Goal: Task Accomplishment & Management: Use online tool/utility

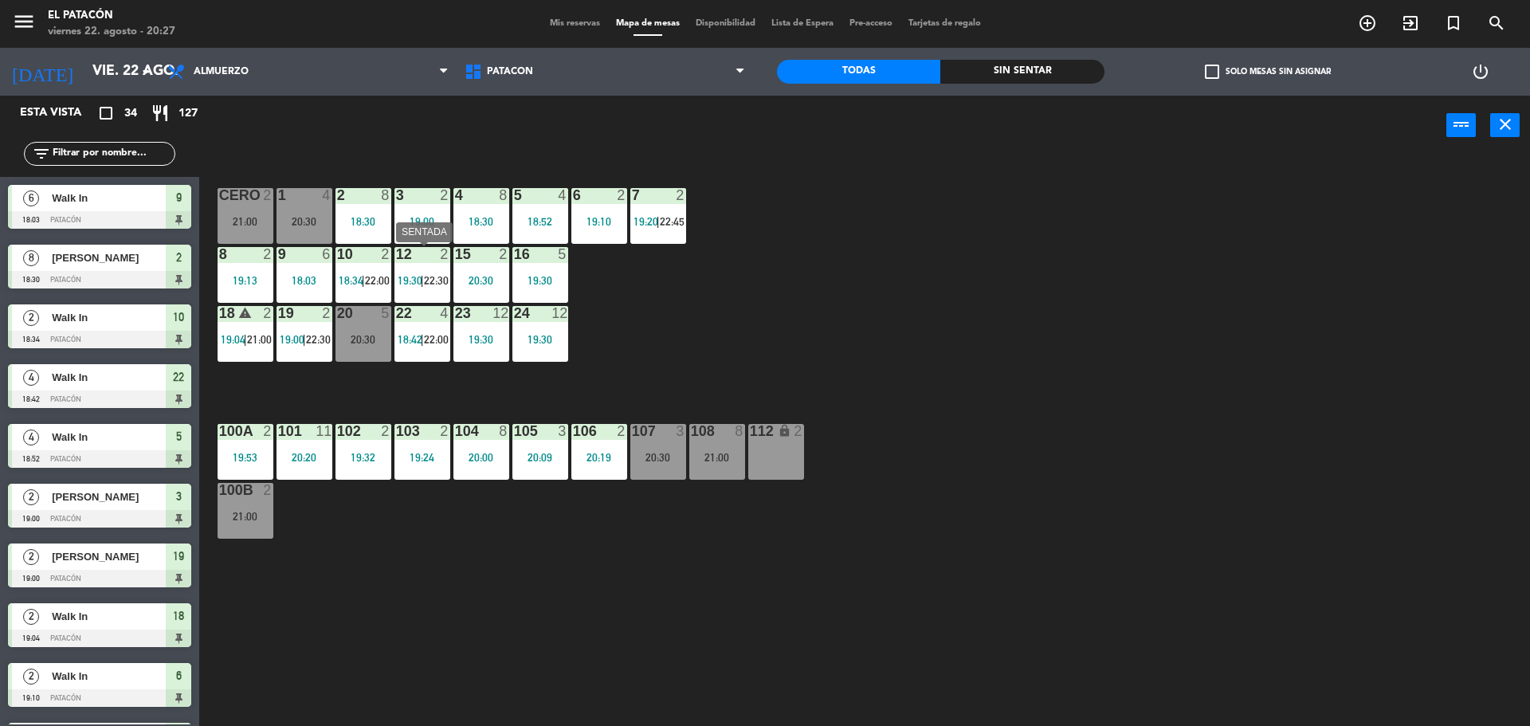
click at [438, 288] on div "12 2 19:30 | 22:30" at bounding box center [422, 275] width 56 height 56
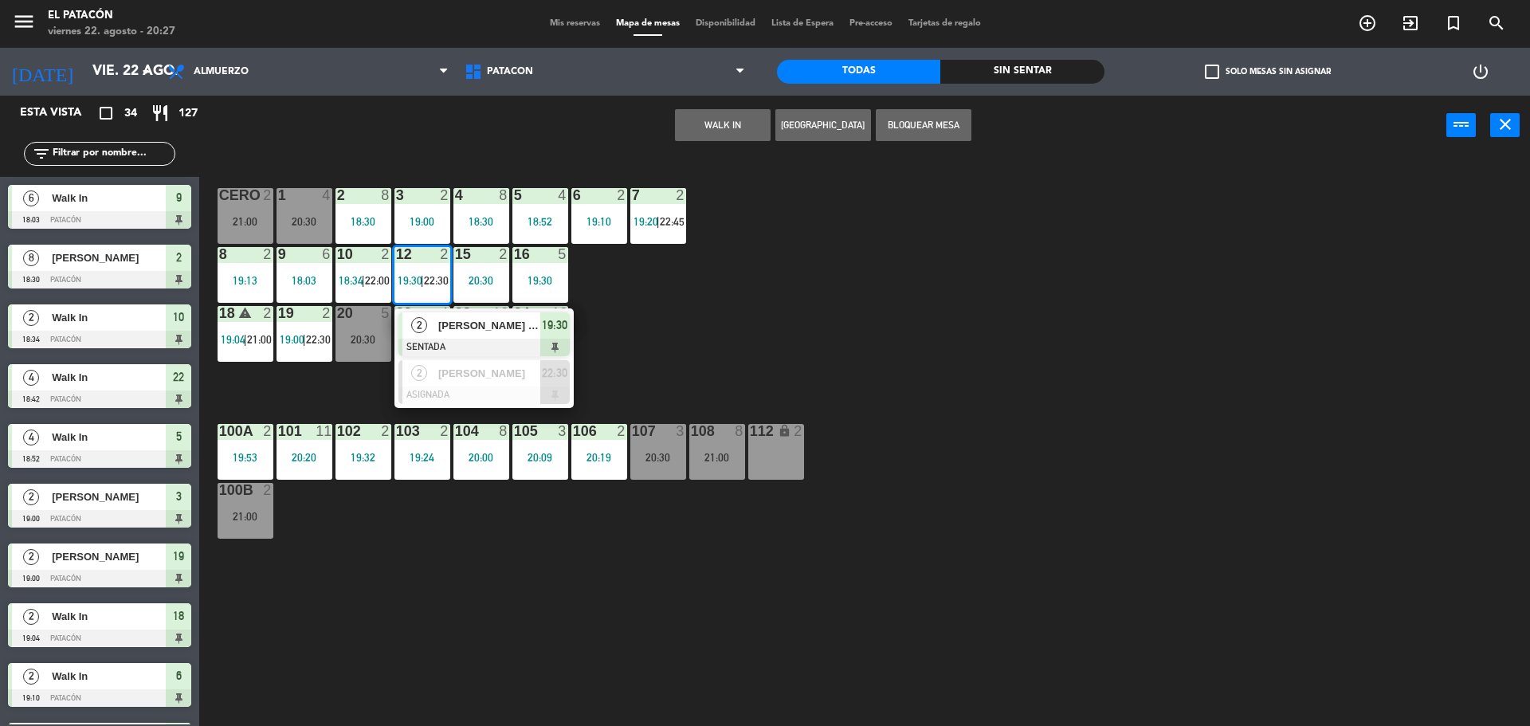
click at [846, 332] on div "1 4 20:30 2 8 18:30 3 2 19:00 4 8 18:30 5 4 18:52 6 2 19:10 7 2 19:20 | 22:45 C…" at bounding box center [872, 444] width 1316 height 571
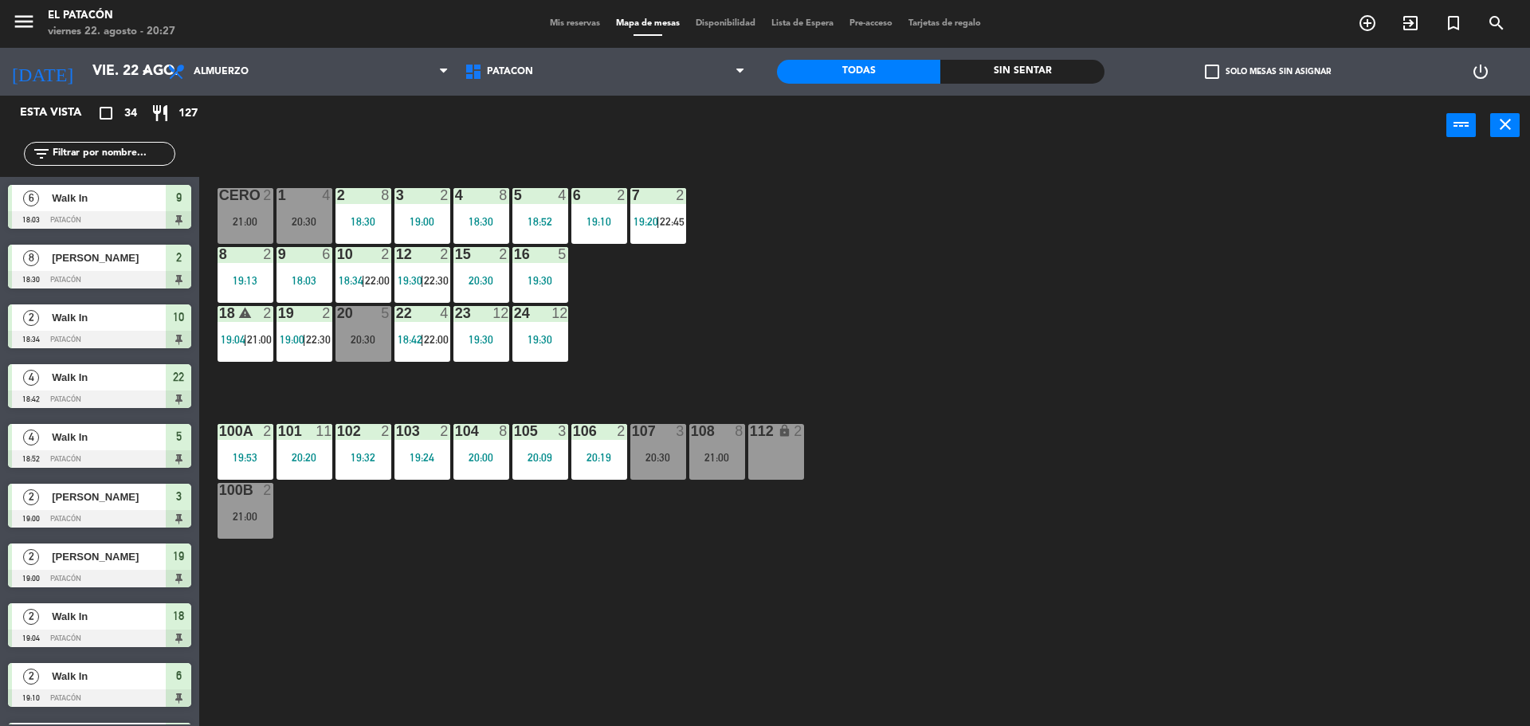
click at [428, 331] on div "22 4 18:42 | 22:00" at bounding box center [422, 334] width 56 height 56
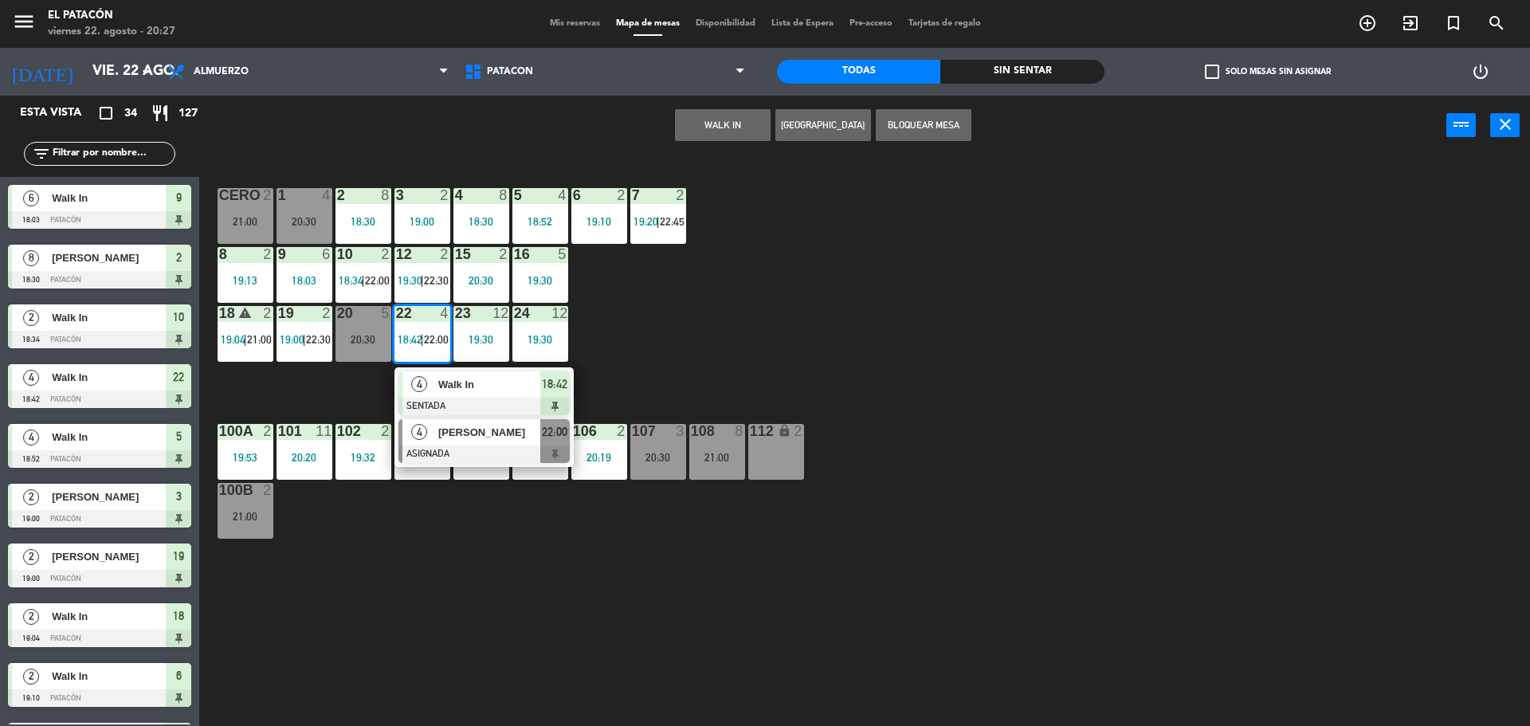
click at [482, 451] on div at bounding box center [483, 454] width 171 height 18
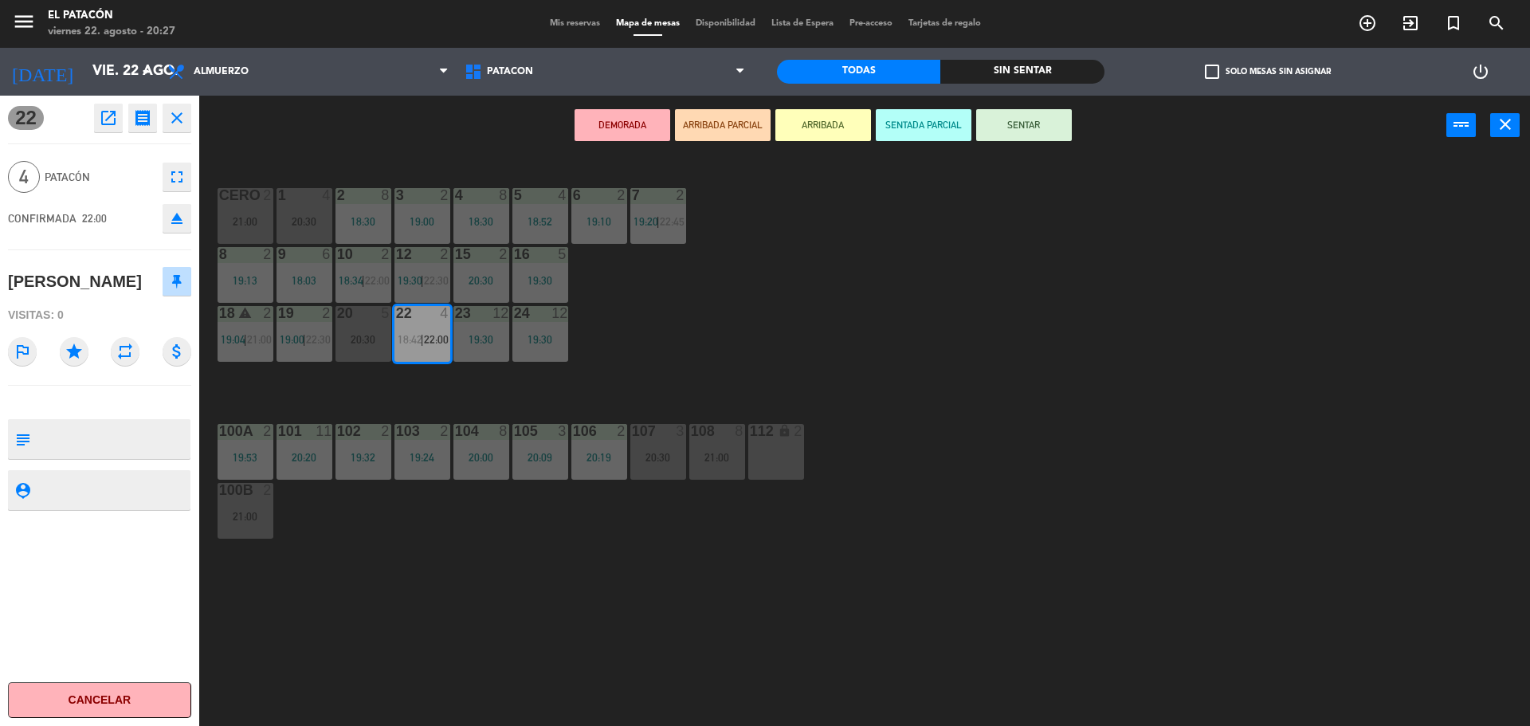
click at [410, 271] on div "12 2 19:30 | 22:30" at bounding box center [422, 275] width 56 height 56
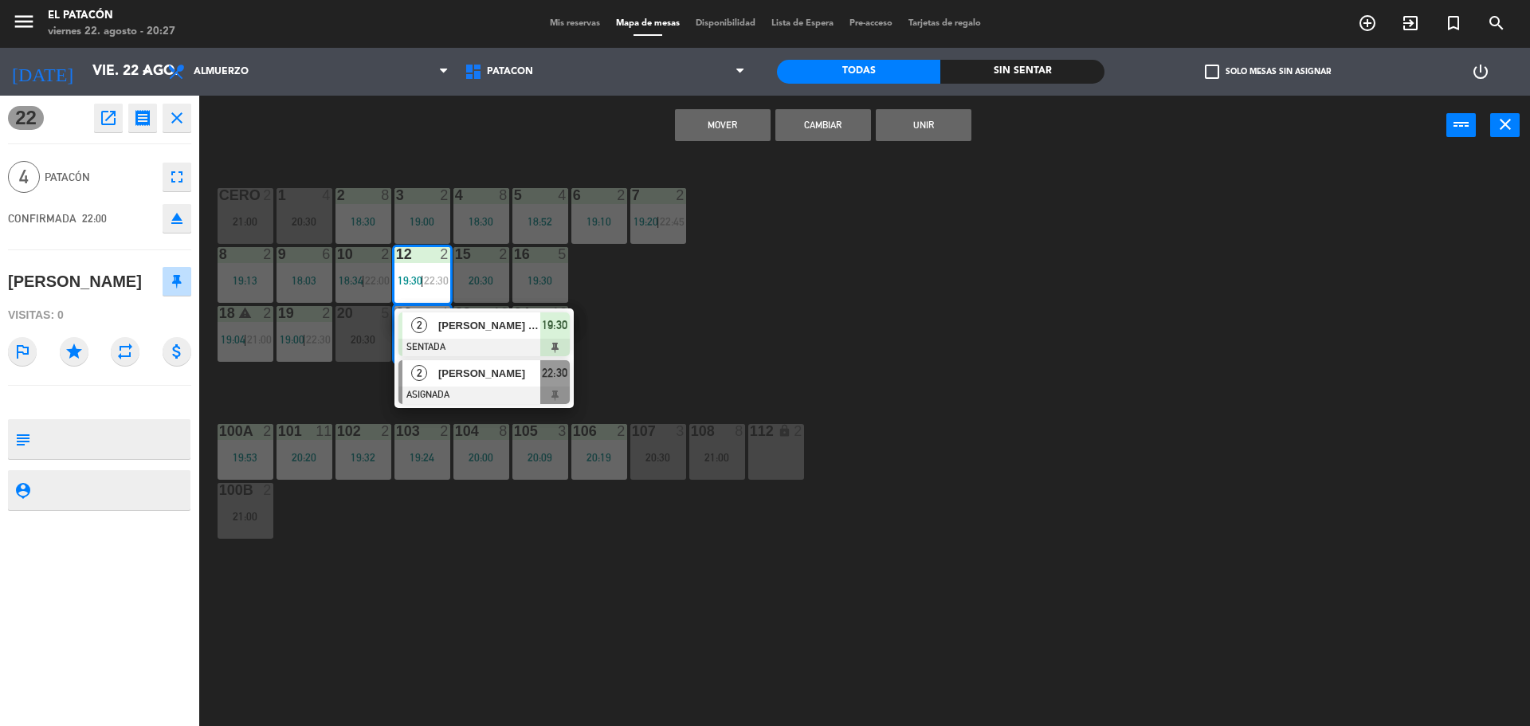
click at [477, 378] on span "[PERSON_NAME]" at bounding box center [489, 373] width 102 height 17
click at [834, 120] on button "Cambiar" at bounding box center [823, 125] width 96 height 32
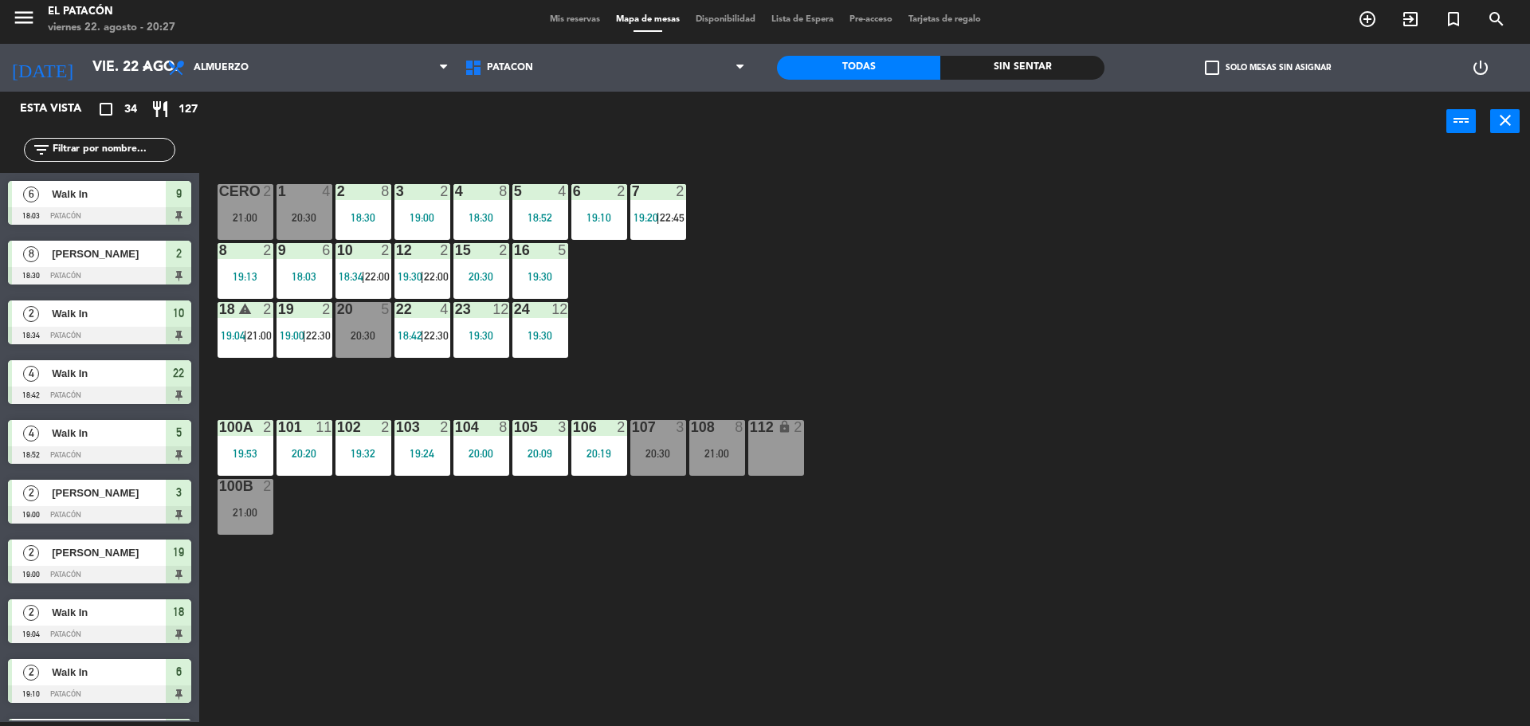
scroll to position [419, 0]
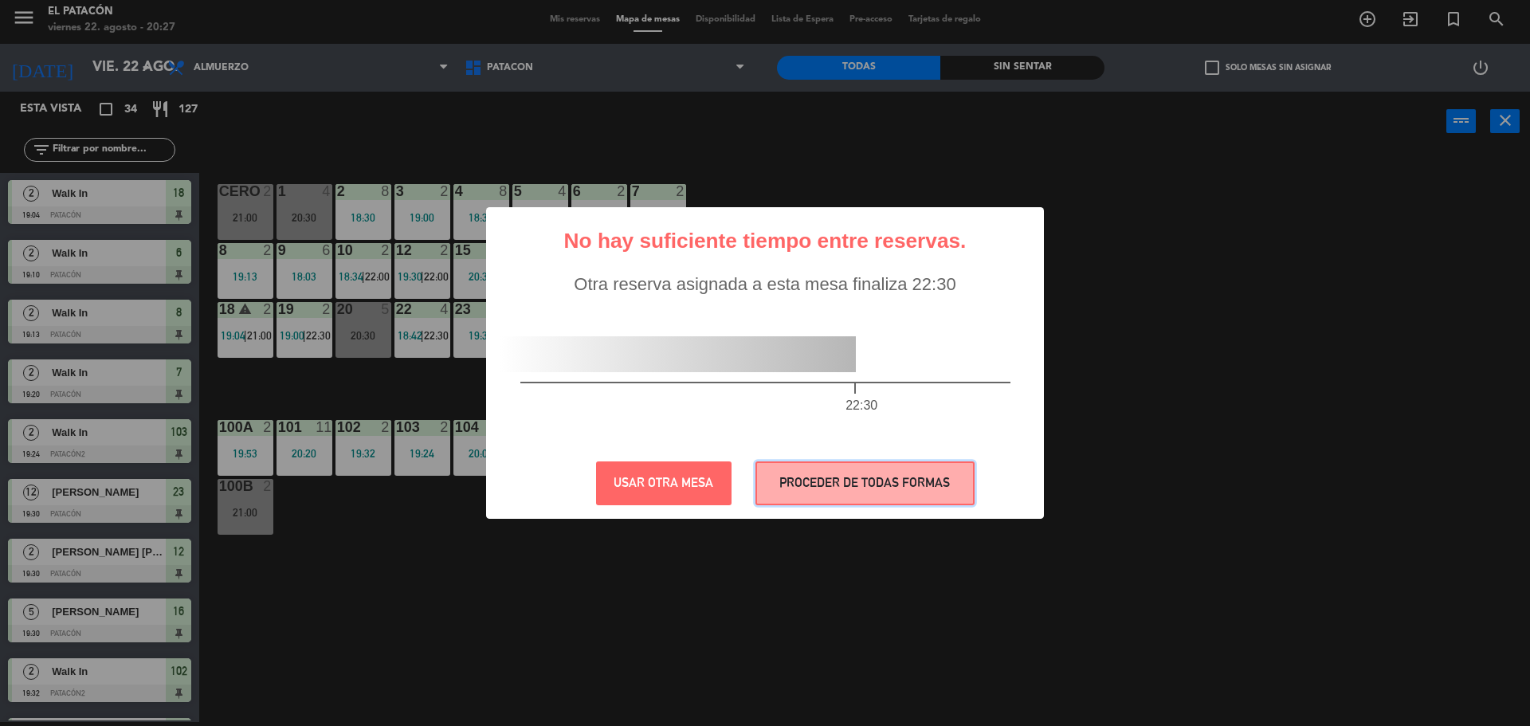
click at [895, 475] on button "PROCEDER DE TODAS FORMAS" at bounding box center [864, 483] width 219 height 44
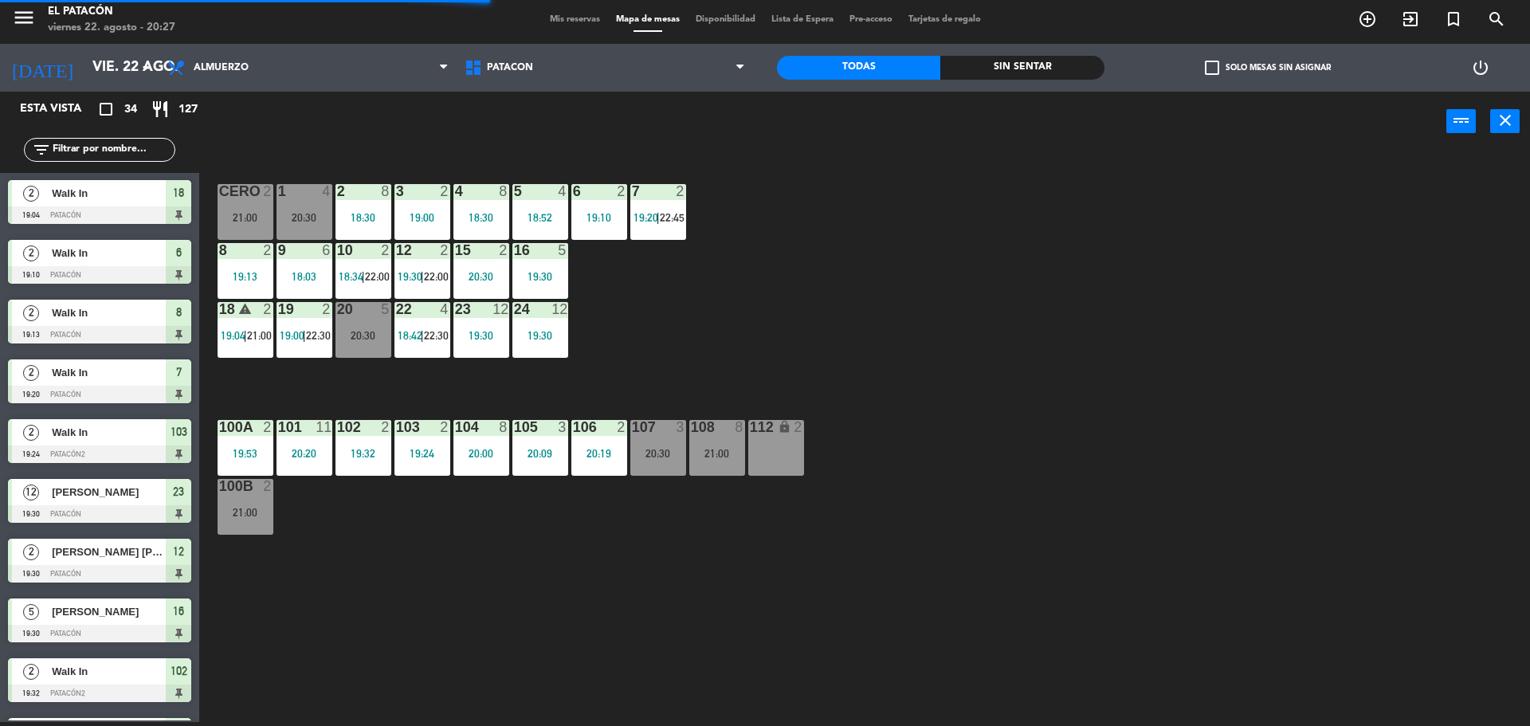
click at [429, 266] on div "12 2 19:30 | 22:00" at bounding box center [422, 271] width 56 height 56
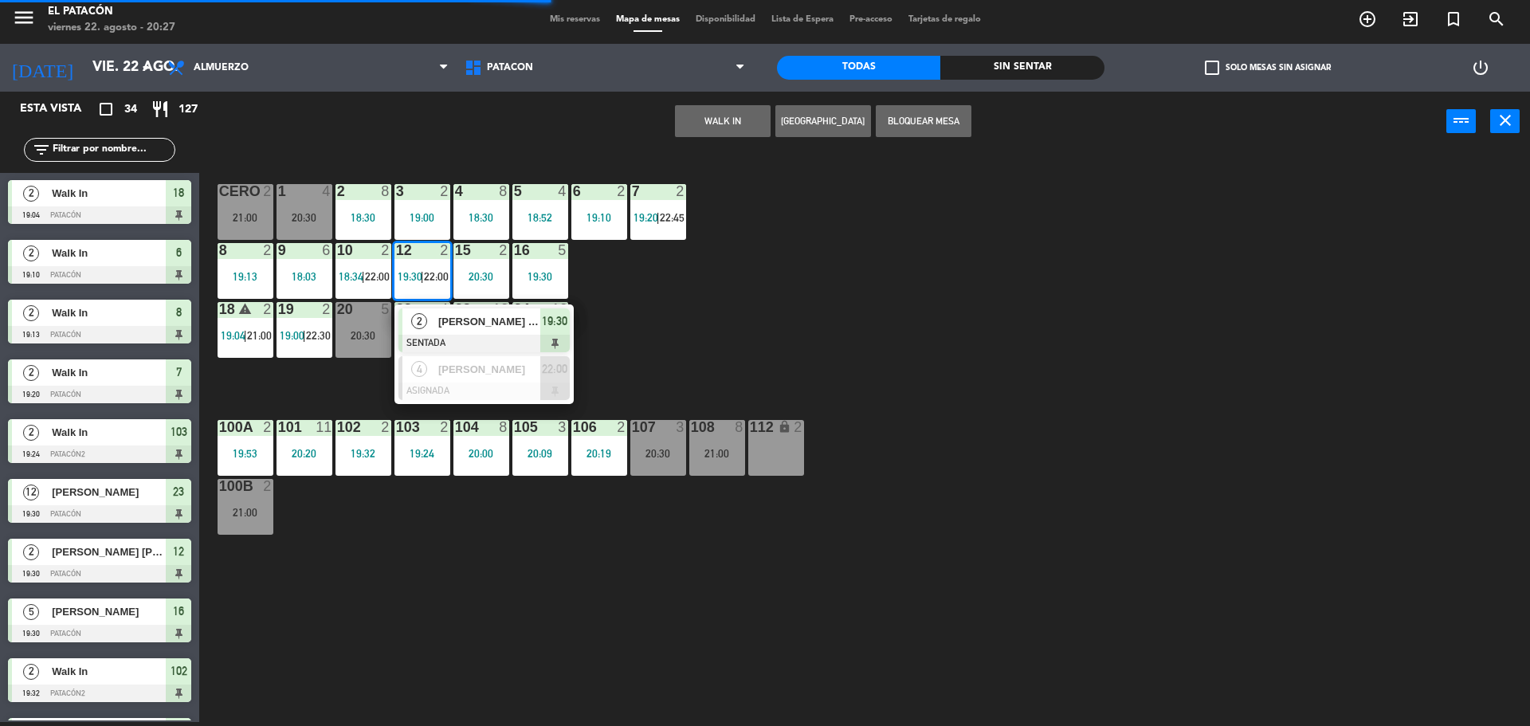
click at [478, 321] on span "[PERSON_NAME] [PERSON_NAME]" at bounding box center [489, 321] width 102 height 17
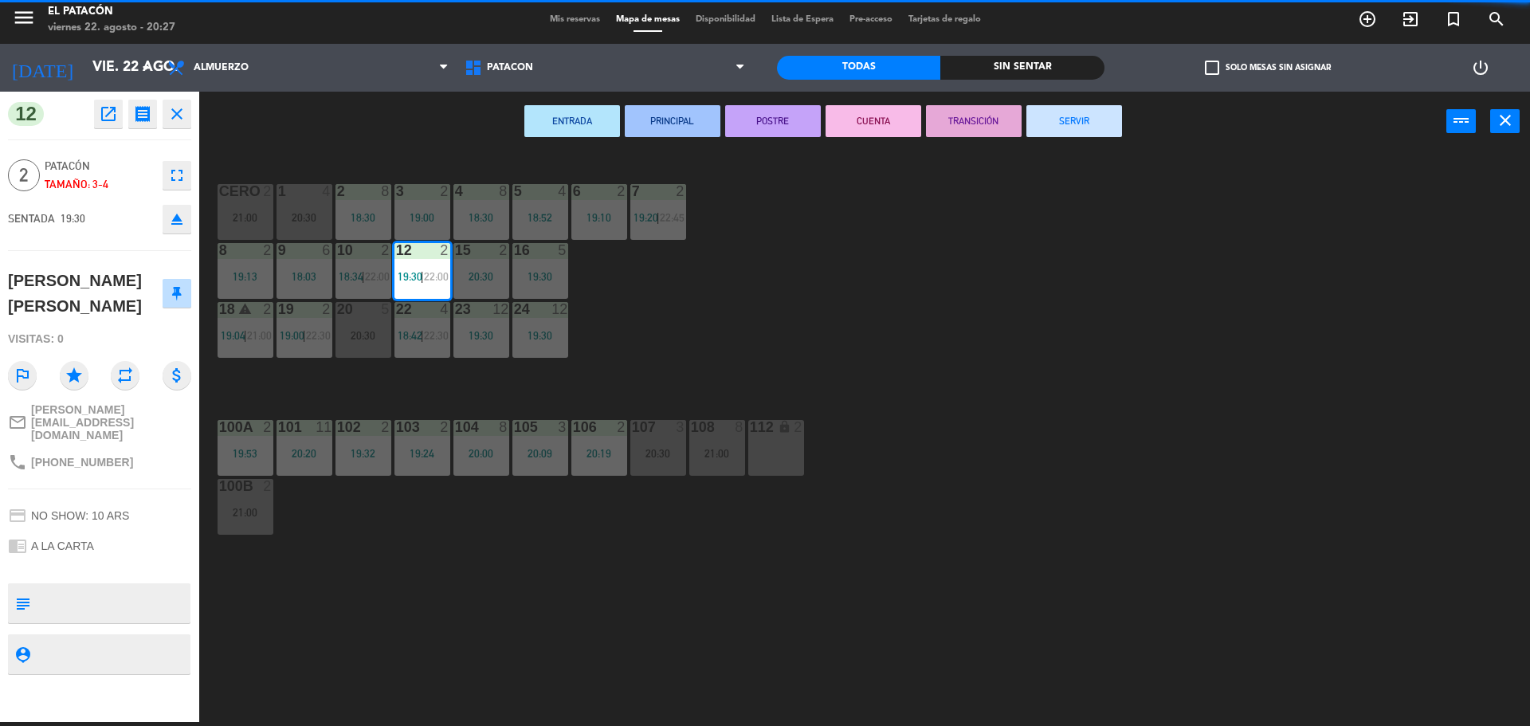
click at [1089, 128] on button "SERVIR" at bounding box center [1074, 121] width 96 height 32
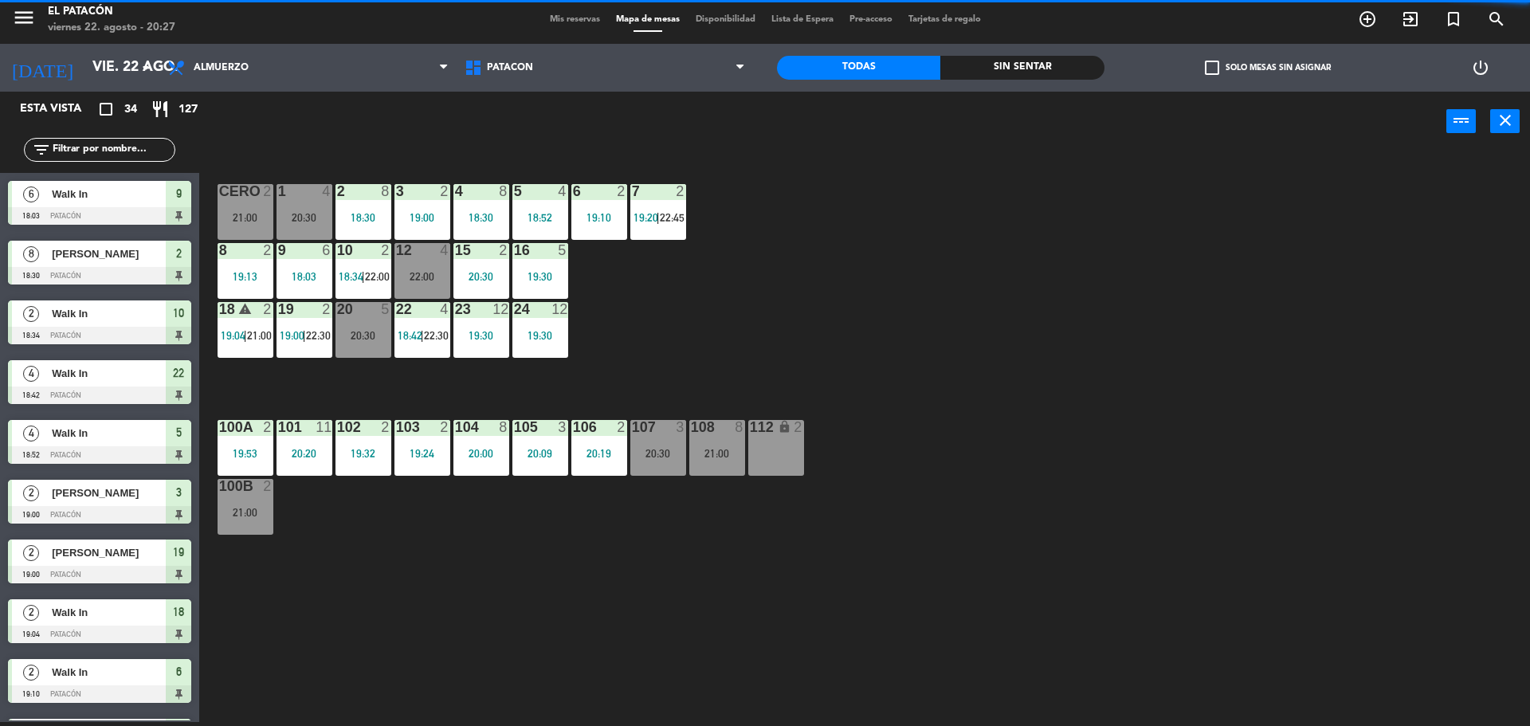
scroll to position [4, 0]
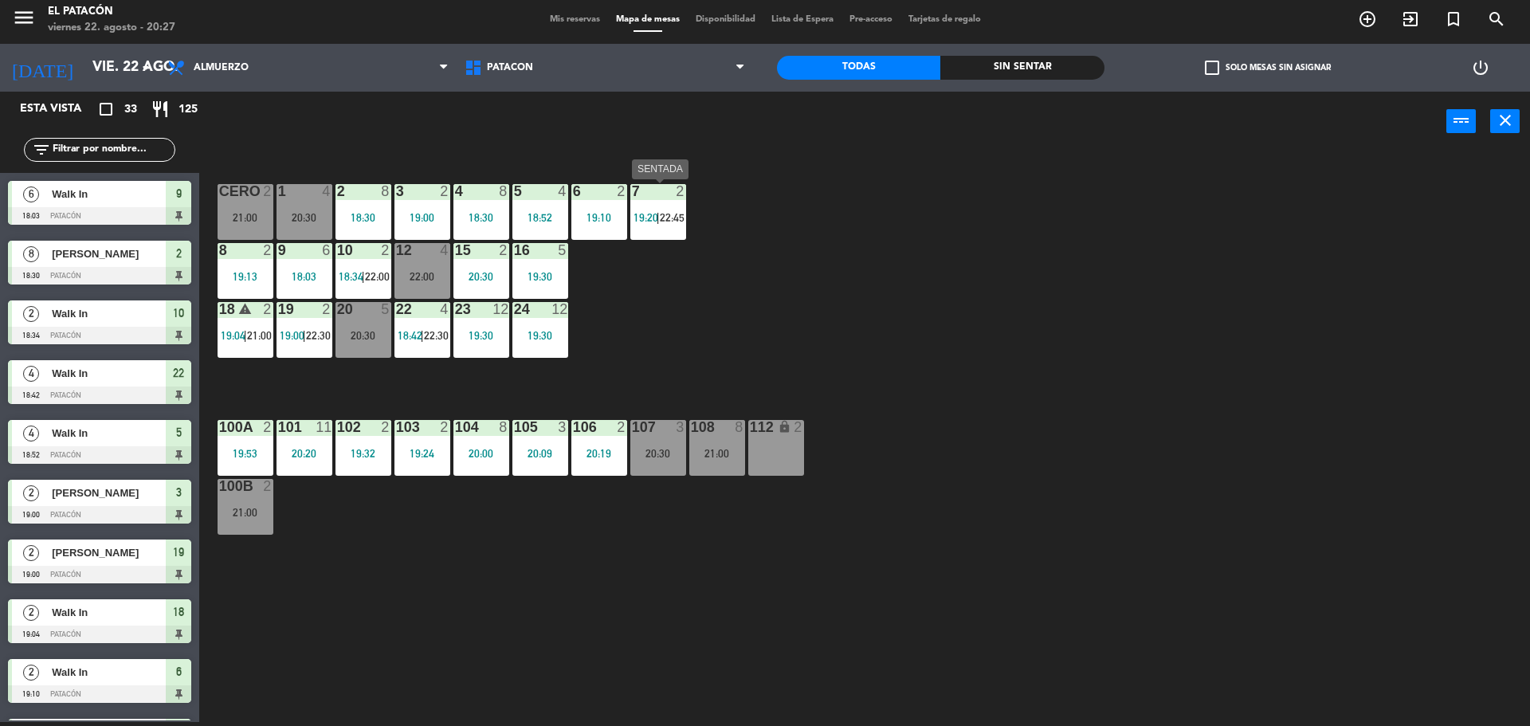
click at [670, 203] on div "7 2 19:20 | 22:45" at bounding box center [658, 212] width 56 height 56
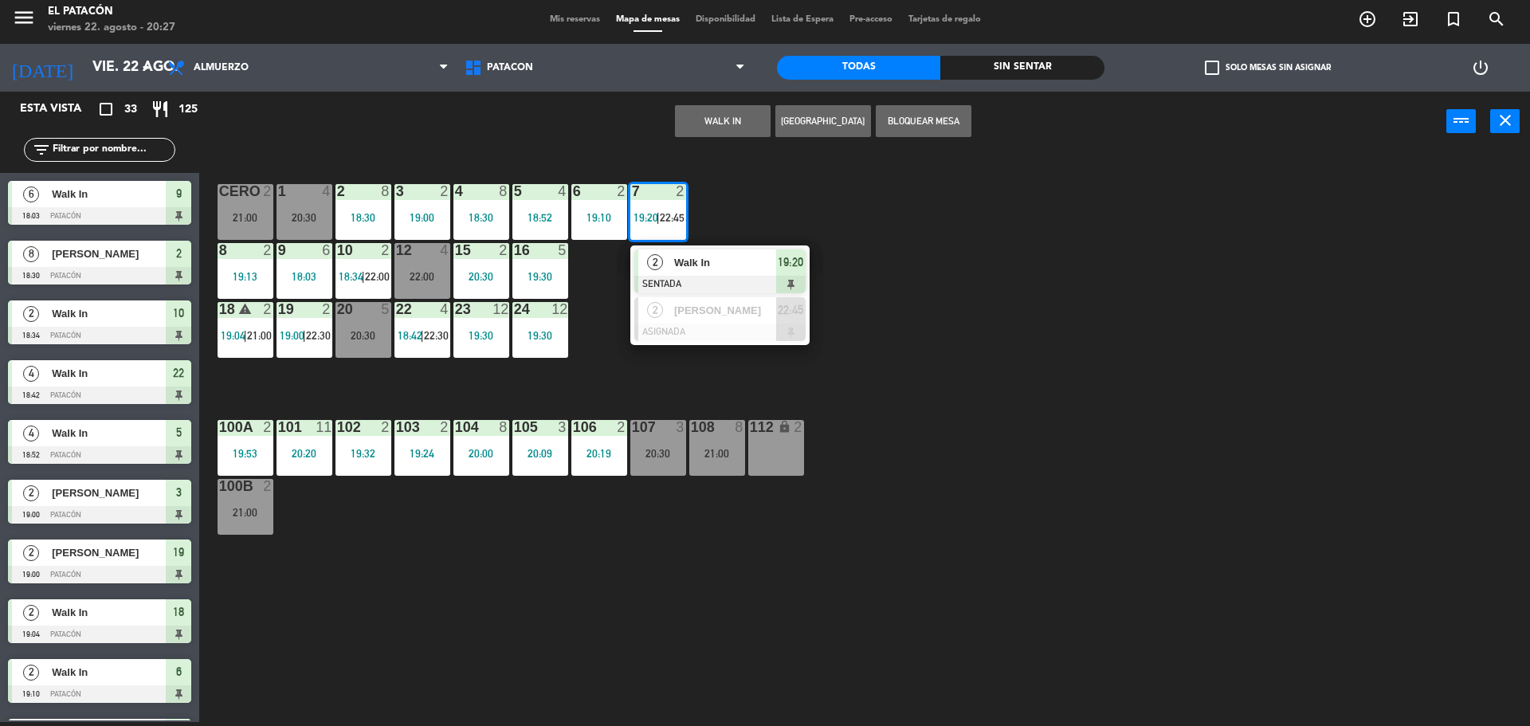
click at [712, 375] on div "1 4 20:30 2 8 18:30 3 2 19:00 4 8 18:30 5 4 18:52 6 2 19:10 7 2 19:20 | 22:45 2…" at bounding box center [872, 440] width 1316 height 571
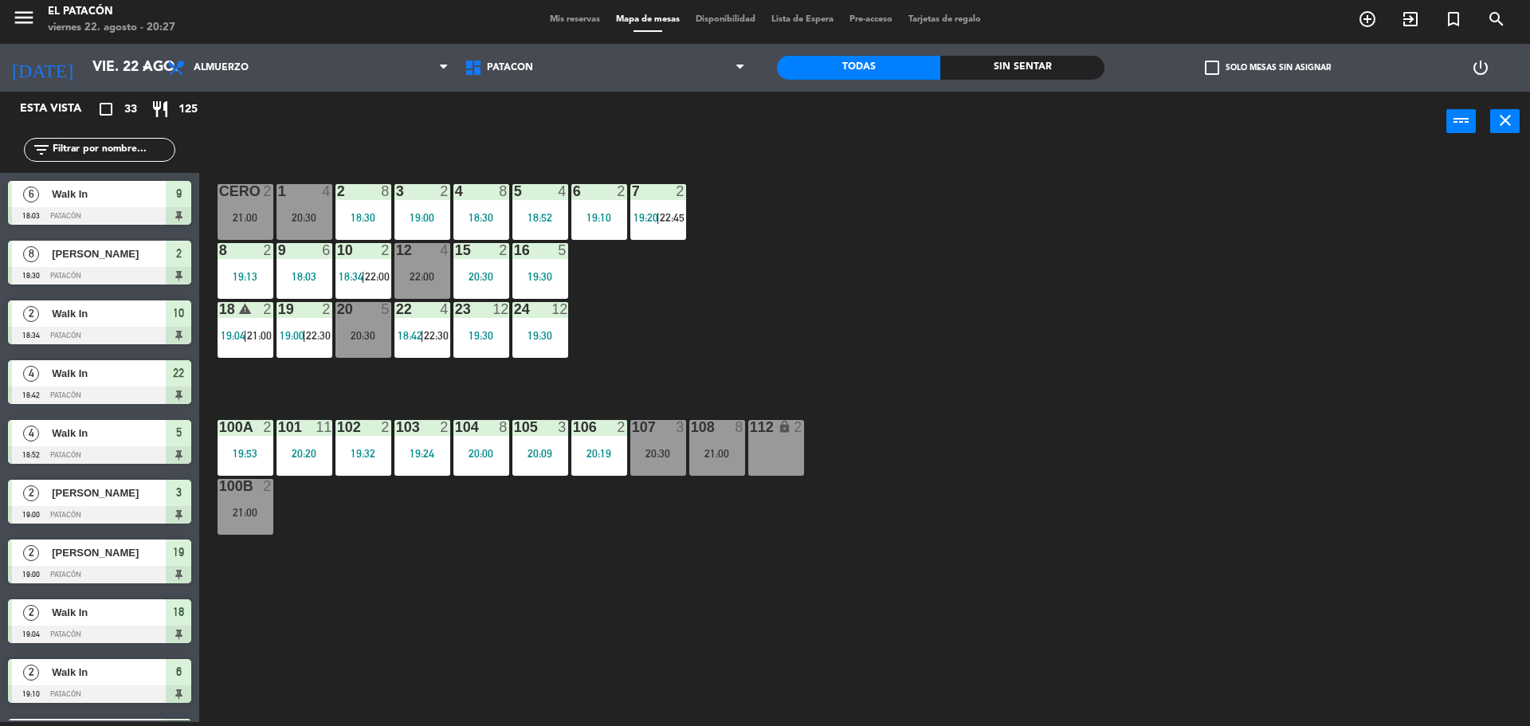
click at [251, 335] on span "21:00" at bounding box center [259, 335] width 25 height 13
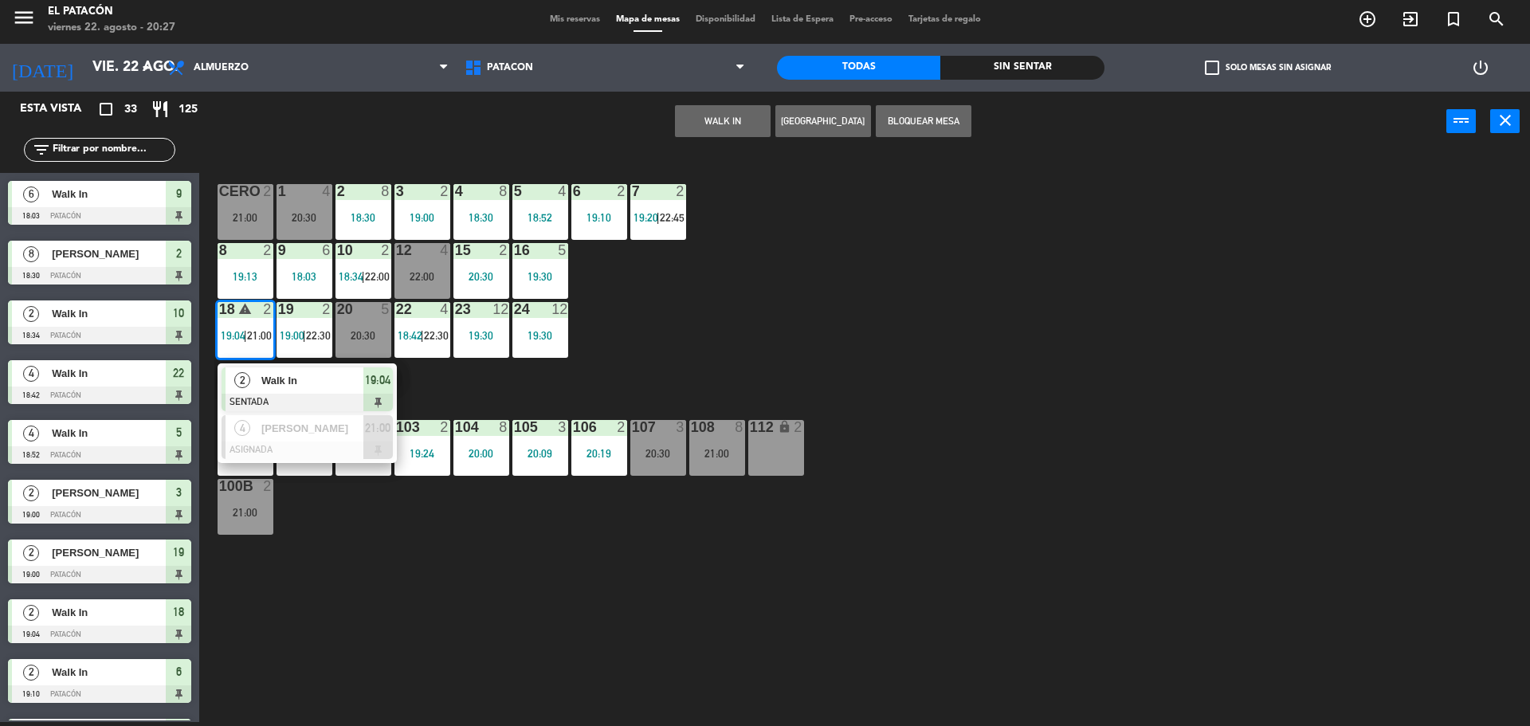
click at [275, 380] on span "Walk In" at bounding box center [312, 380] width 102 height 17
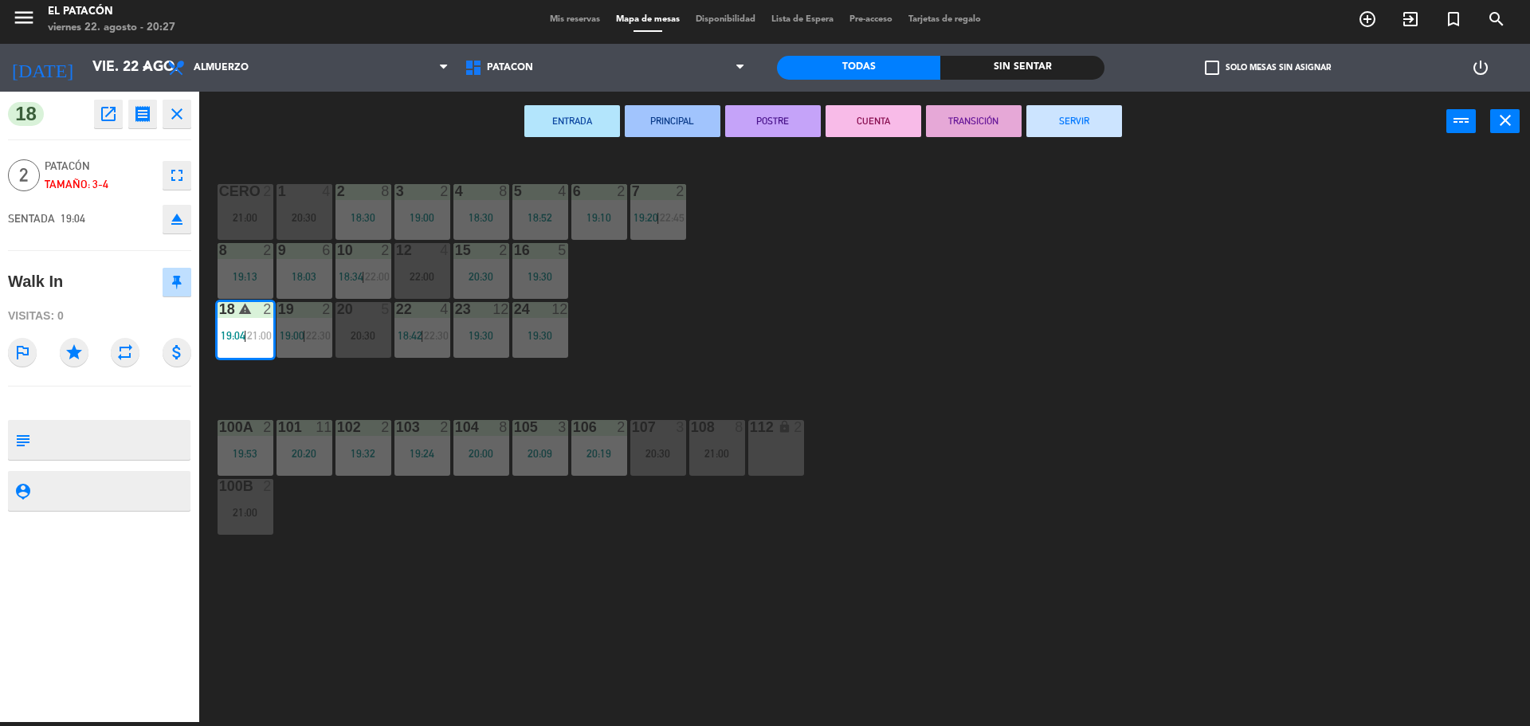
click at [1071, 125] on button "SERVIR" at bounding box center [1074, 121] width 96 height 32
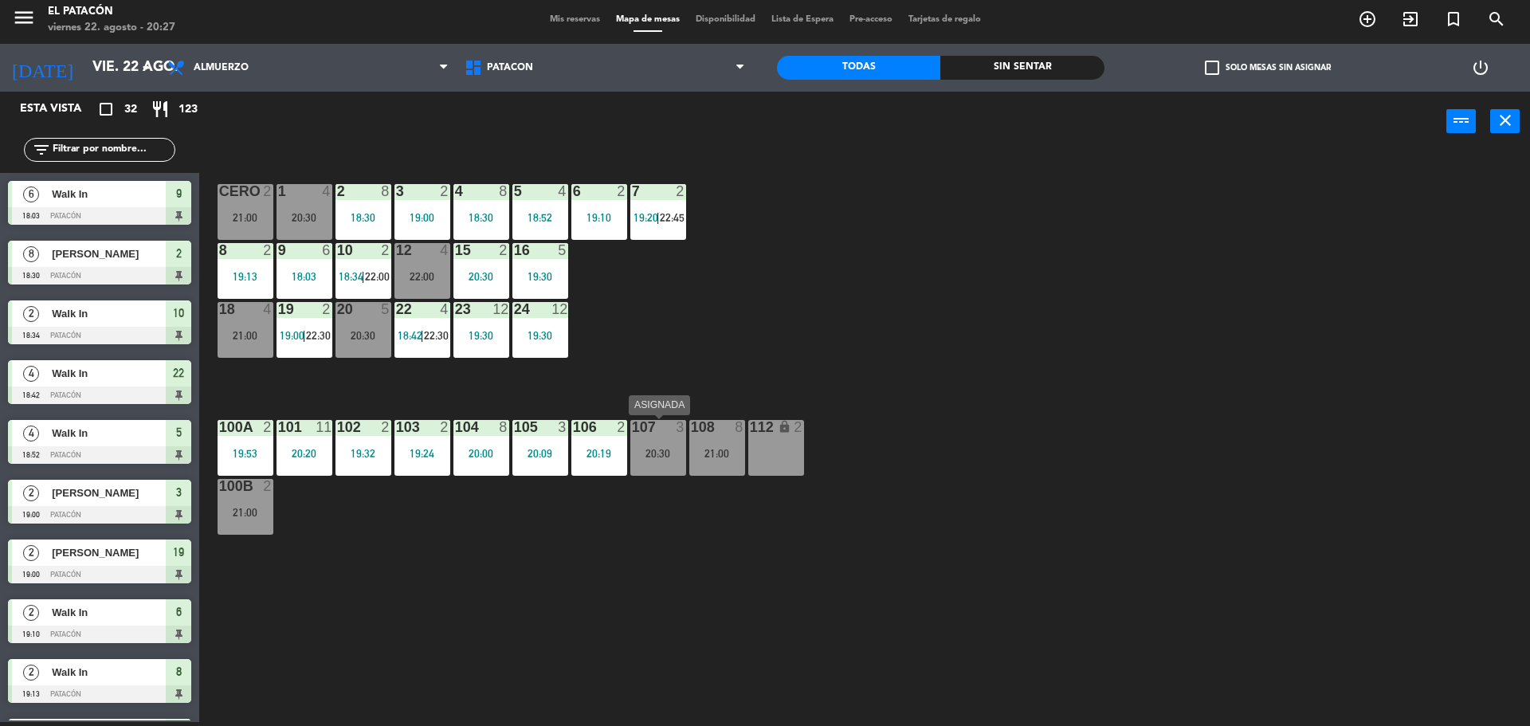
click at [644, 439] on div "107 3 20:30" at bounding box center [658, 448] width 56 height 56
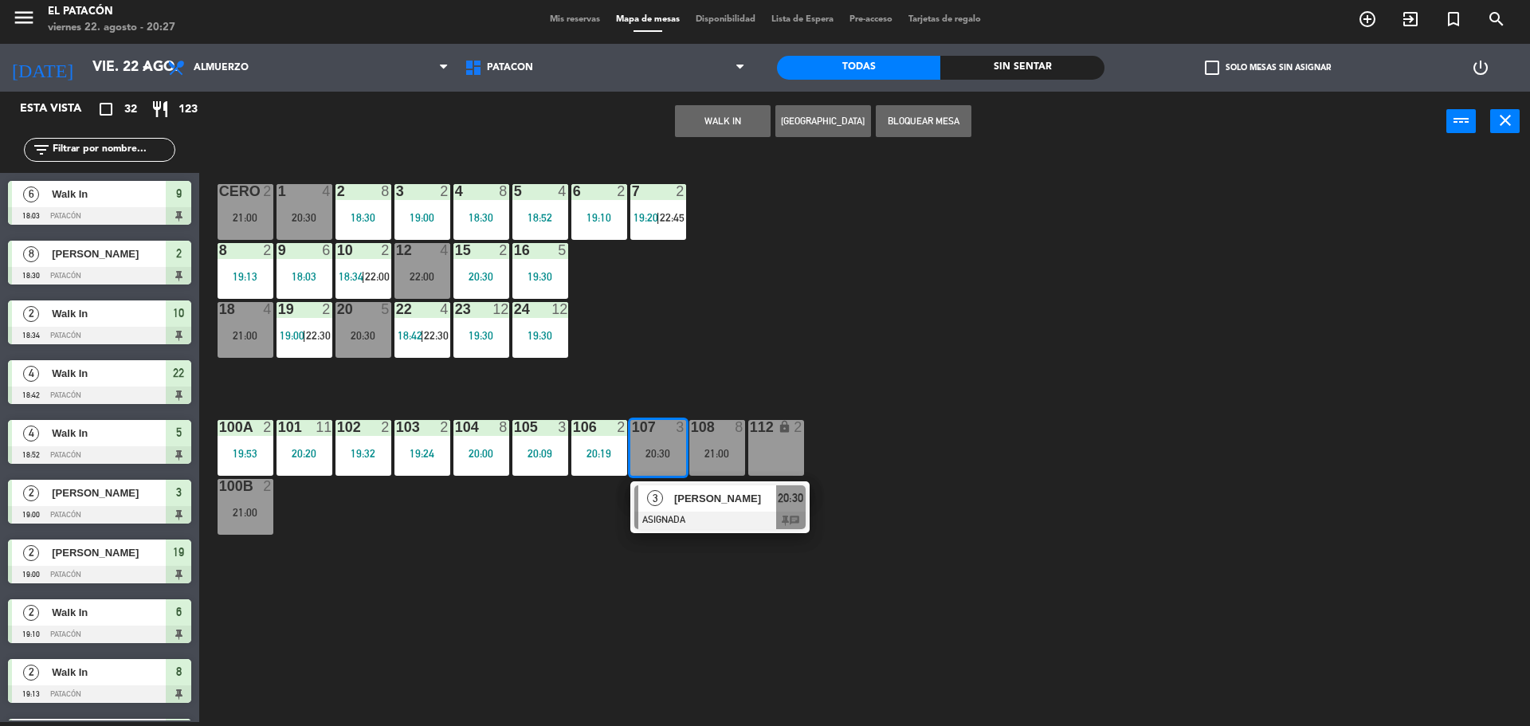
click at [681, 331] on div "1 4 20:30 2 8 18:30 3 2 19:00 4 8 18:30 5 4 18:52 6 2 19:10 7 2 19:20 | 22:45 C…" at bounding box center [872, 440] width 1316 height 571
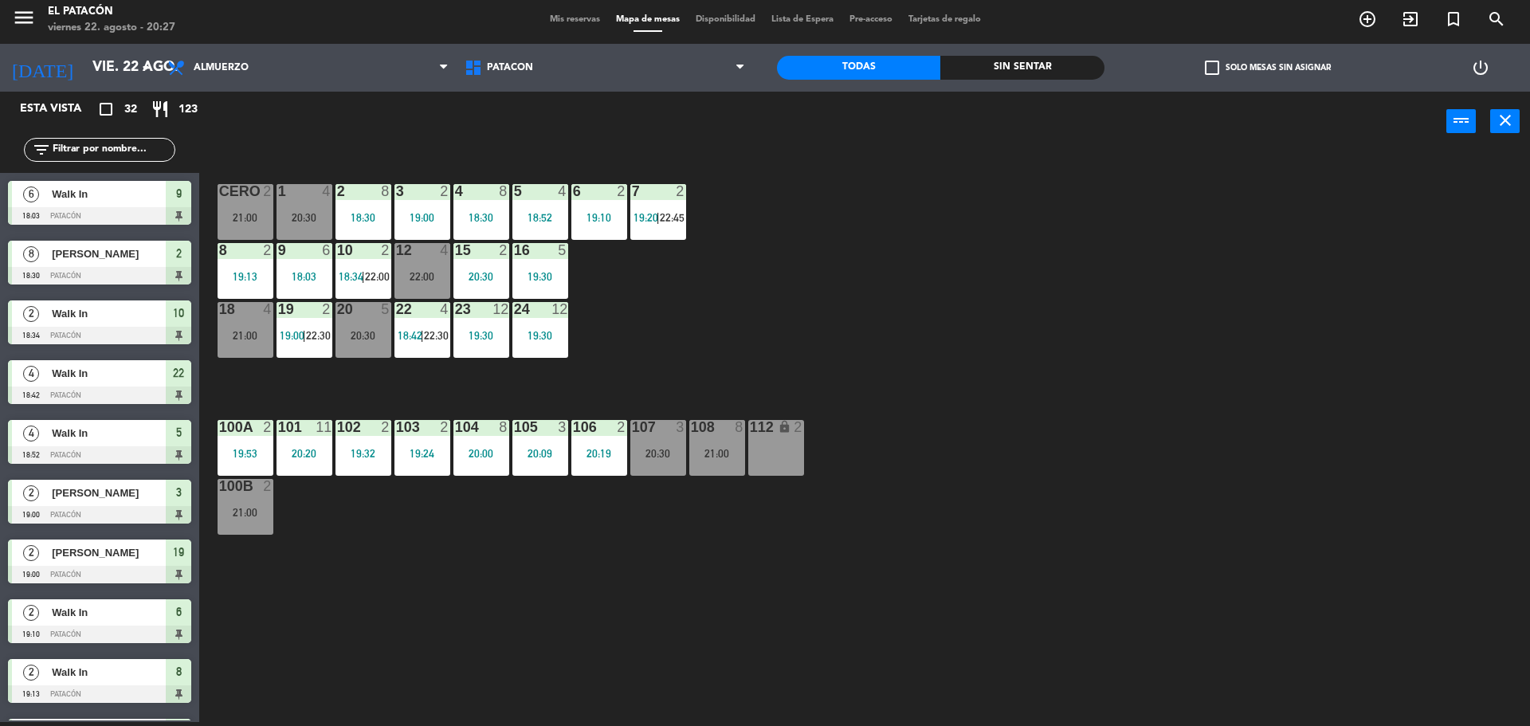
click at [636, 455] on div "20:30" at bounding box center [658, 453] width 56 height 11
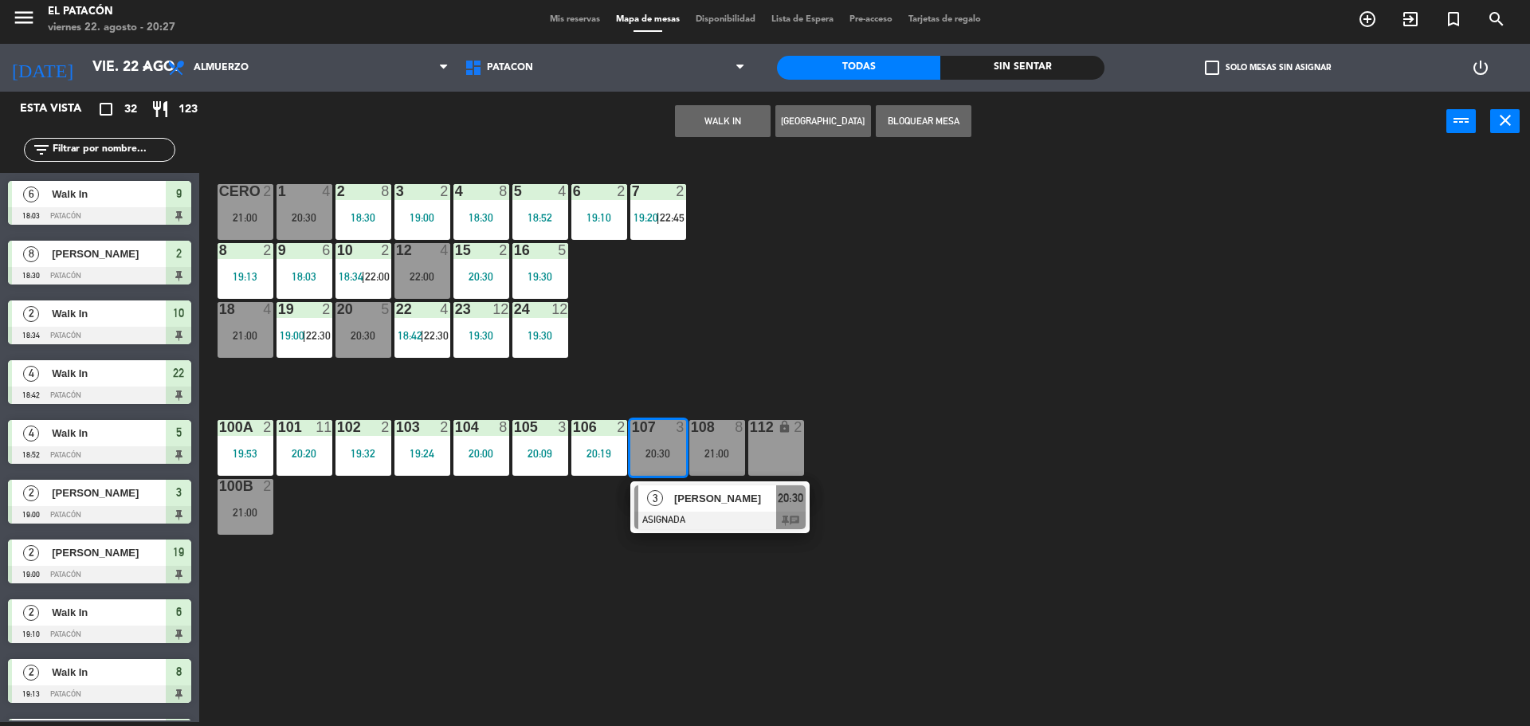
click at [677, 502] on span "[PERSON_NAME]" at bounding box center [725, 498] width 102 height 17
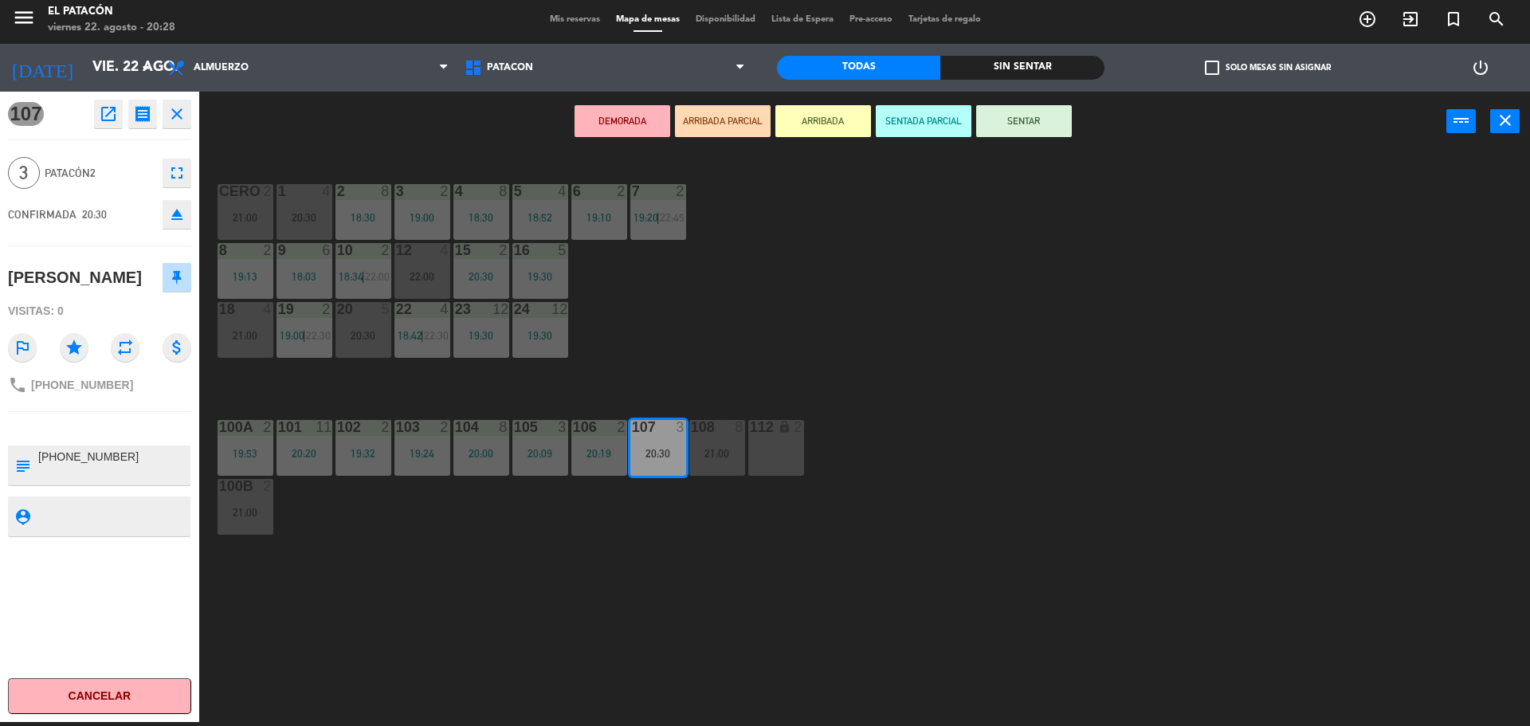
click at [855, 316] on div "1 4 20:30 2 8 18:30 3 2 19:00 4 8 18:30 5 4 18:52 6 2 19:10 7 2 19:20 | 22:45 C…" at bounding box center [872, 440] width 1316 height 571
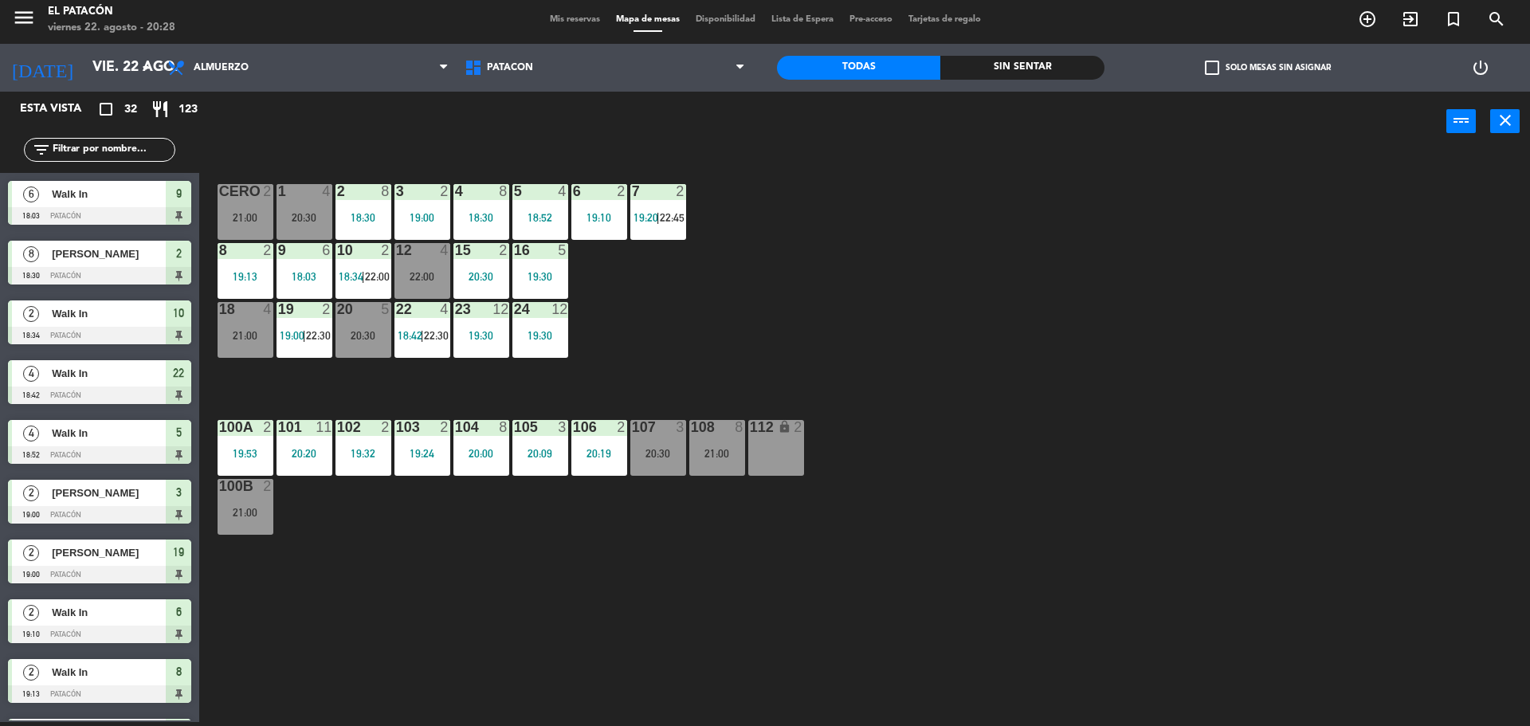
click at [199, 190] on main "1 4 20:30 2 8 18:30 3 2 19:00 4 8 18:30 5 4 18:52 6 2 19:10 7 2 19:20 | 22:45 C…" at bounding box center [864, 433] width 1331 height 586
click at [382, 266] on div "10 2 18:34 | 22:00" at bounding box center [364, 271] width 56 height 56
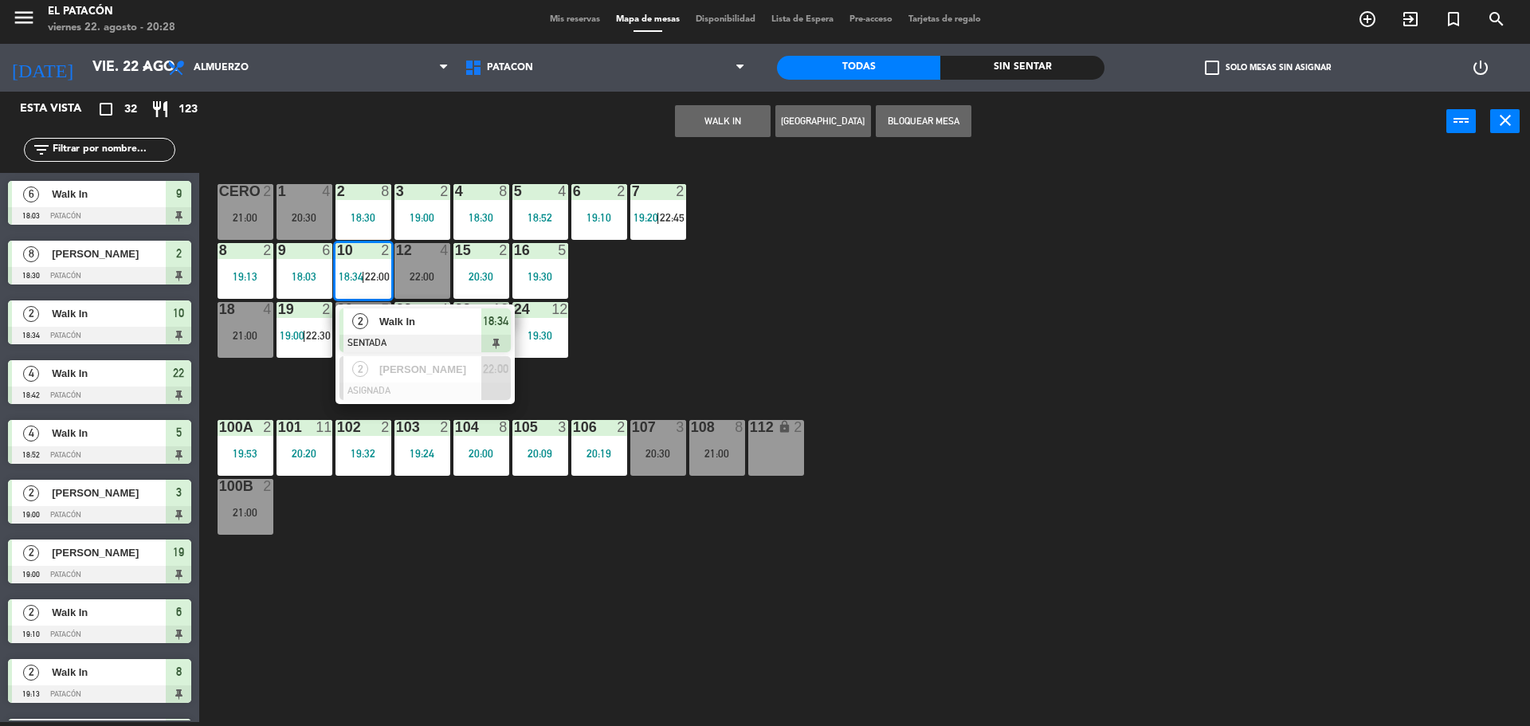
click at [821, 312] on div "1 4 20:30 2 8 18:30 3 2 19:00 4 8 18:30 5 4 18:52 6 2 19:10 7 2 19:20 | 22:45 C…" at bounding box center [872, 440] width 1316 height 571
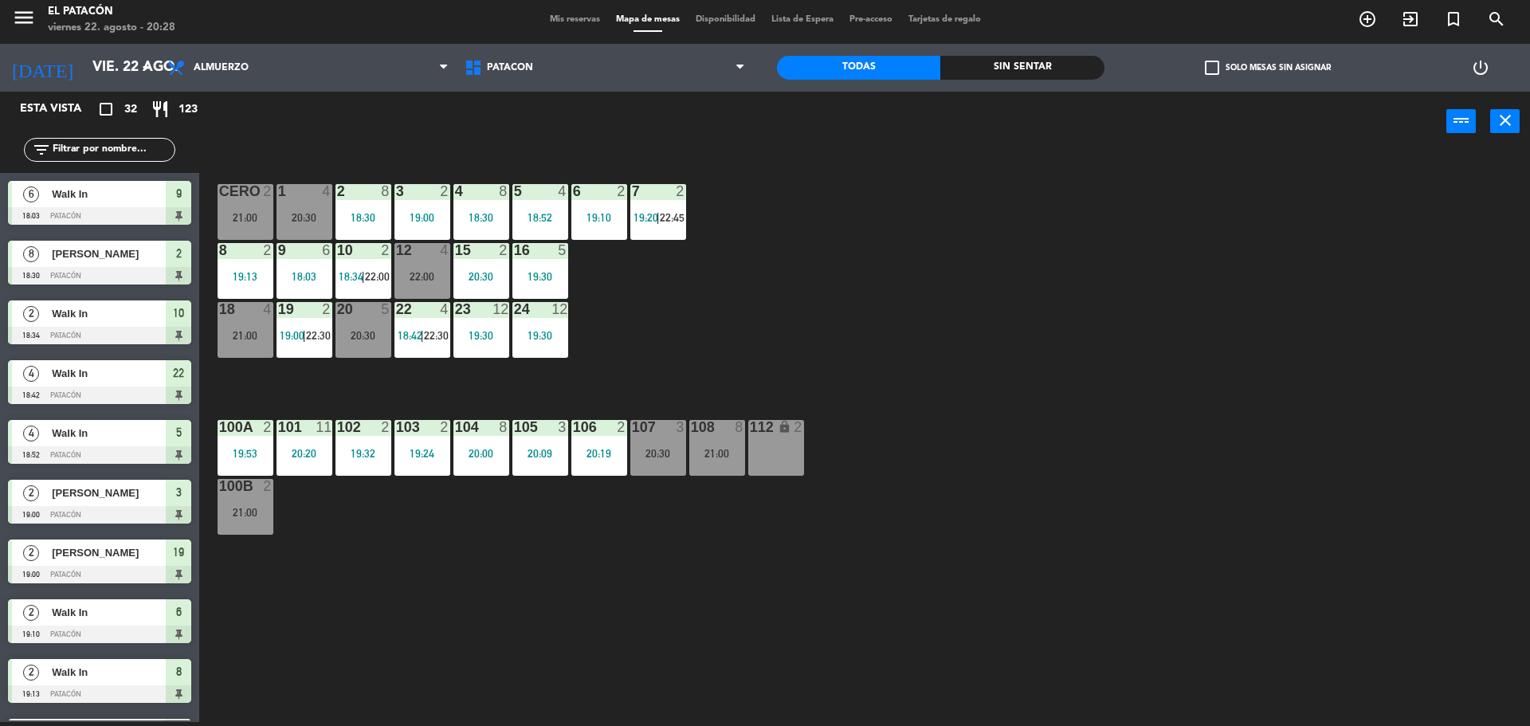
click at [860, 307] on div "1 4 20:30 2 8 18:30 3 2 19:00 4 8 18:30 5 4 18:52 6 2 19:10 7 2 19:20 | 22:45 C…" at bounding box center [872, 440] width 1316 height 571
click at [667, 469] on div "107 3 20:30" at bounding box center [658, 448] width 56 height 56
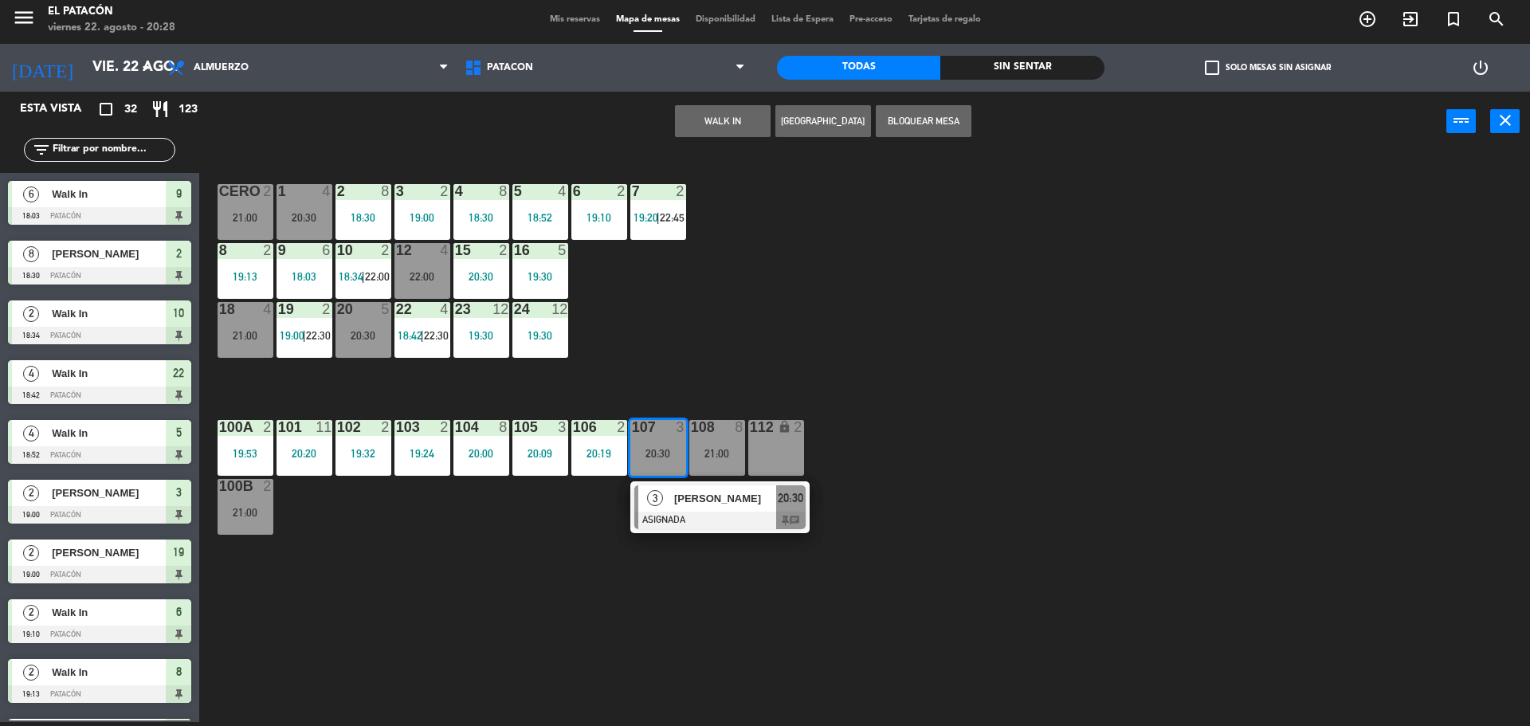
click at [694, 498] on span "[PERSON_NAME]" at bounding box center [725, 498] width 102 height 17
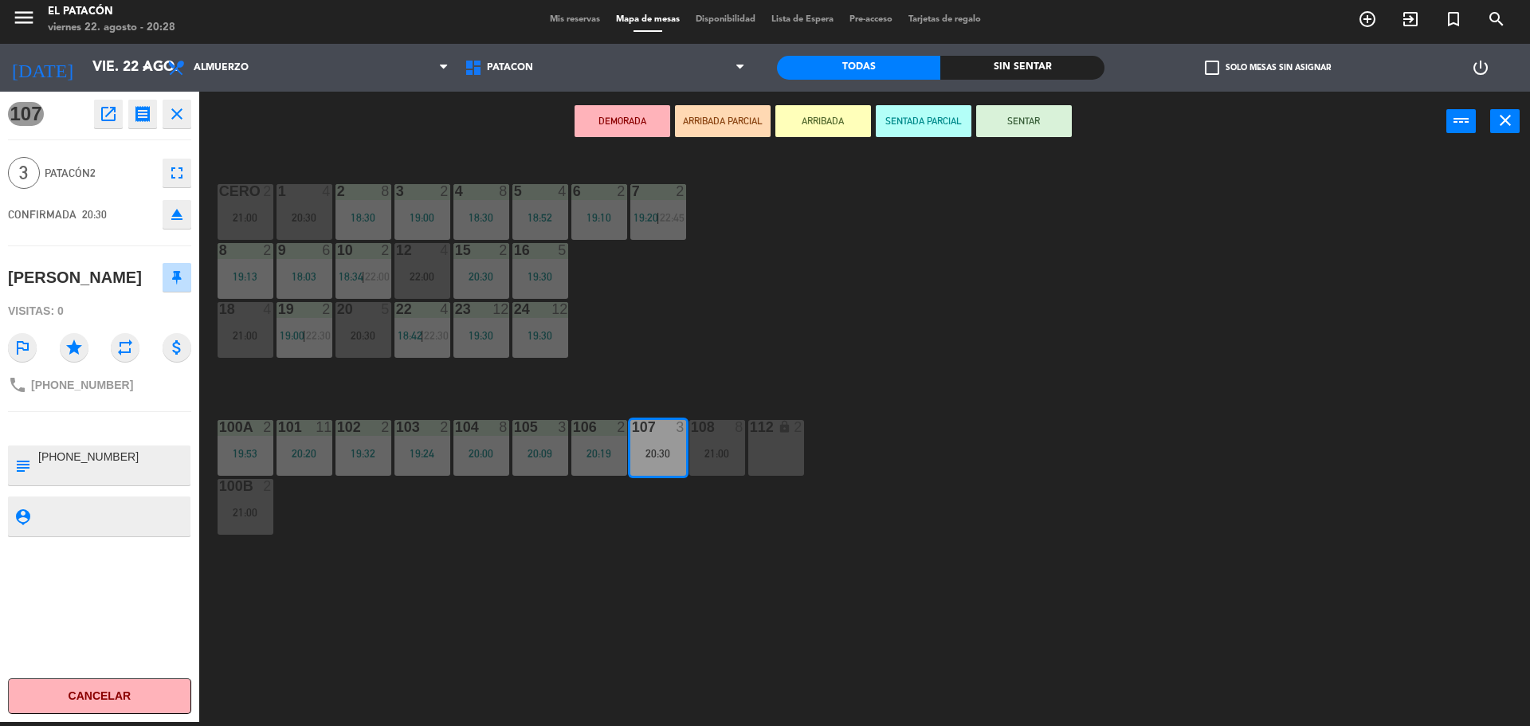
click at [1039, 251] on div "1 4 20:30 2 8 18:30 3 2 19:00 4 8 18:30 5 4 18:52 6 2 19:10 7 2 19:20 | 22:45 C…" at bounding box center [872, 440] width 1316 height 571
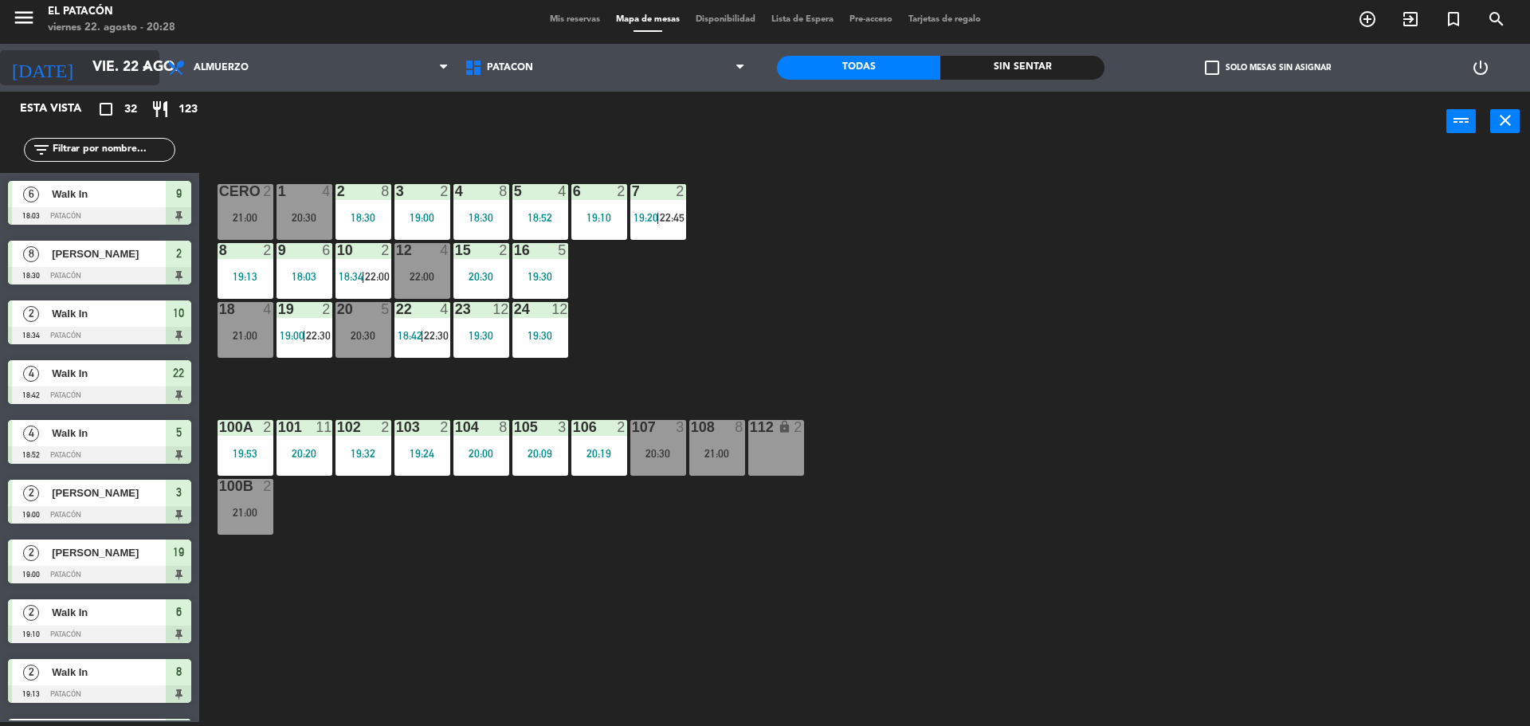
click at [108, 53] on input "vie. 22 ago." at bounding box center [176, 68] width 185 height 32
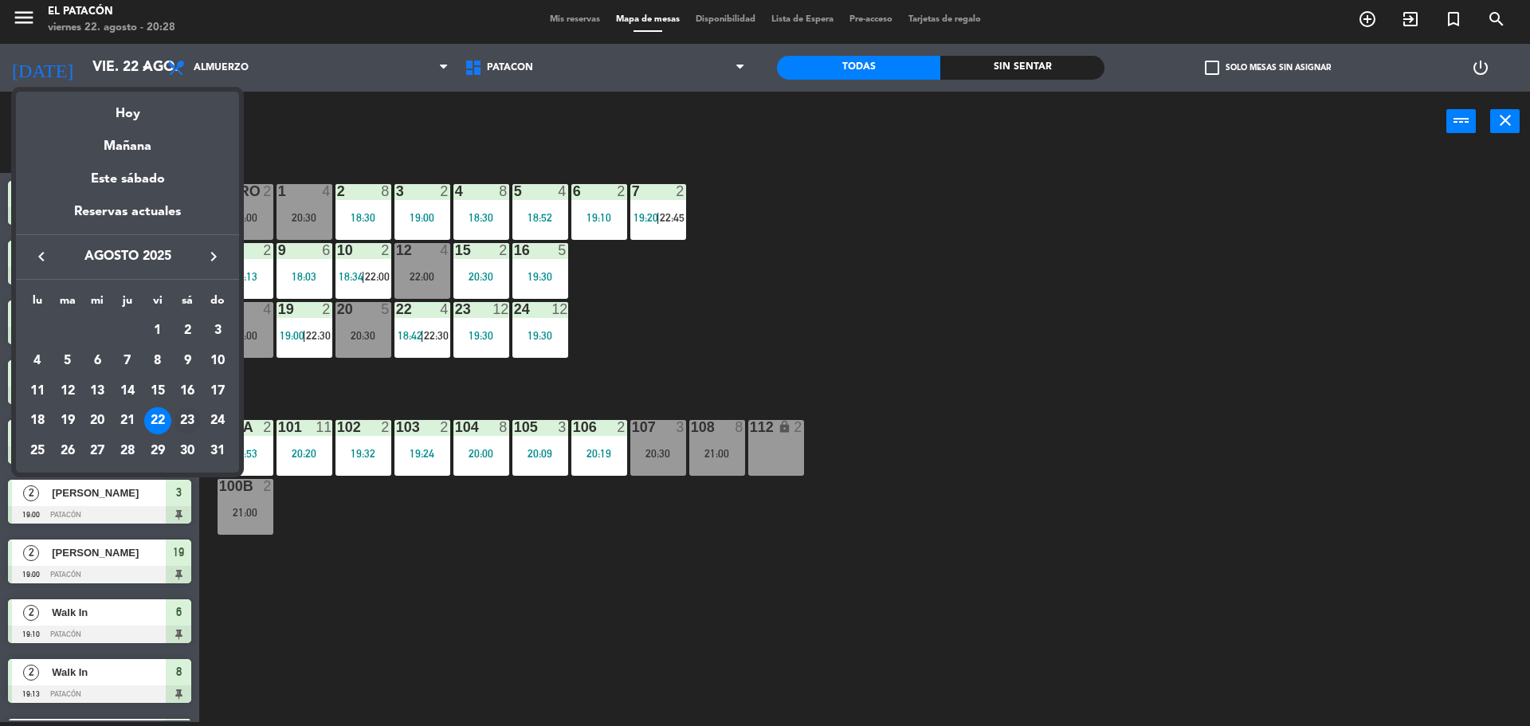
click at [194, 421] on div "23" at bounding box center [187, 420] width 27 height 27
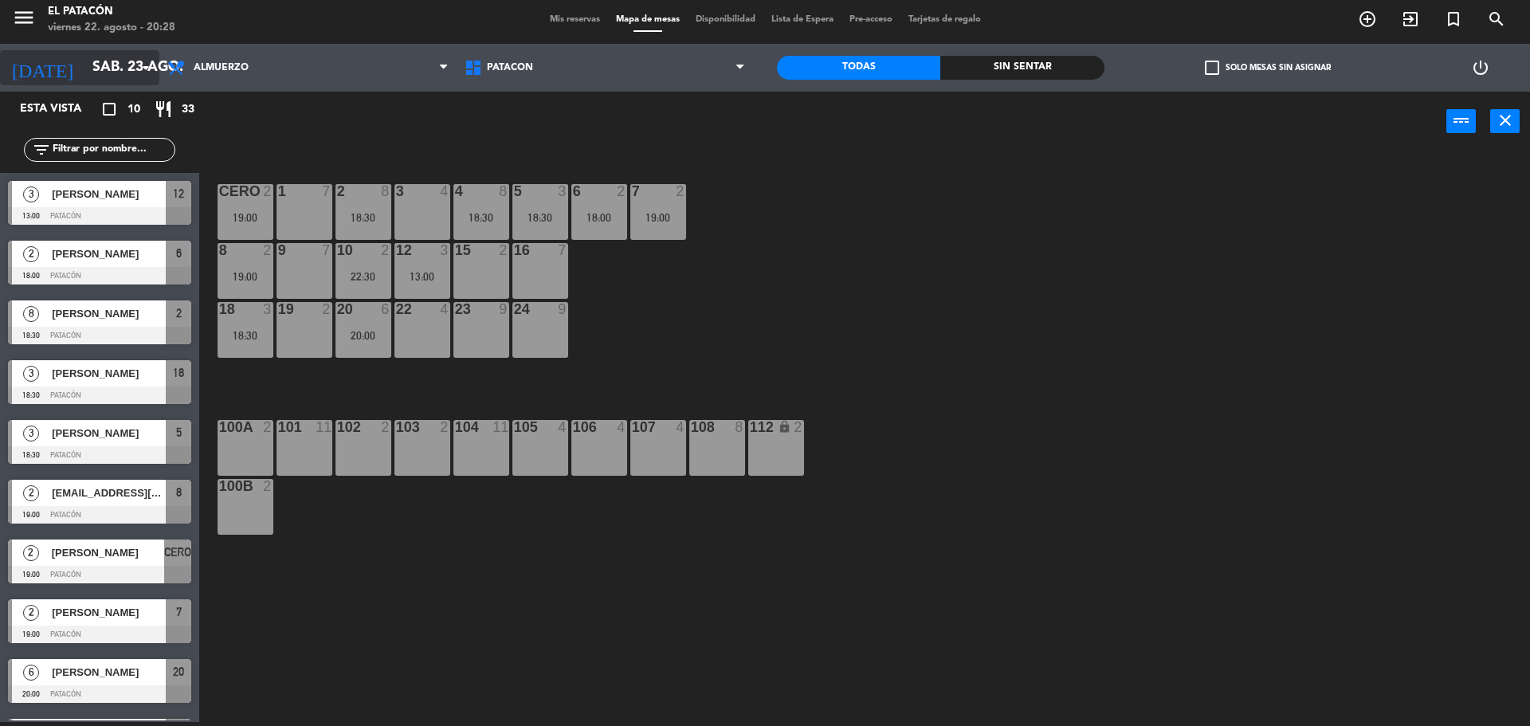
click at [108, 68] on input "sáb. 23 ago." at bounding box center [176, 68] width 185 height 32
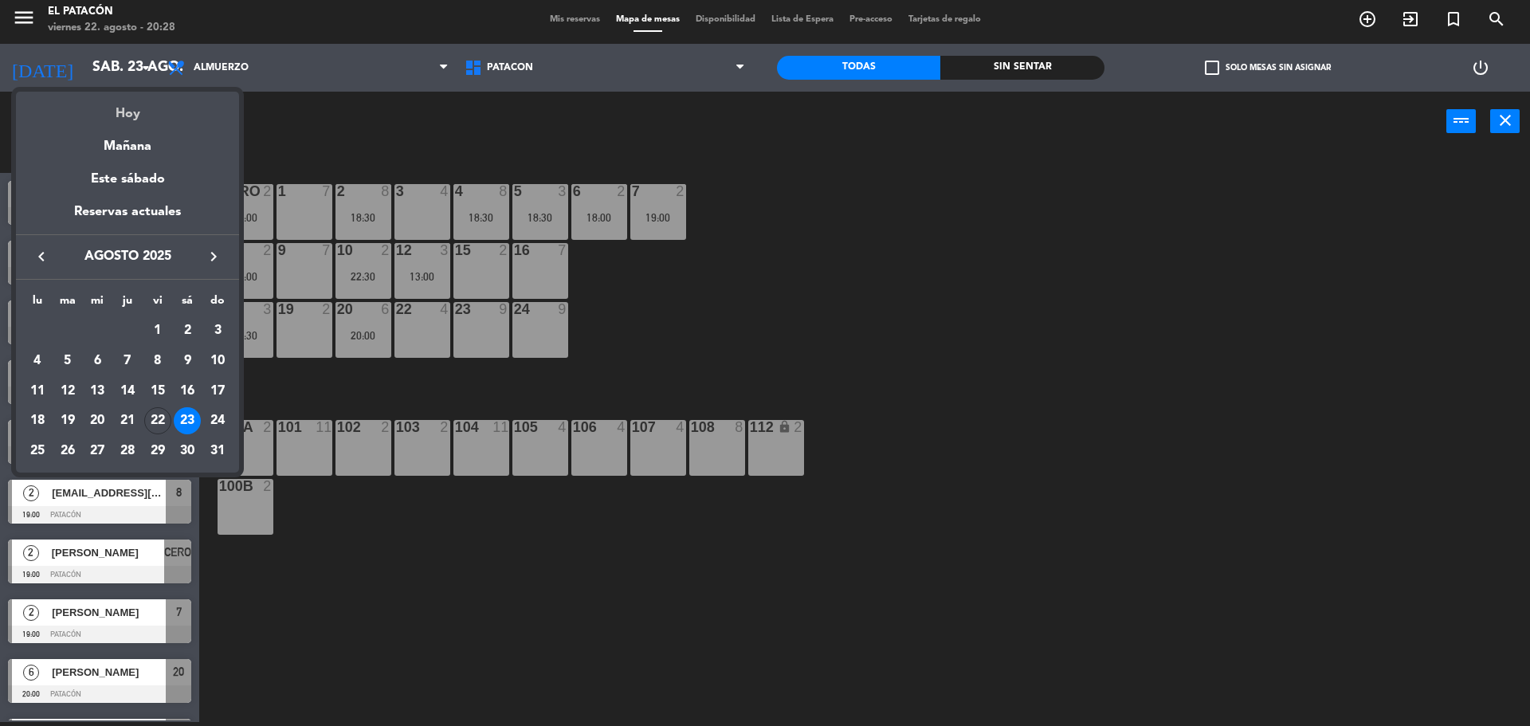
click at [137, 113] on div "Hoy" at bounding box center [127, 108] width 223 height 33
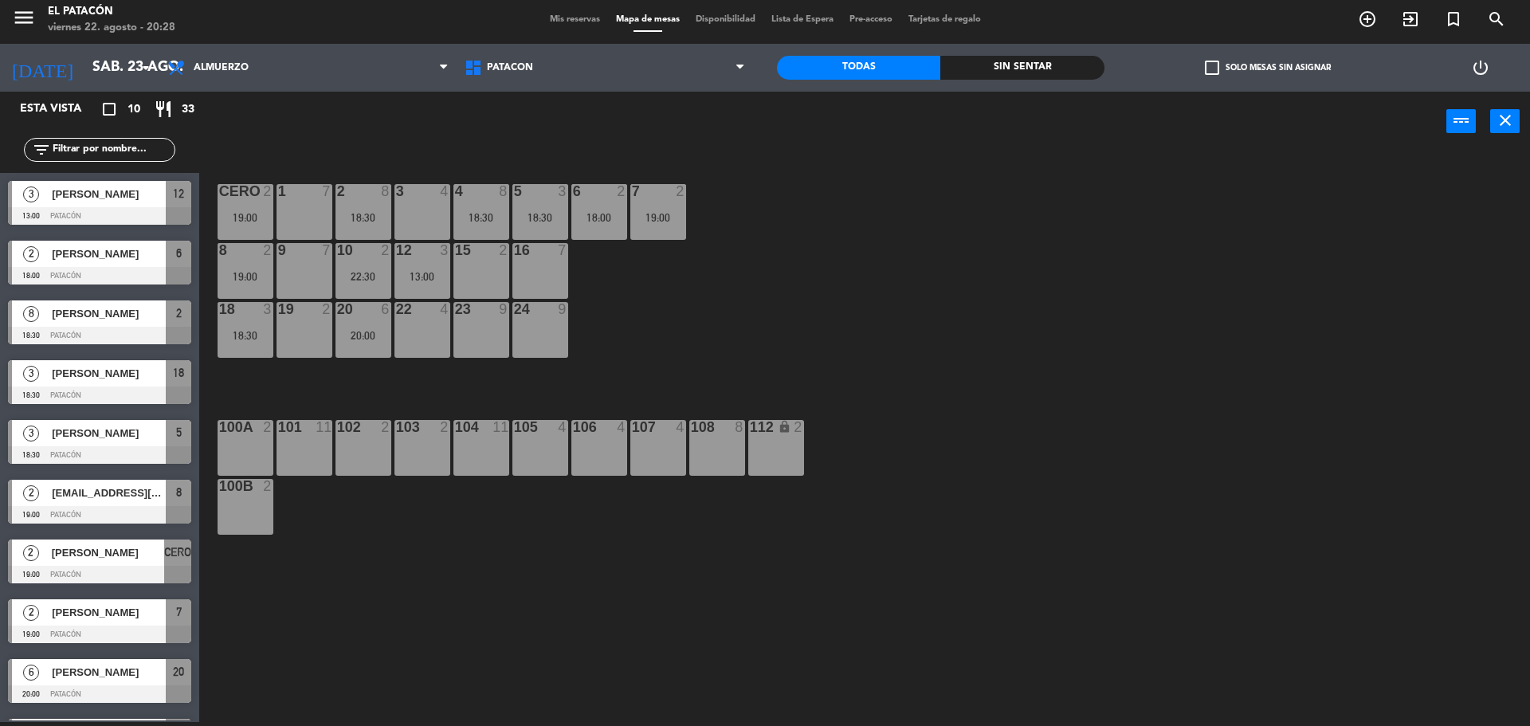
type input "vie. 22 ago."
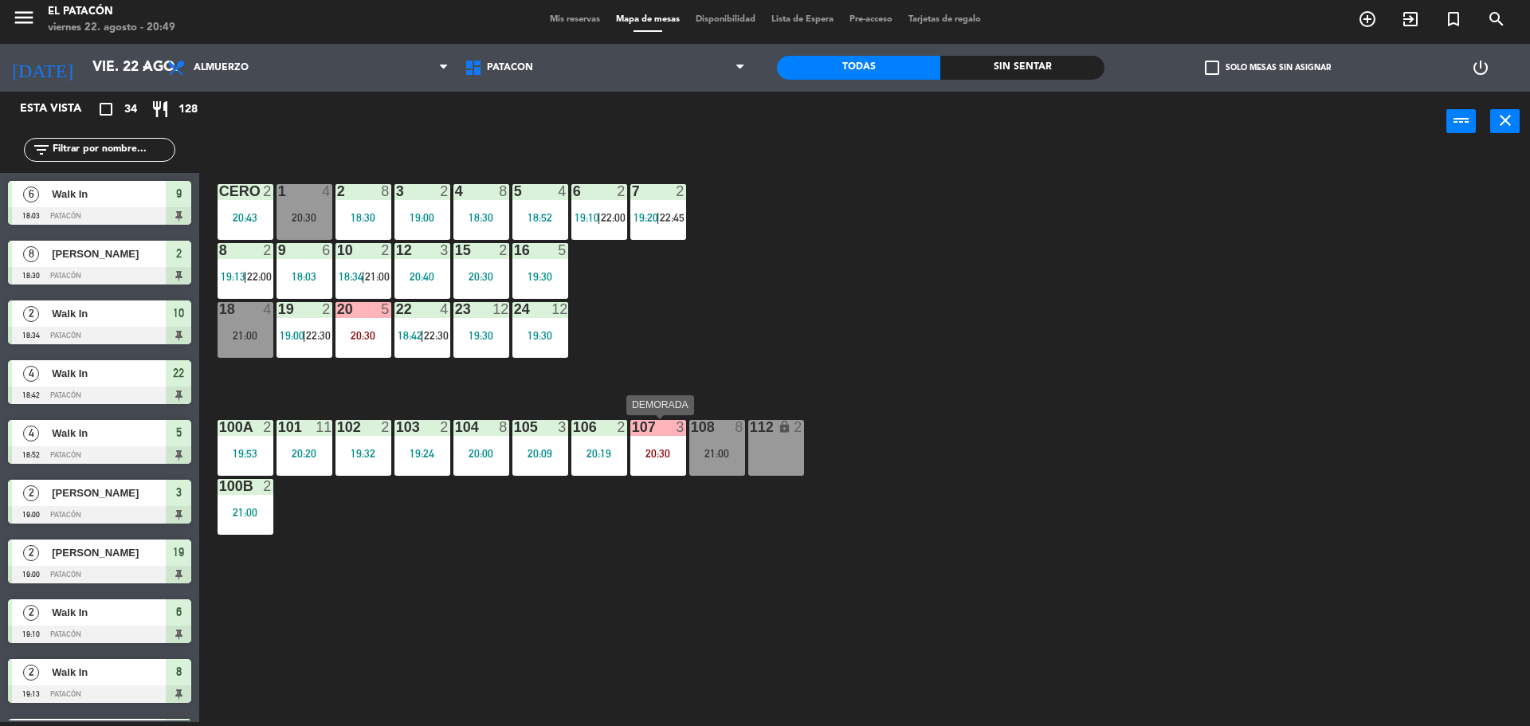
click at [647, 442] on div "107 3 20:30" at bounding box center [658, 448] width 56 height 56
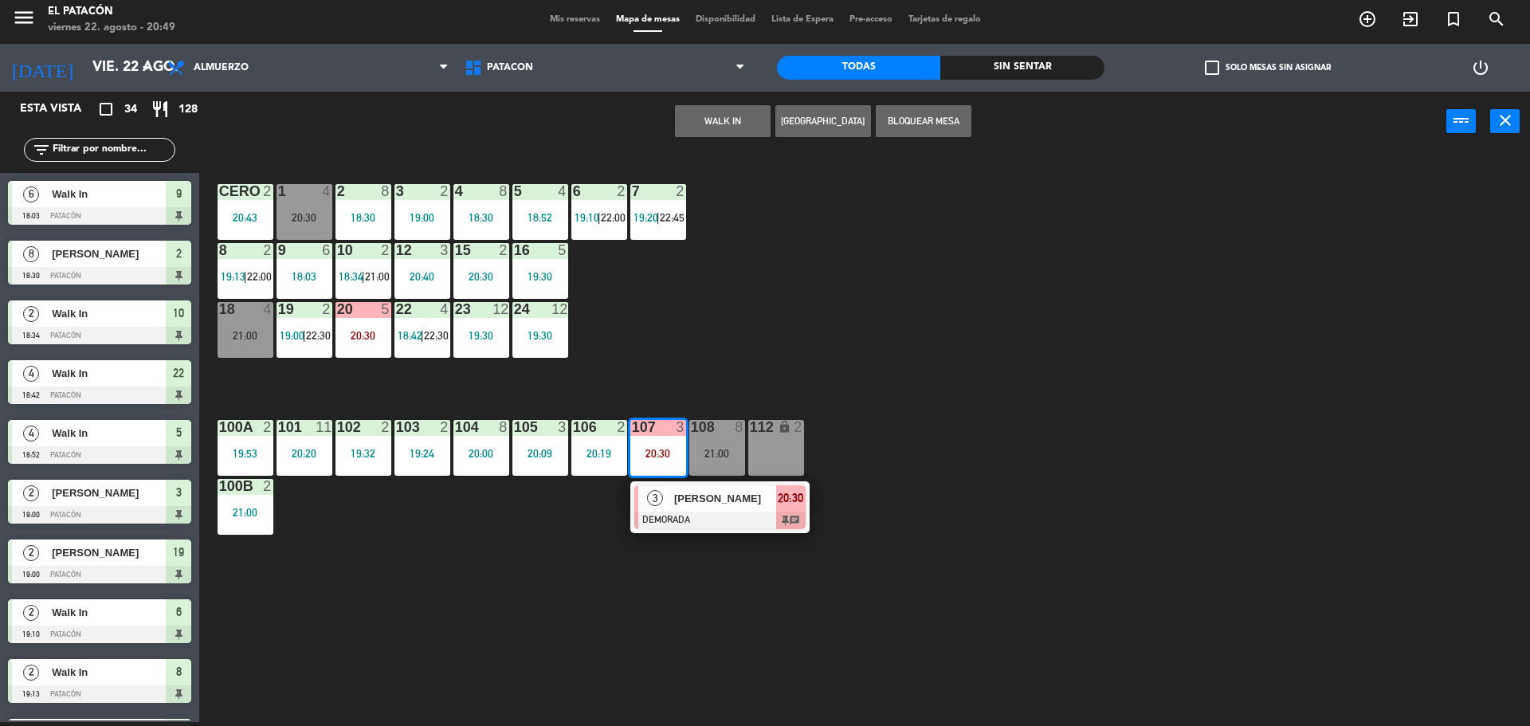
click at [662, 512] on div at bounding box center [719, 521] width 171 height 18
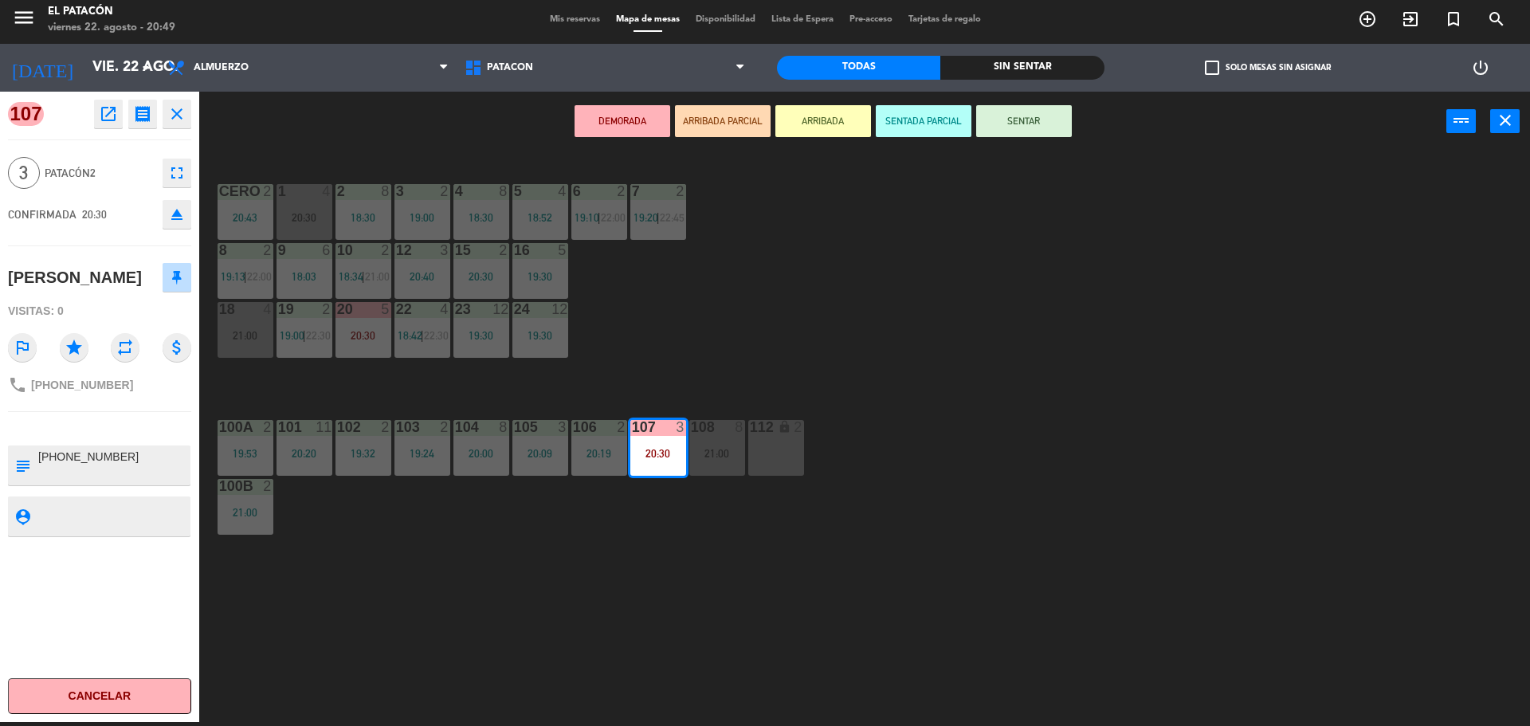
click at [1034, 124] on button "SENTAR" at bounding box center [1024, 121] width 96 height 32
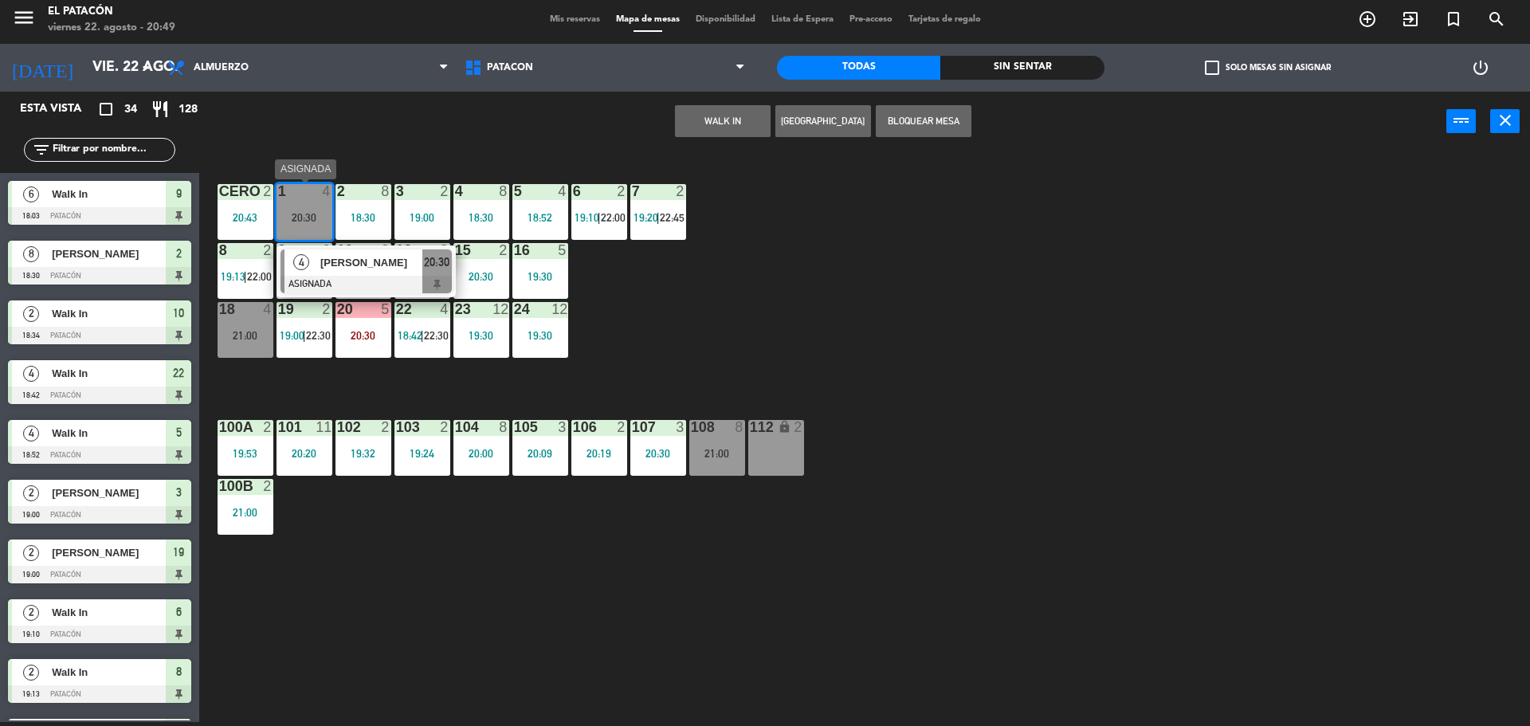
click at [295, 272] on div "4" at bounding box center [302, 262] width 34 height 26
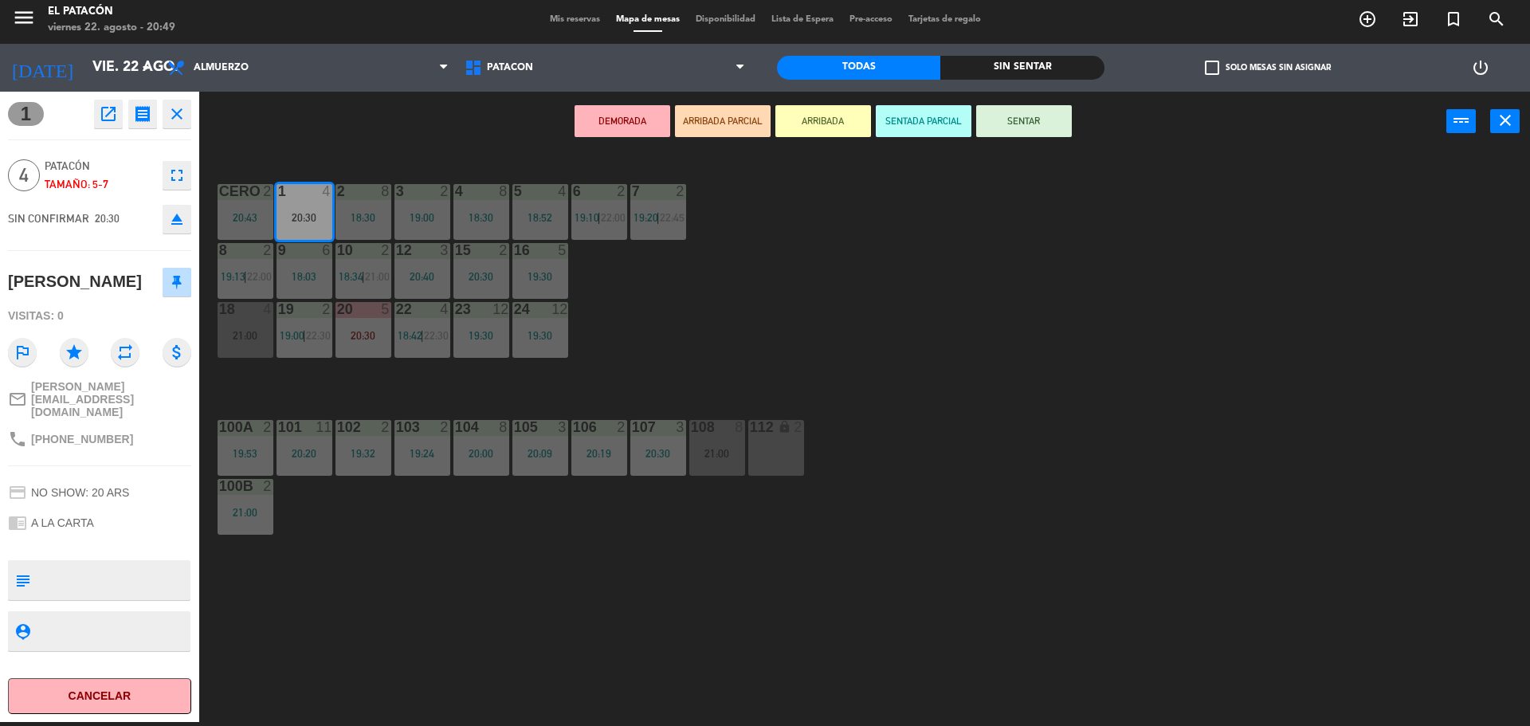
click at [619, 117] on button "DEMORADA" at bounding box center [623, 121] width 96 height 32
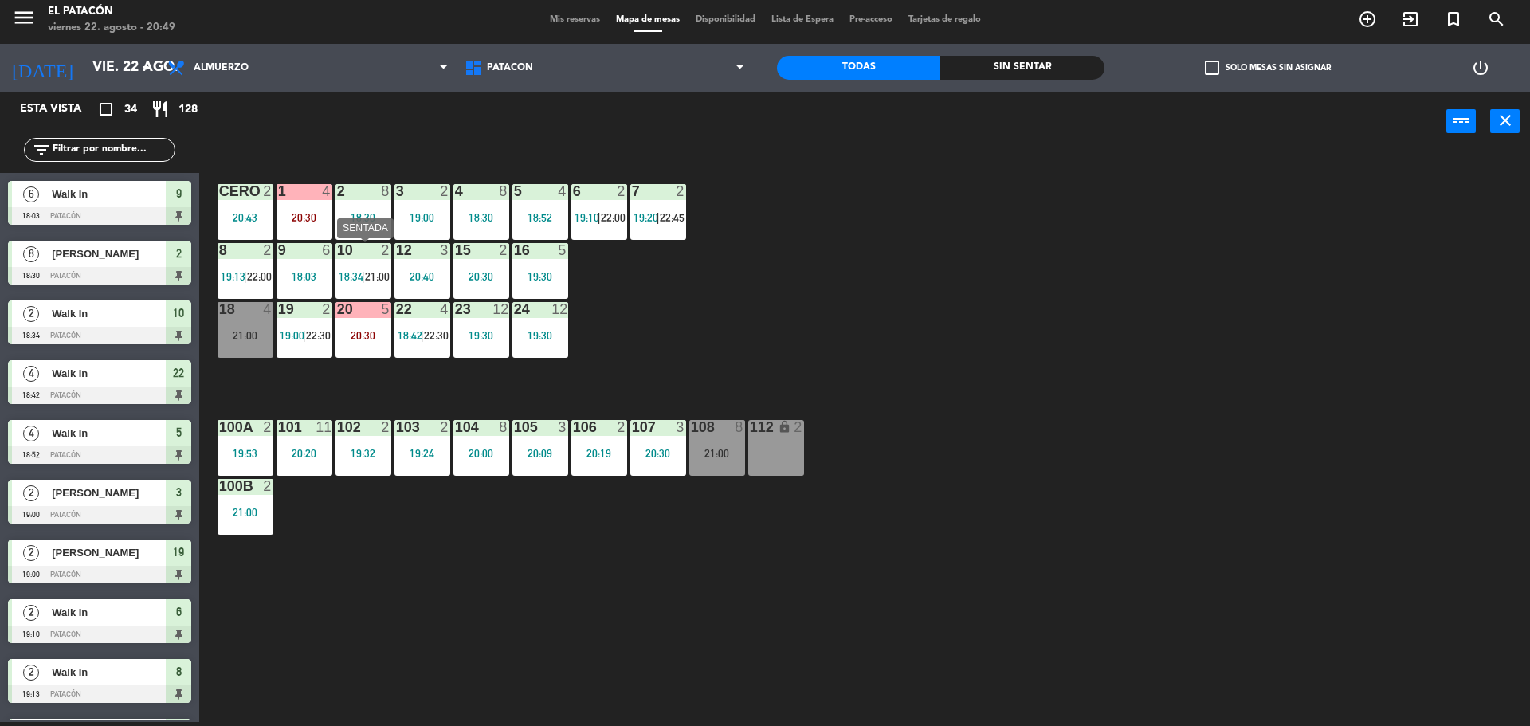
click at [377, 285] on div "10 2 18:34 | 21:00" at bounding box center [364, 271] width 56 height 56
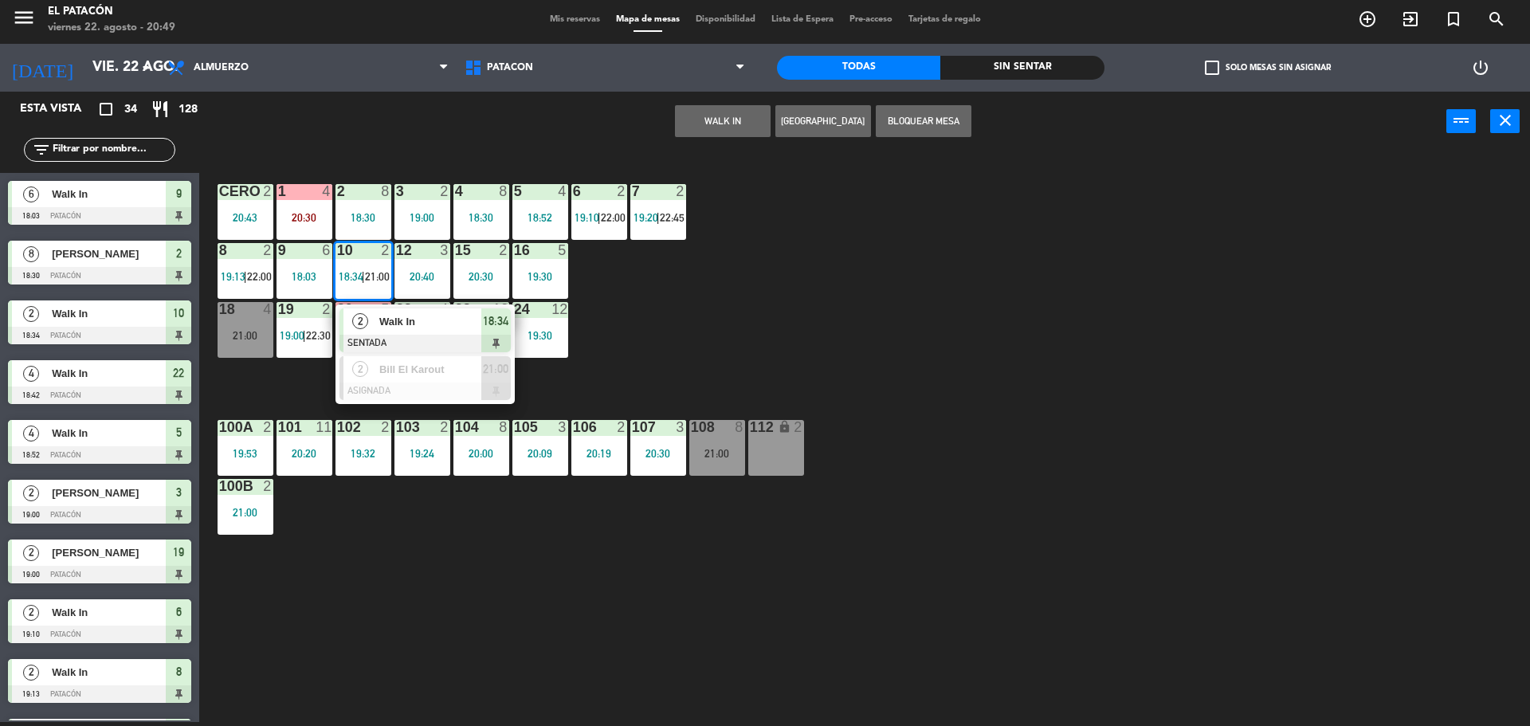
click at [410, 336] on div at bounding box center [424, 344] width 171 height 18
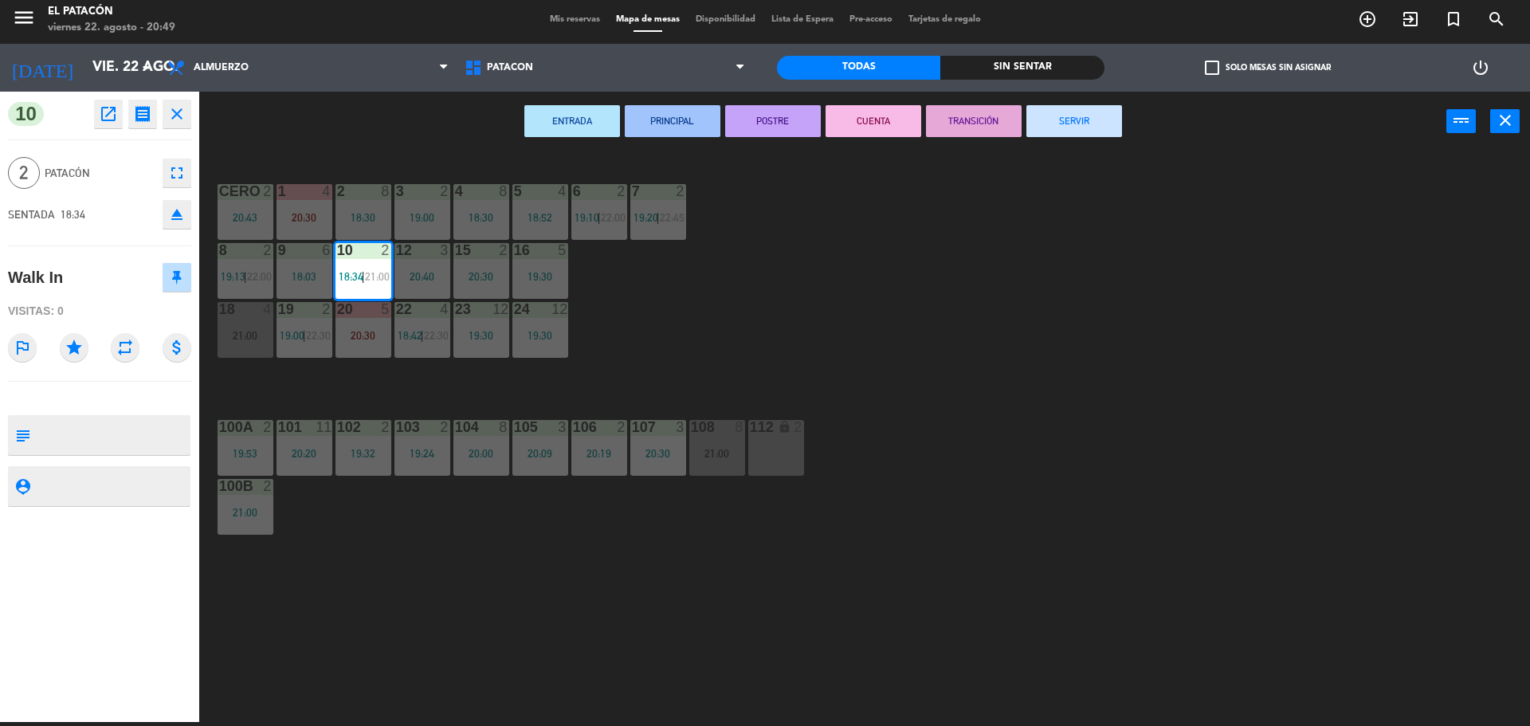
click at [1114, 112] on button "SERVIR" at bounding box center [1074, 121] width 96 height 32
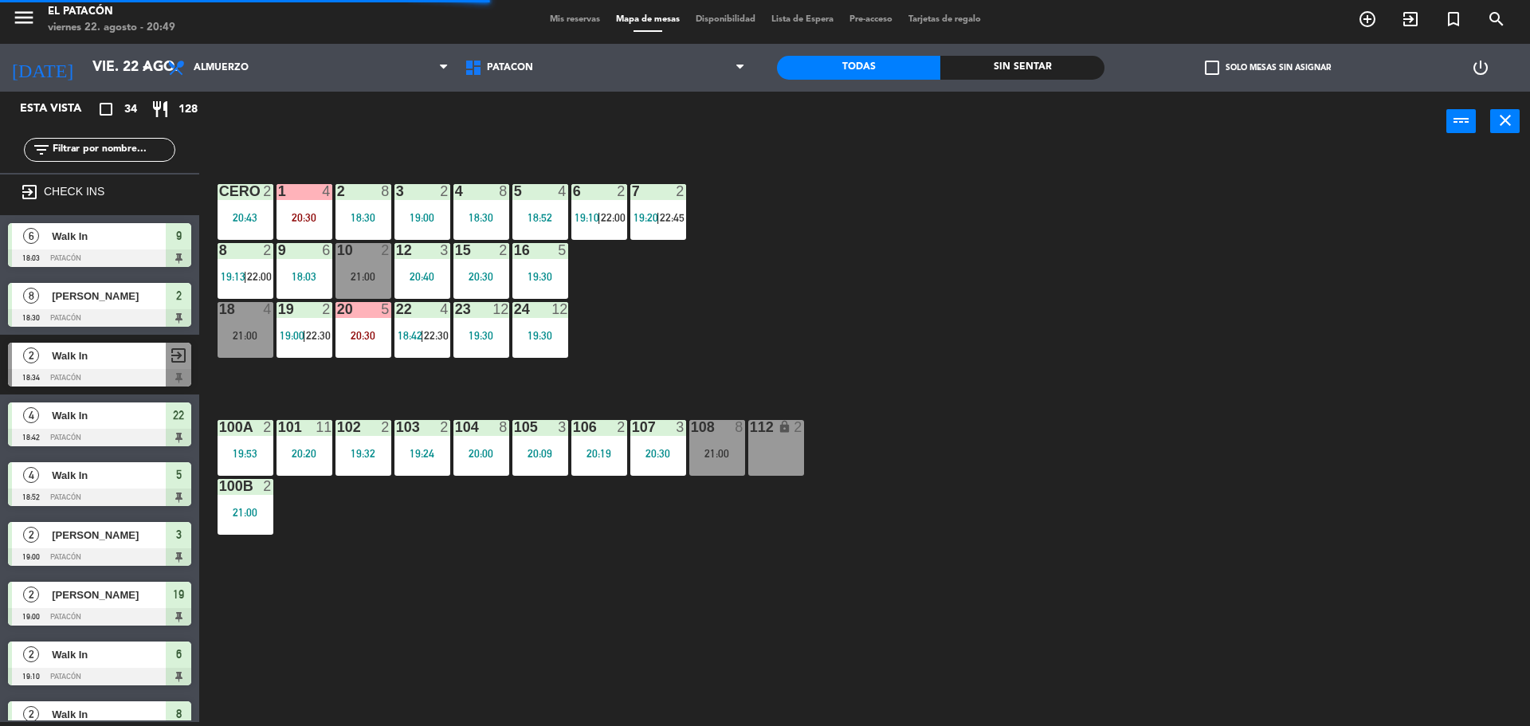
click at [352, 274] on div "21:00" at bounding box center [364, 276] width 56 height 11
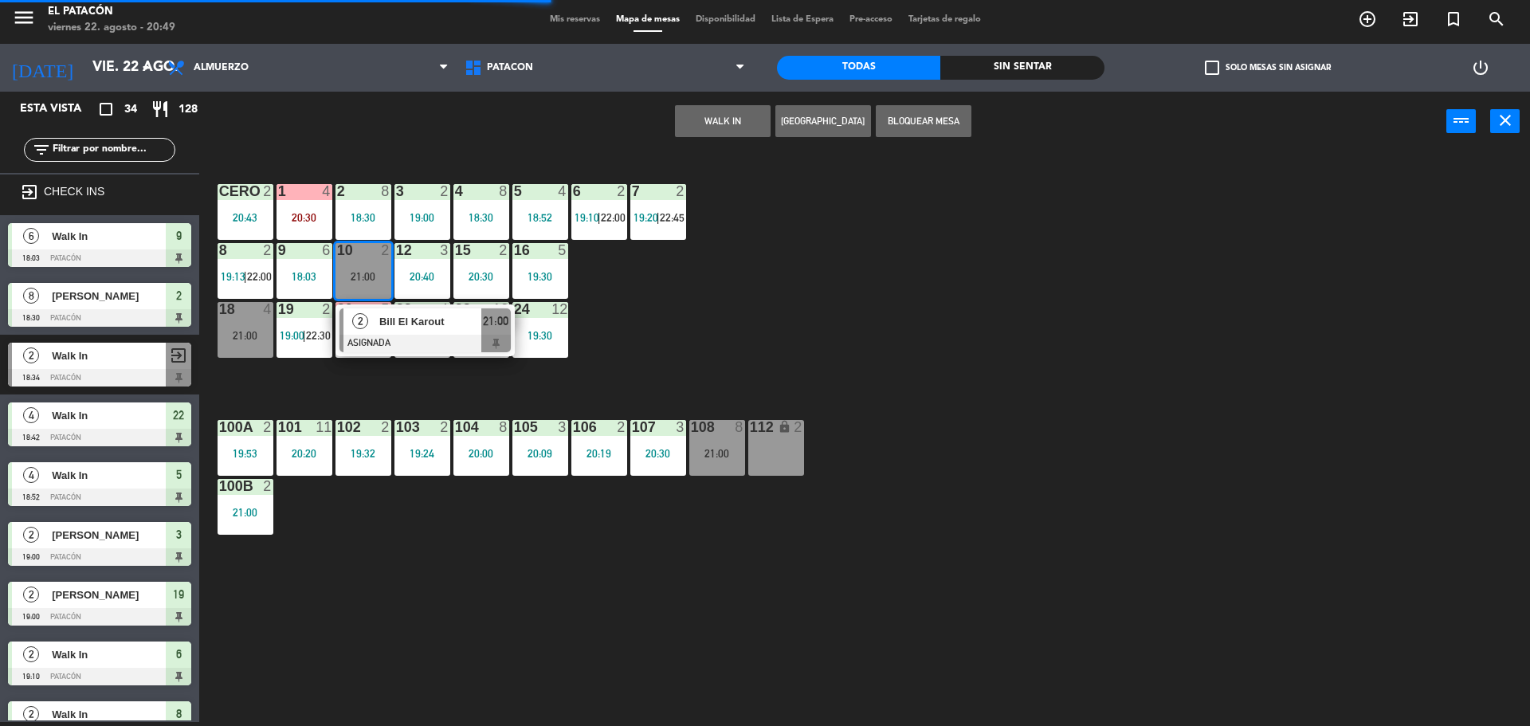
click at [380, 319] on span "Bill El Karout" at bounding box center [430, 321] width 102 height 17
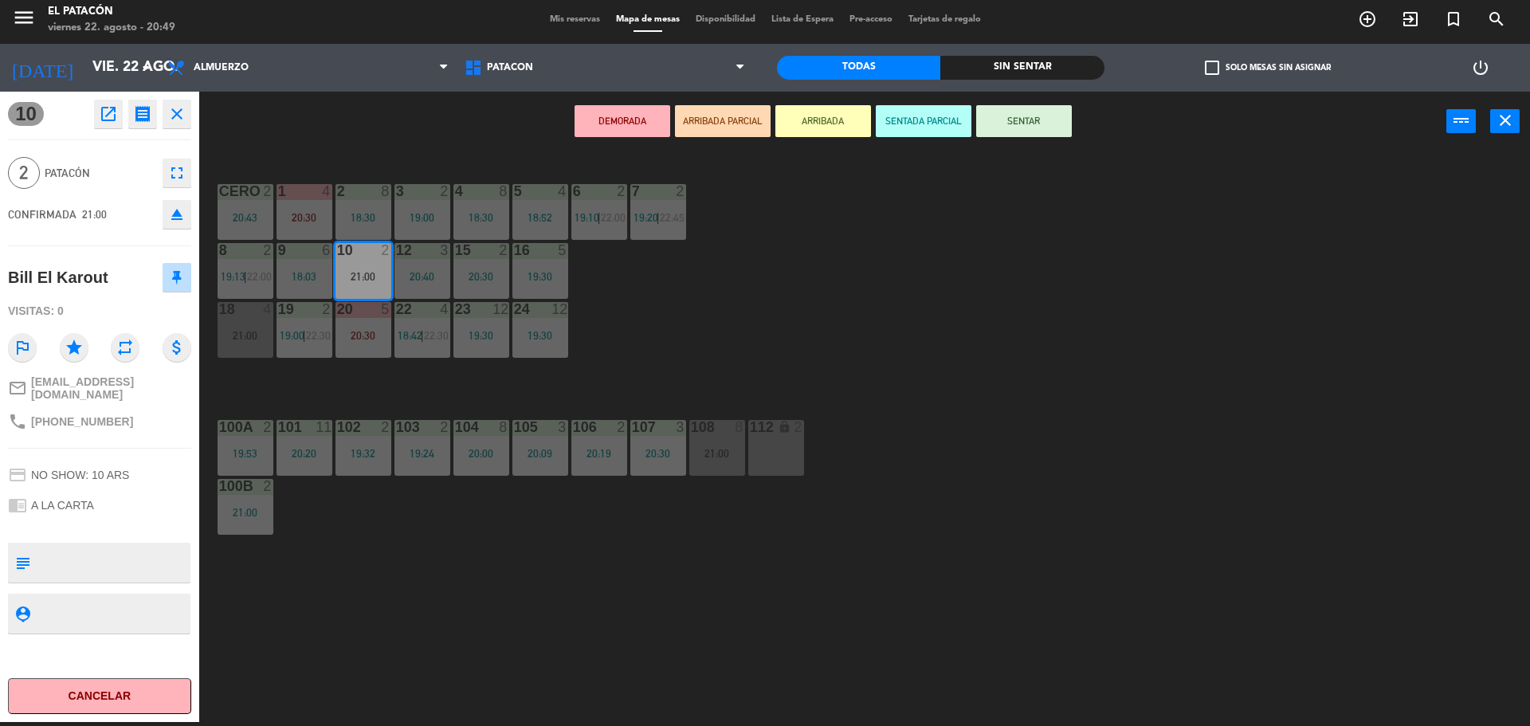
click at [950, 326] on div "1 4 20:30 2 8 18:30 3 2 19:00 4 8 18:30 5 4 18:52 6 2 19:10 | 22:00 7 2 19:20 |…" at bounding box center [872, 440] width 1316 height 571
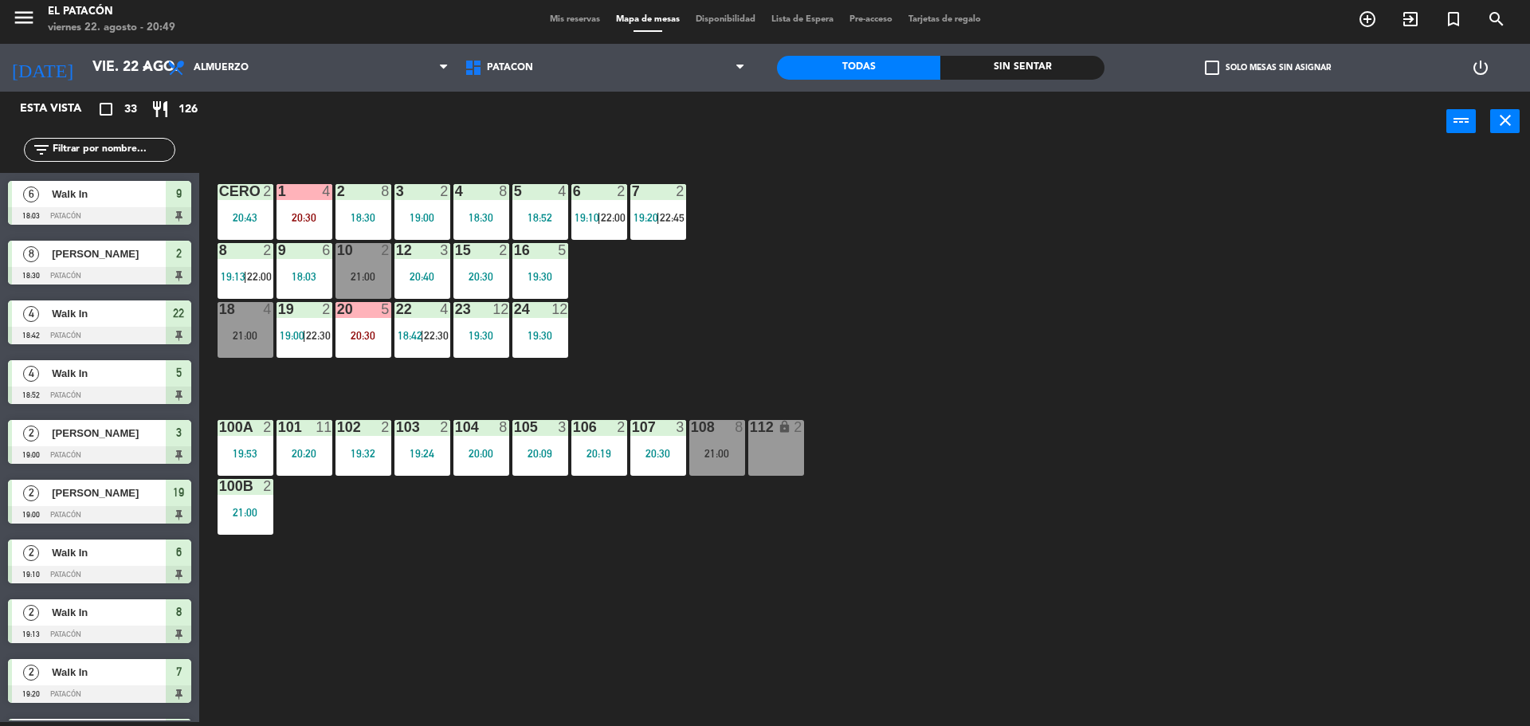
scroll to position [219, 0]
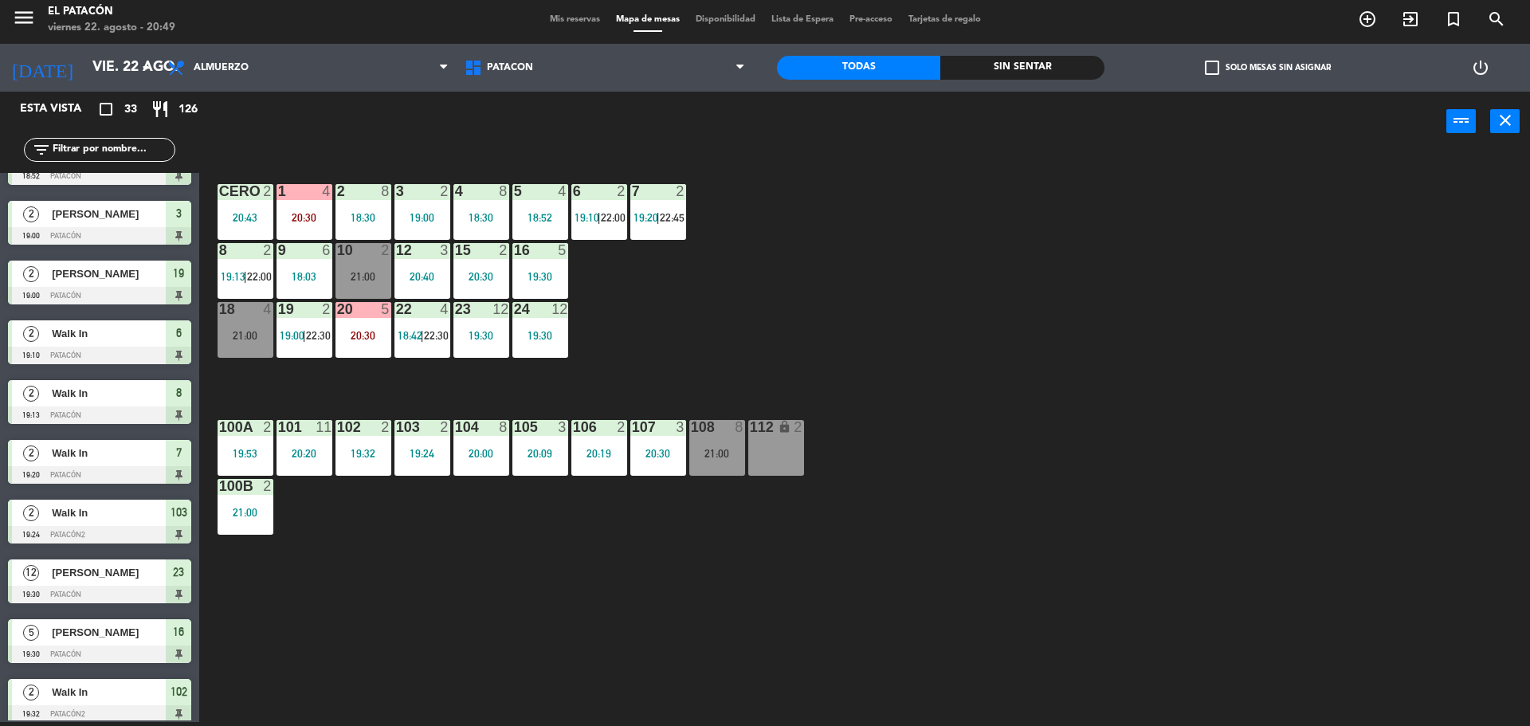
click at [226, 329] on div "21:00" at bounding box center [246, 335] width 56 height 12
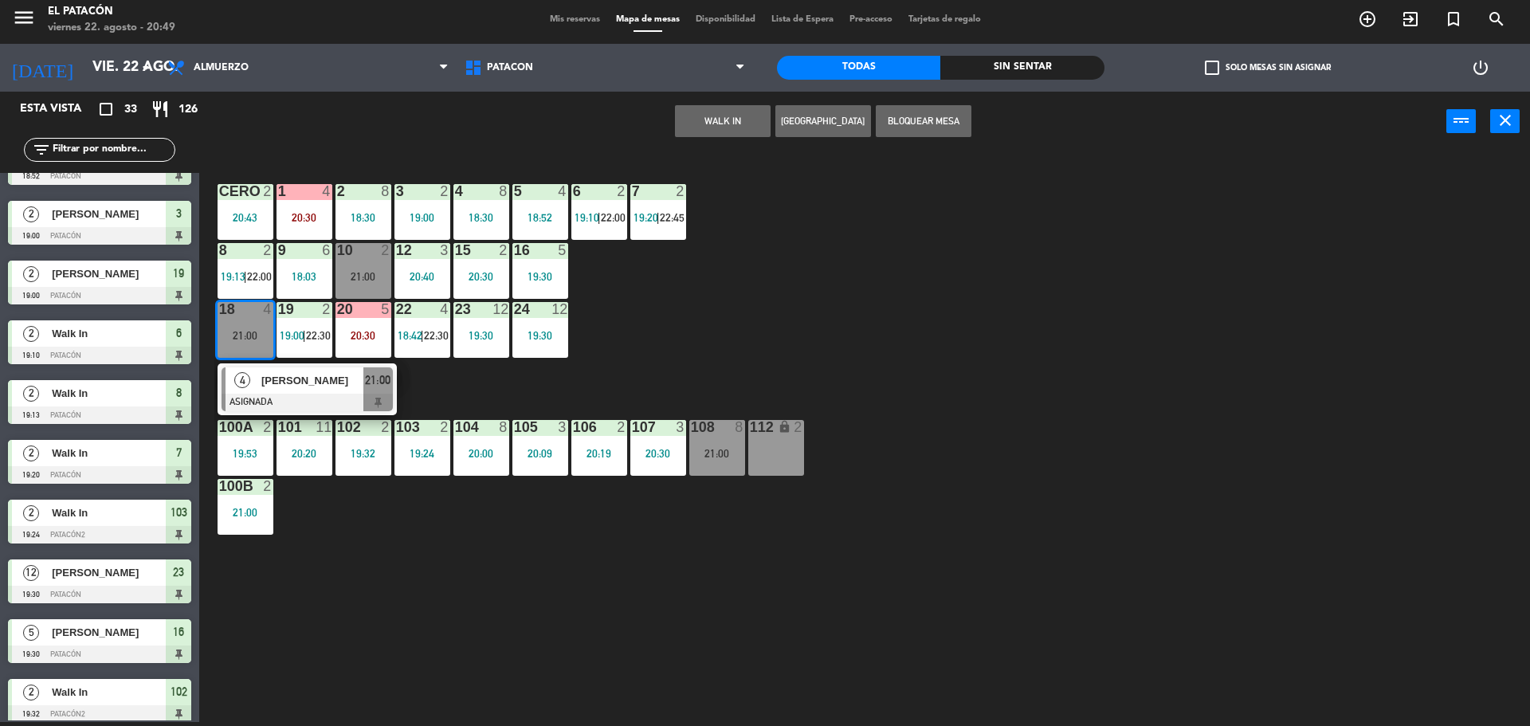
click at [1116, 363] on div "1 4 20:30 2 8 18:30 3 2 19:00 4 8 18:30 5 4 18:52 6 2 19:10 | 22:00 7 2 19:20 |…" at bounding box center [872, 440] width 1316 height 571
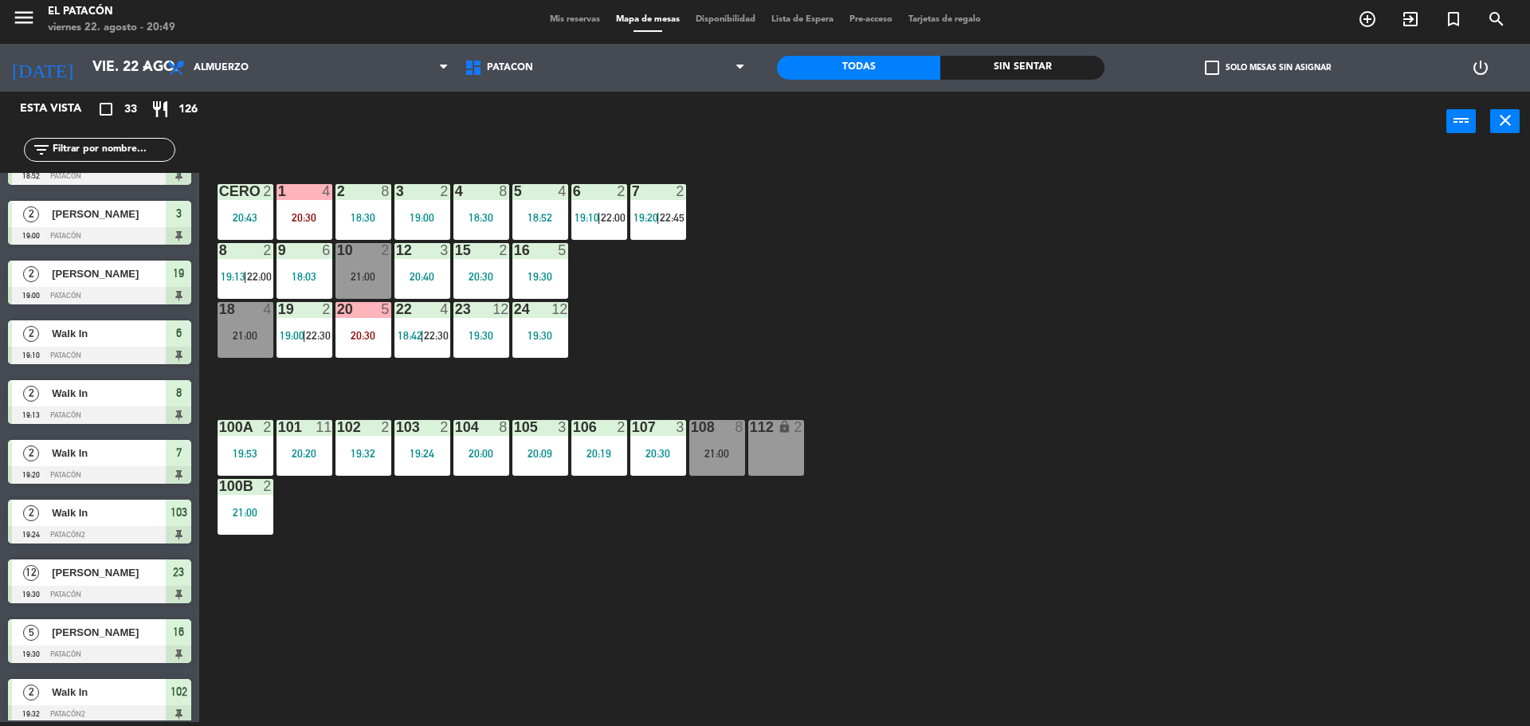
click at [788, 369] on div "1 4 20:30 2 8 18:30 3 2 19:00 4 8 18:30 5 4 18:52 6 2 19:10 | 22:00 7 2 19:20 |…" at bounding box center [872, 440] width 1316 height 571
click at [770, 446] on div "112 lock 2" at bounding box center [776, 448] width 56 height 56
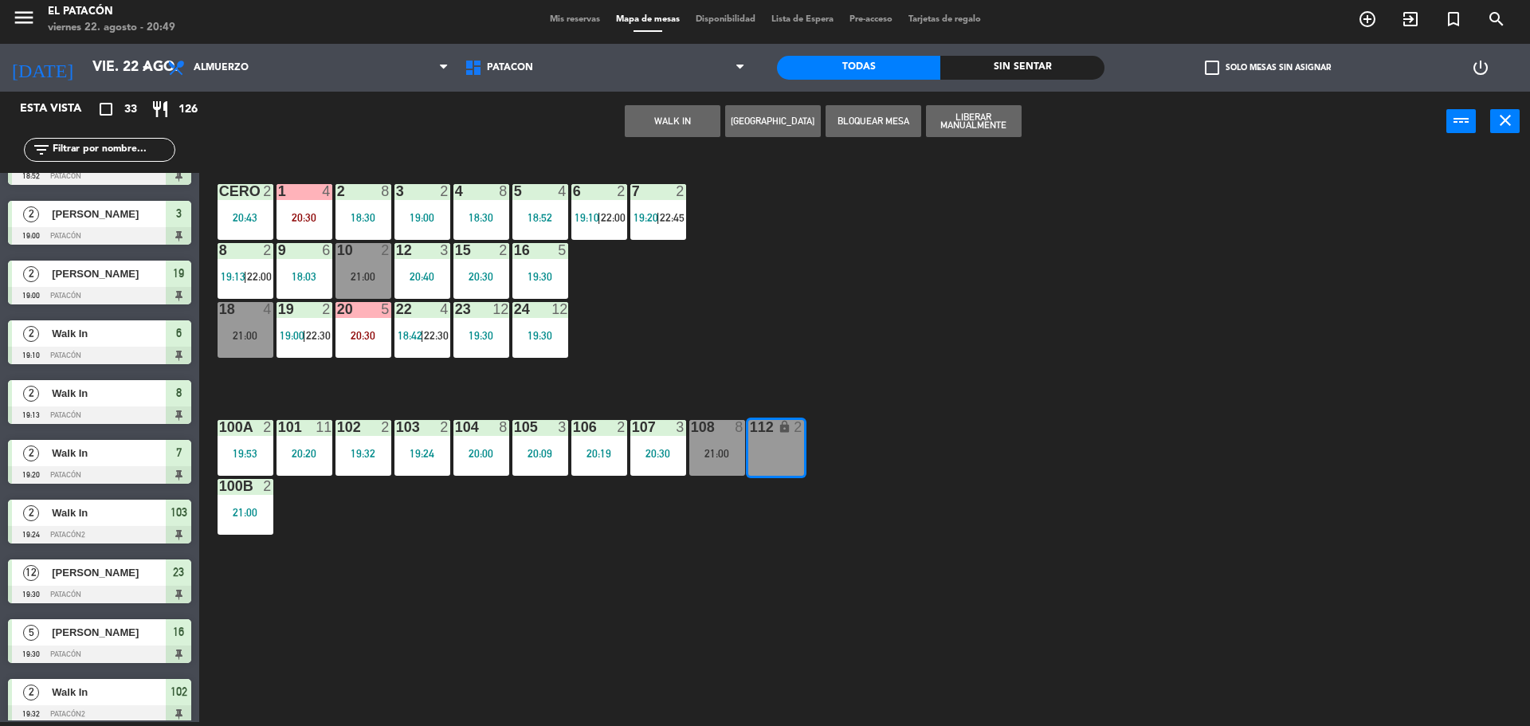
click at [800, 343] on div "1 4 20:30 2 8 18:30 3 2 19:00 4 8 18:30 5 4 18:52 6 2 19:10 | 22:00 7 2 19:20 |…" at bounding box center [872, 440] width 1316 height 571
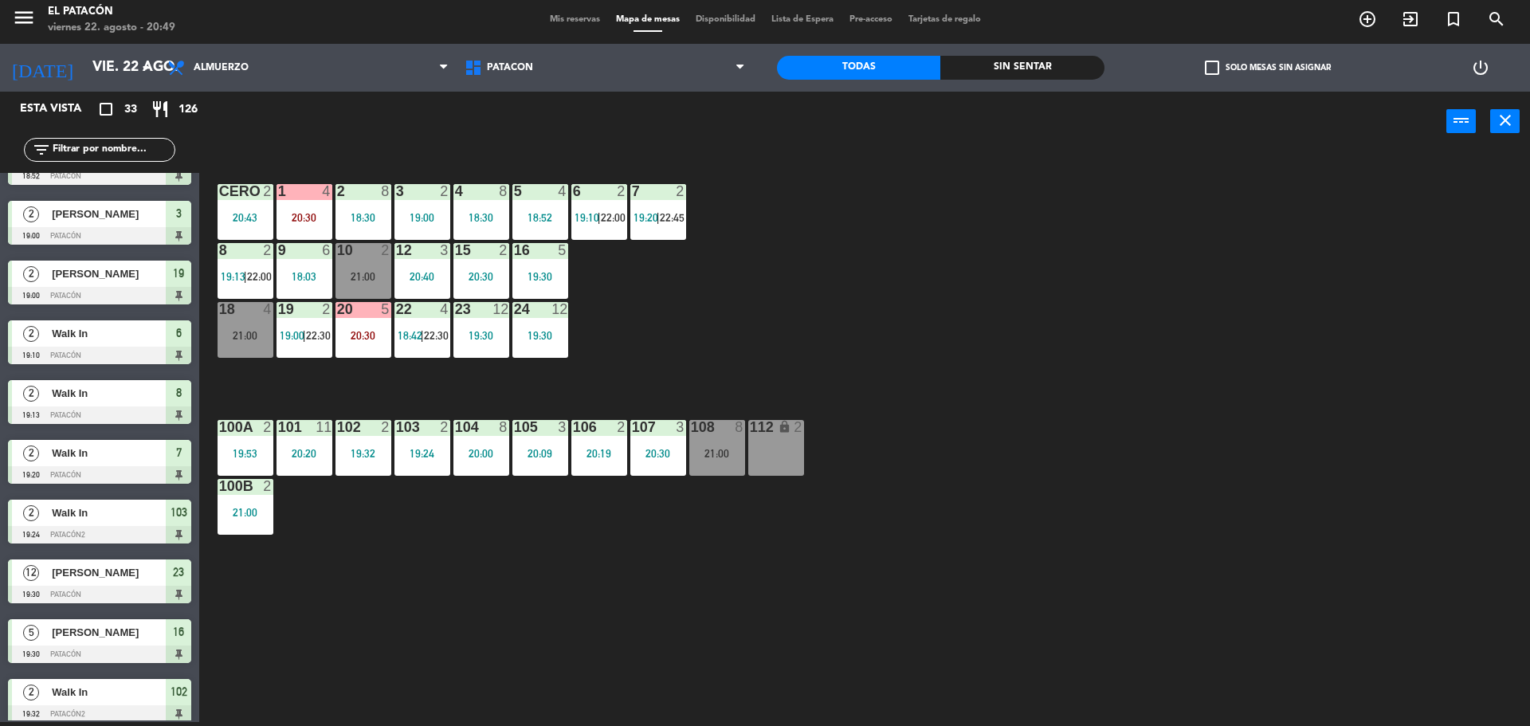
click at [380, 339] on div "20:30" at bounding box center [364, 335] width 56 height 11
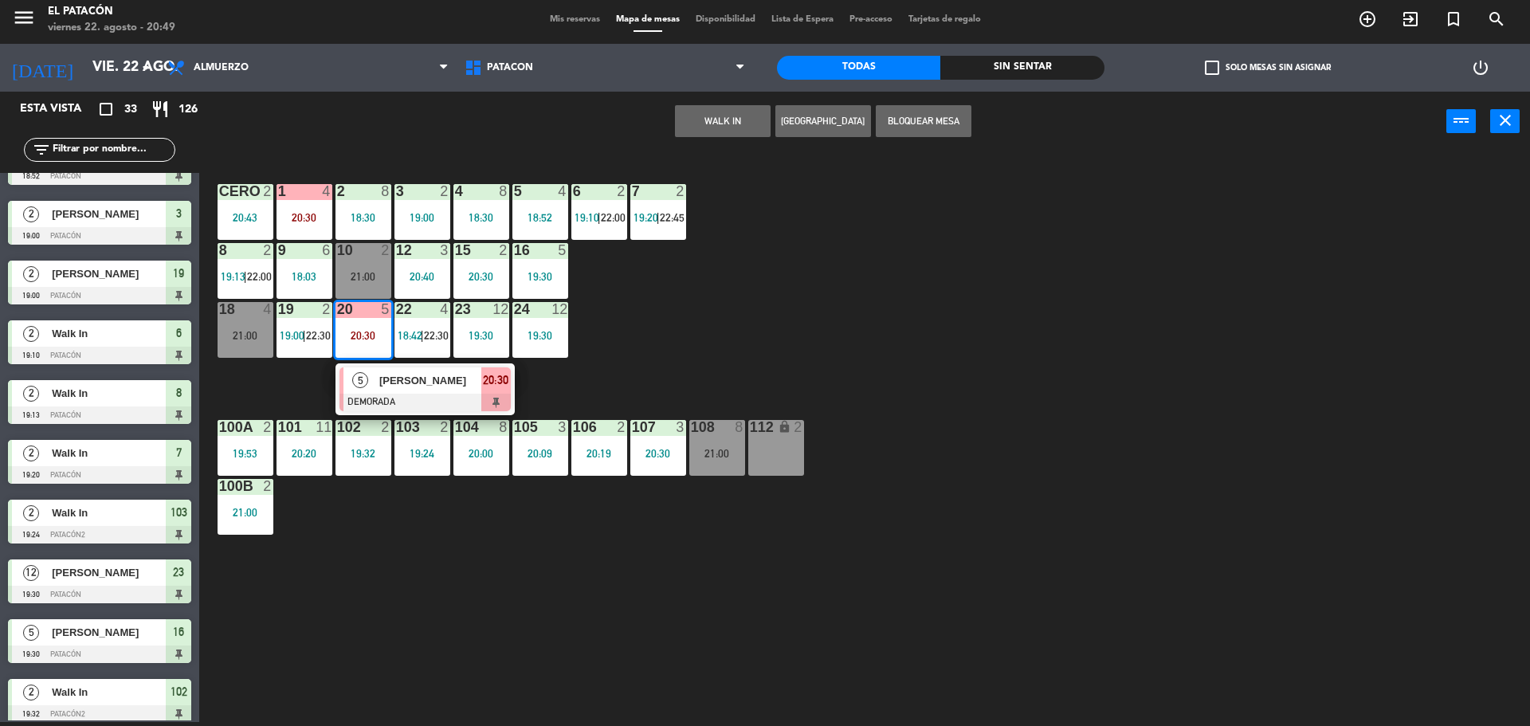
click at [947, 323] on div "1 4 20:30 2 8 18:30 3 2 19:00 4 8 18:30 5 4 18:52 6 2 19:10 | 22:00 7 2 19:20 |…" at bounding box center [872, 440] width 1316 height 571
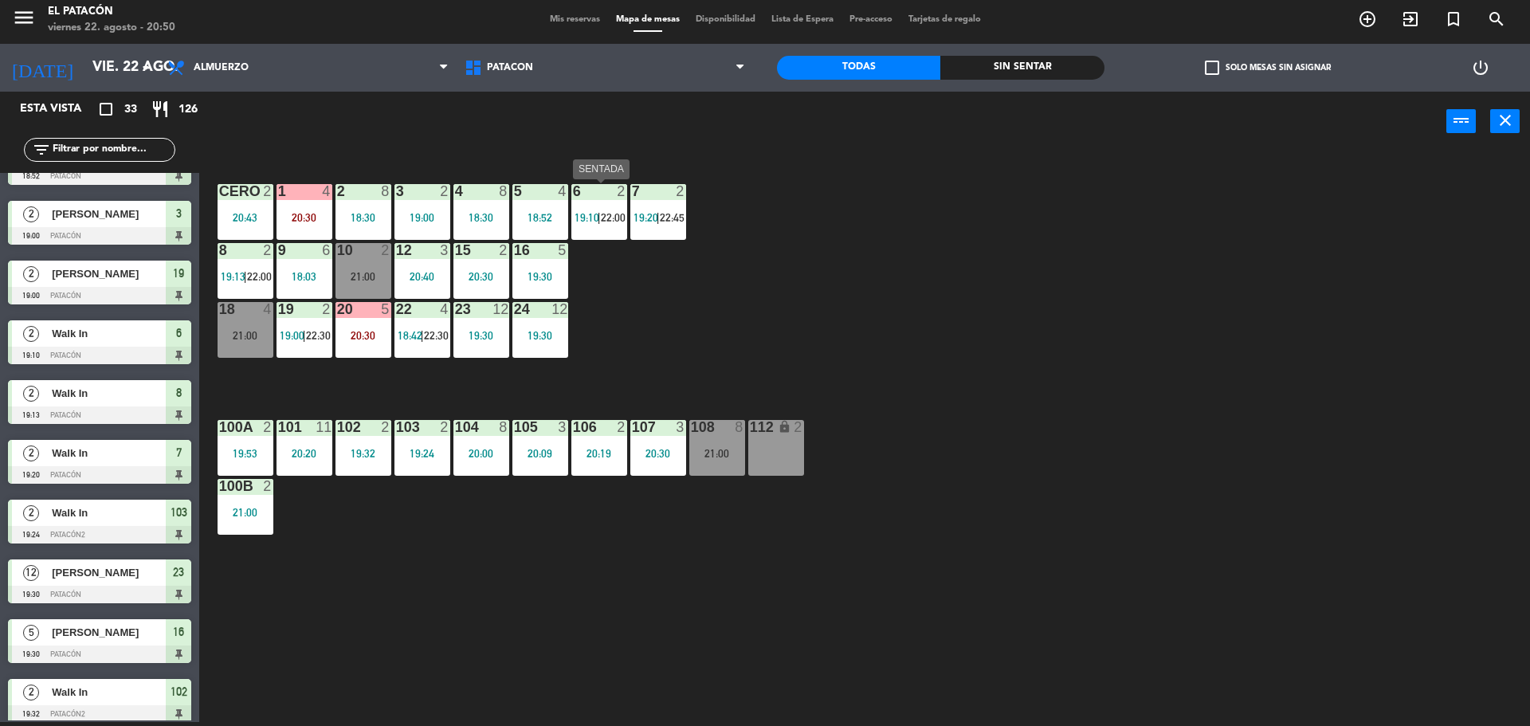
click at [587, 232] on div "6 2 19:10 | 22:00" at bounding box center [599, 212] width 56 height 56
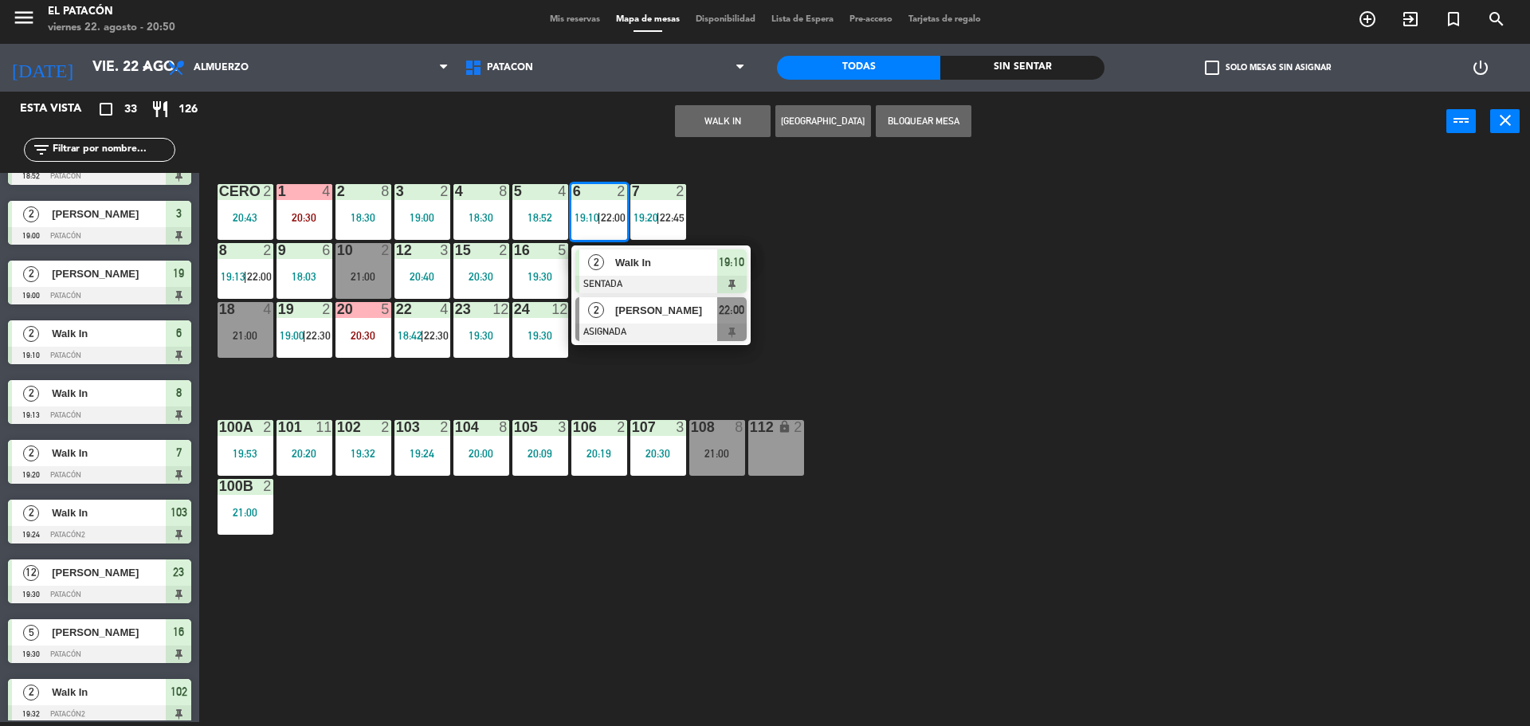
click at [616, 338] on div at bounding box center [660, 333] width 171 height 18
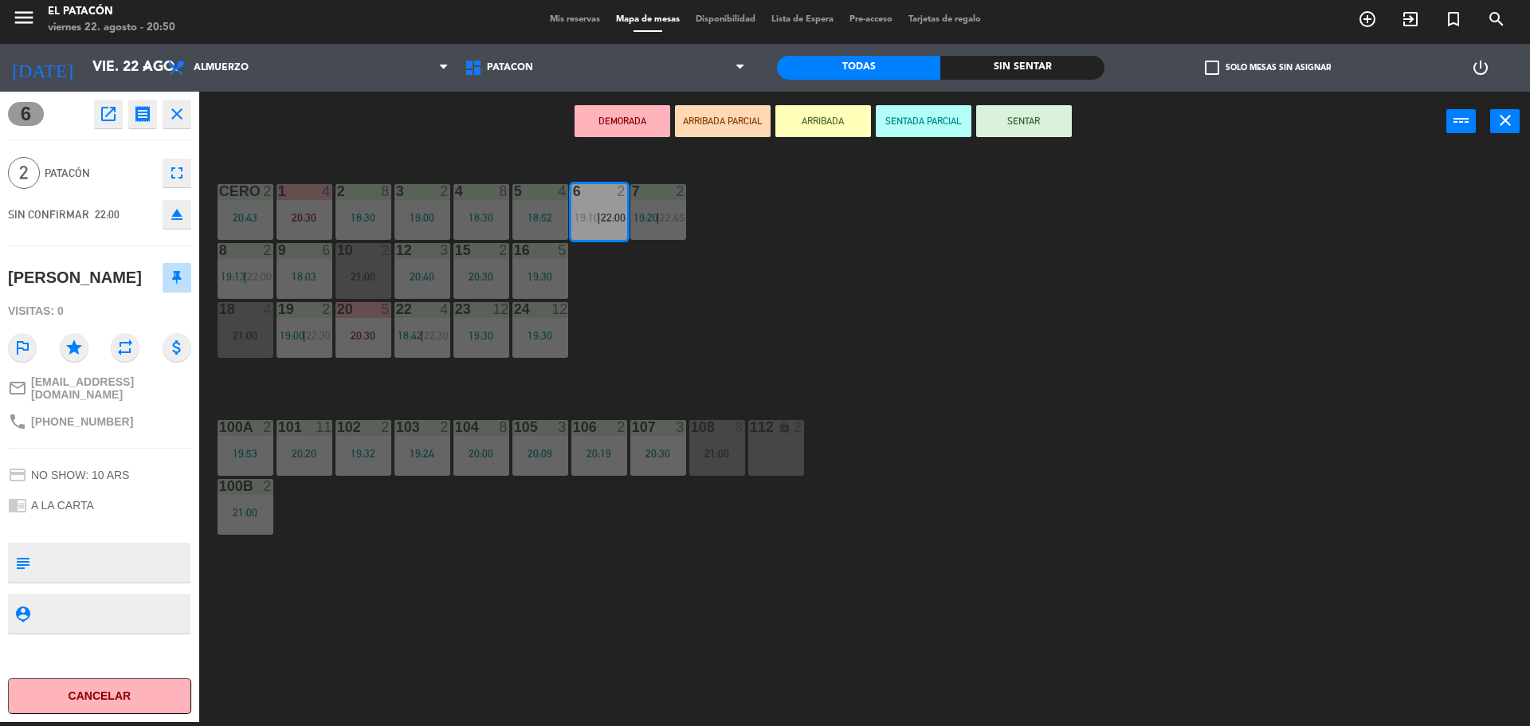
click at [893, 347] on div "1 4 20:30 2 8 18:30 3 2 19:00 4 8 18:30 5 4 18:52 6 2 19:10 | 22:00 7 2 19:20 |…" at bounding box center [872, 440] width 1316 height 571
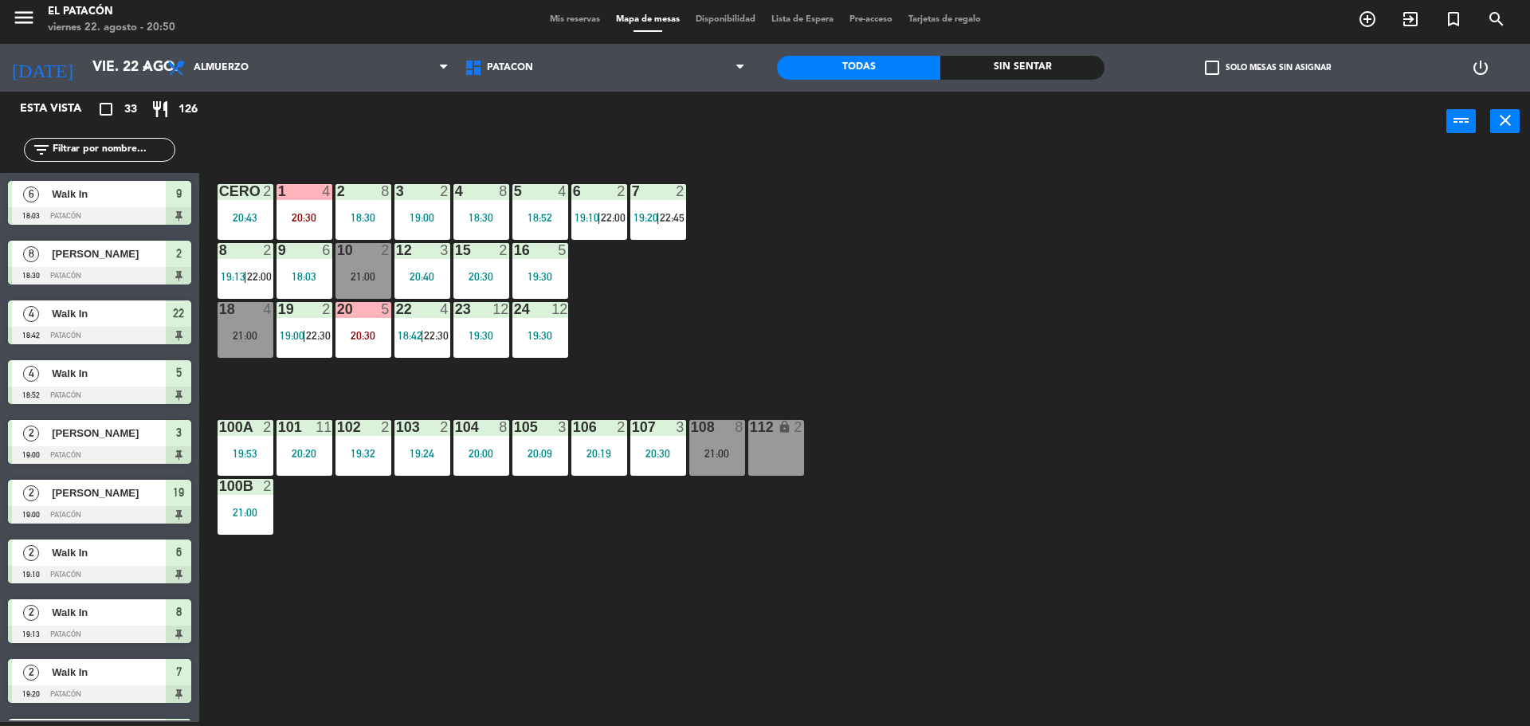
scroll to position [458, 0]
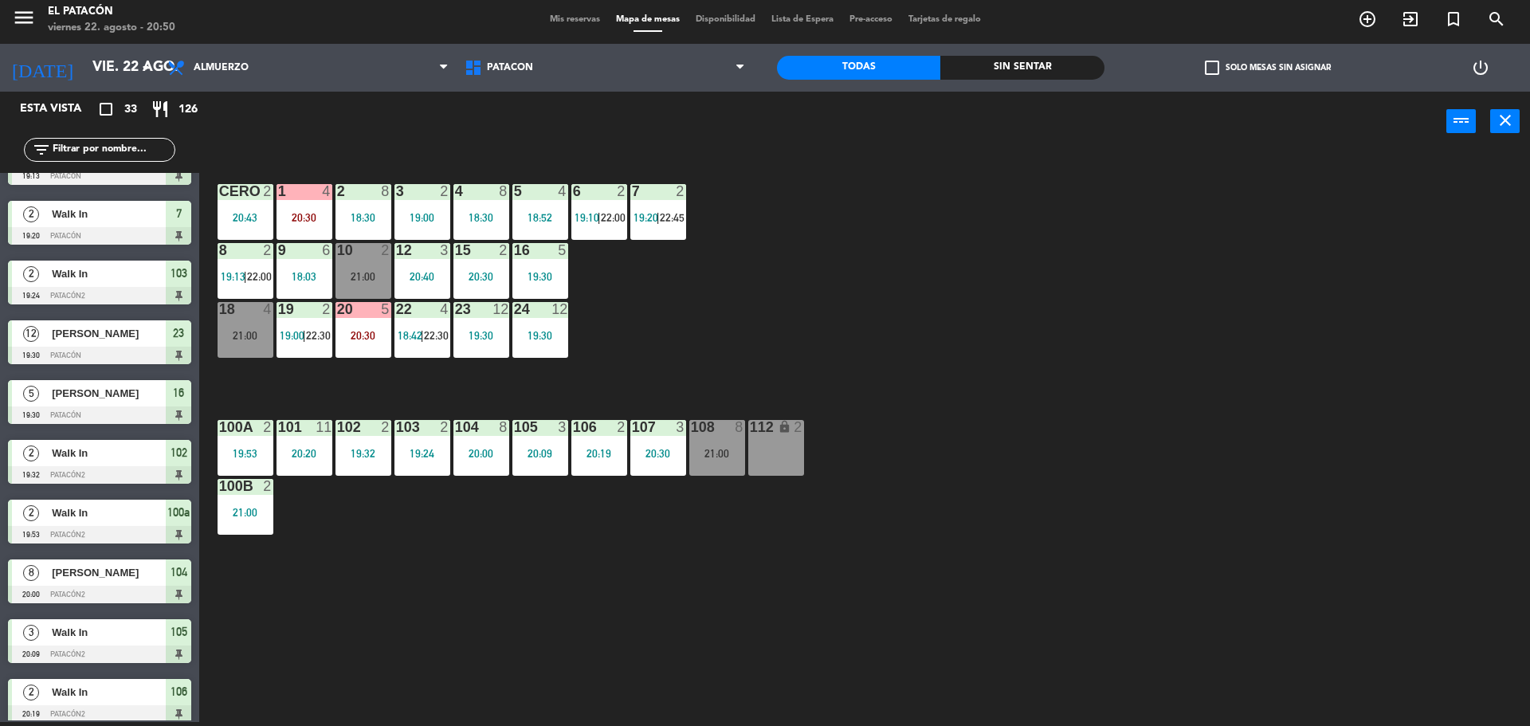
click at [626, 197] on div "7" at bounding box center [631, 191] width 26 height 14
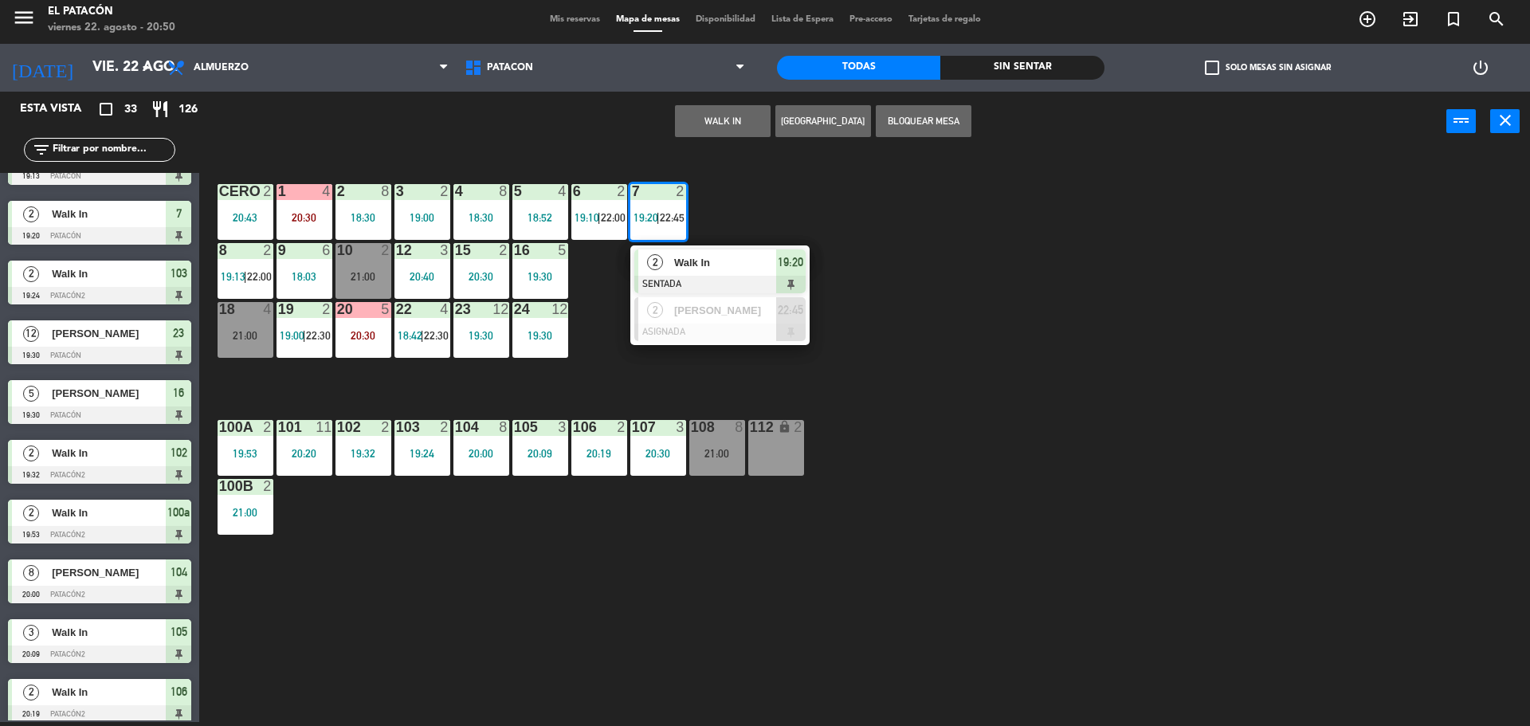
click at [1067, 258] on div "1 4 20:30 2 8 18:30 3 2 19:00 4 8 18:30 5 4 18:52 6 2 19:10 | 22:00 7 2 19:20 |…" at bounding box center [872, 440] width 1316 height 571
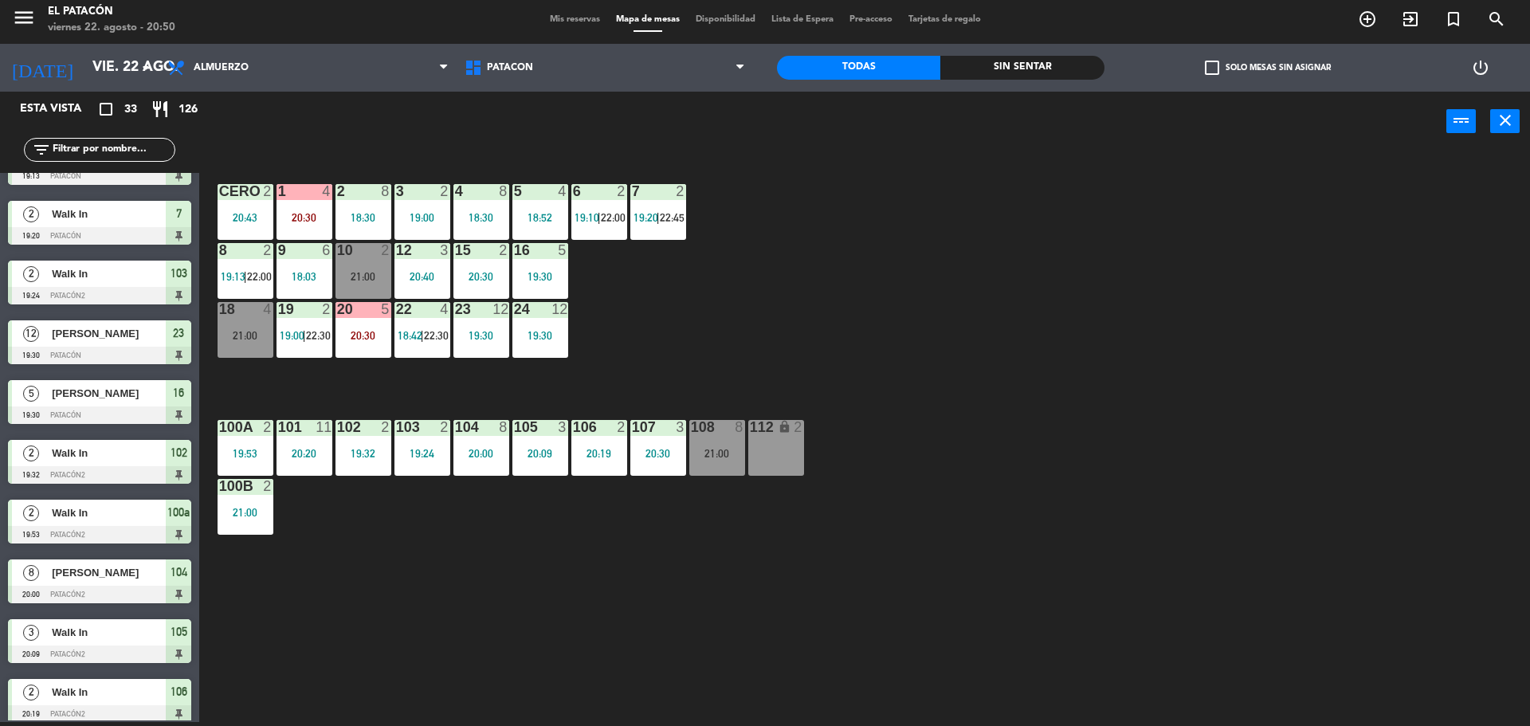
click at [613, 214] on span "22:00" at bounding box center [613, 217] width 25 height 13
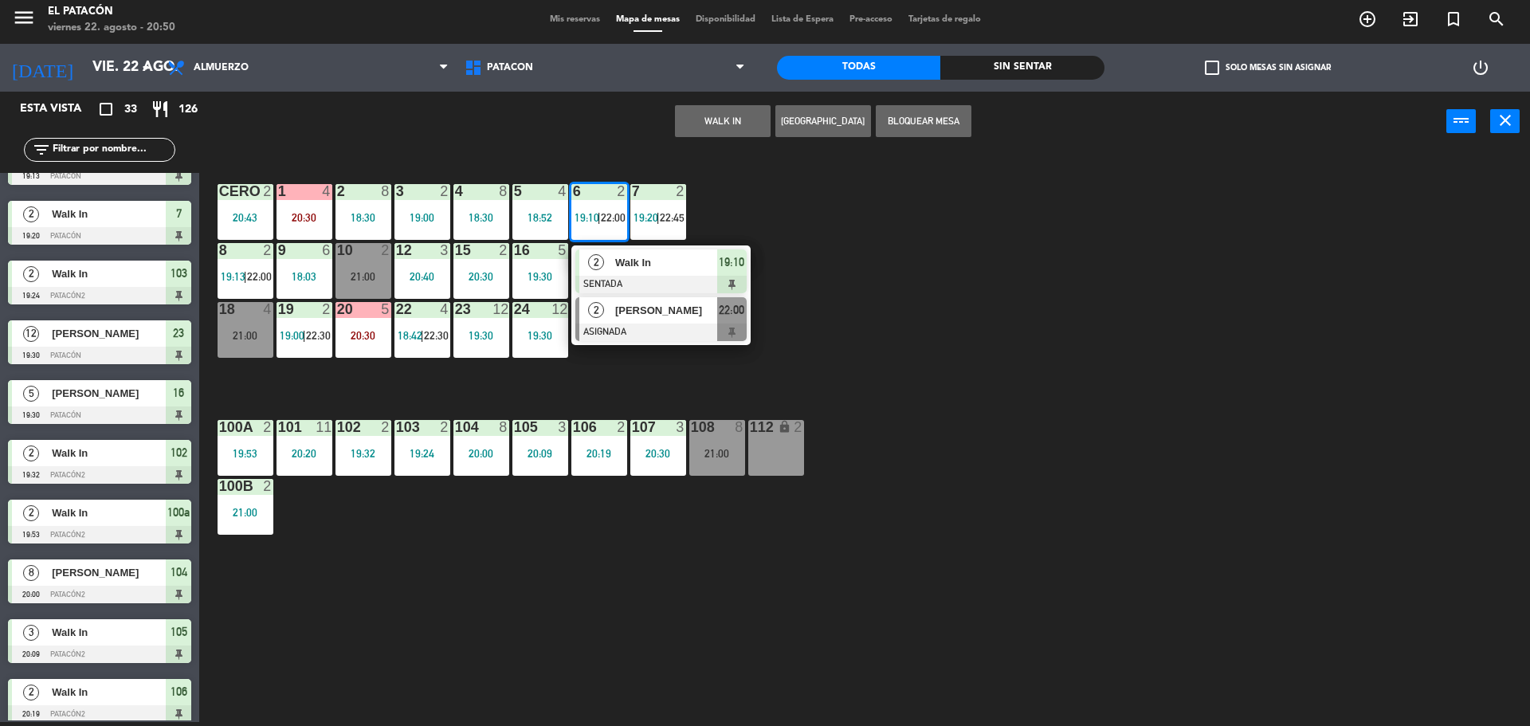
click at [626, 310] on span "[PERSON_NAME]" at bounding box center [666, 310] width 102 height 17
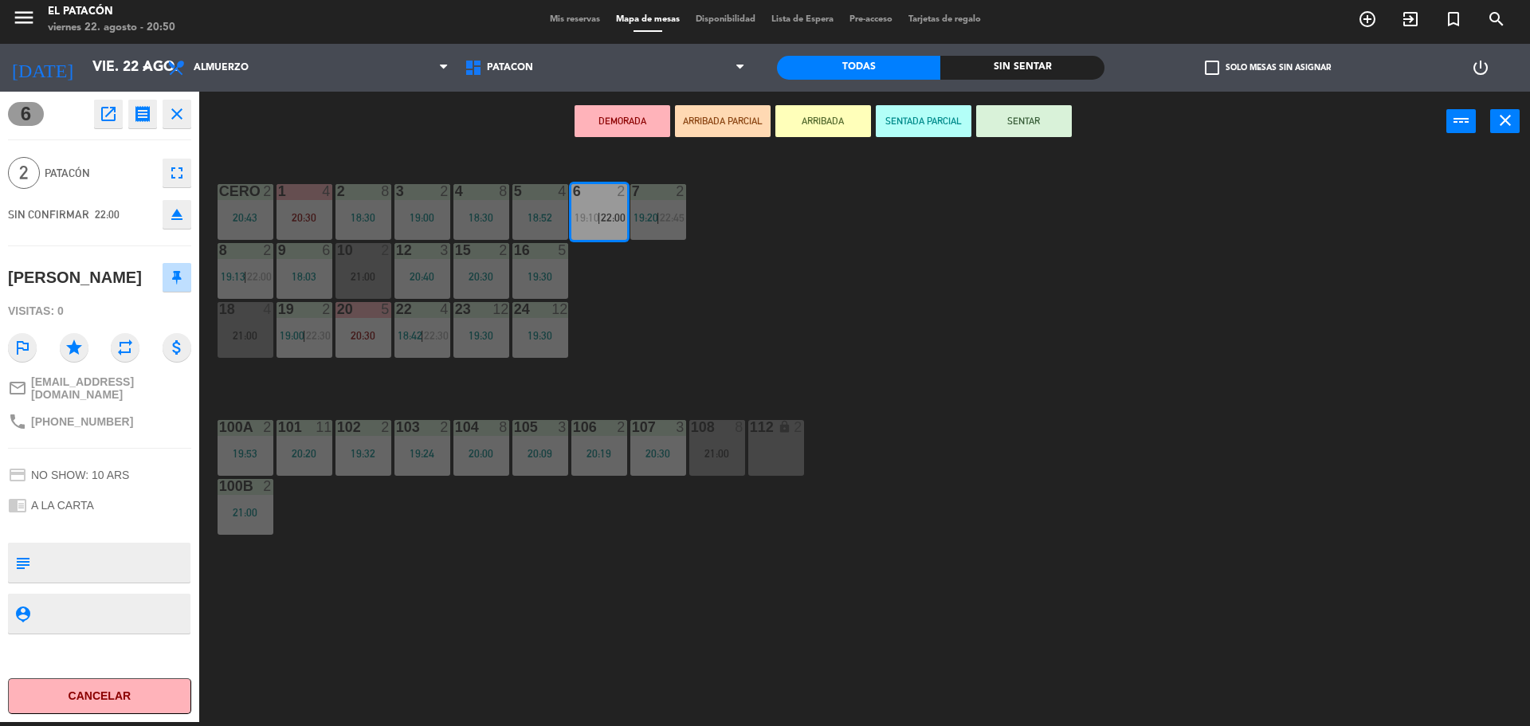
click at [684, 363] on div "1 4 20:30 2 8 18:30 3 2 19:00 4 8 18:30 5 4 18:52 6 2 19:10 | 22:00 7 2 19:20 |…" at bounding box center [872, 440] width 1316 height 571
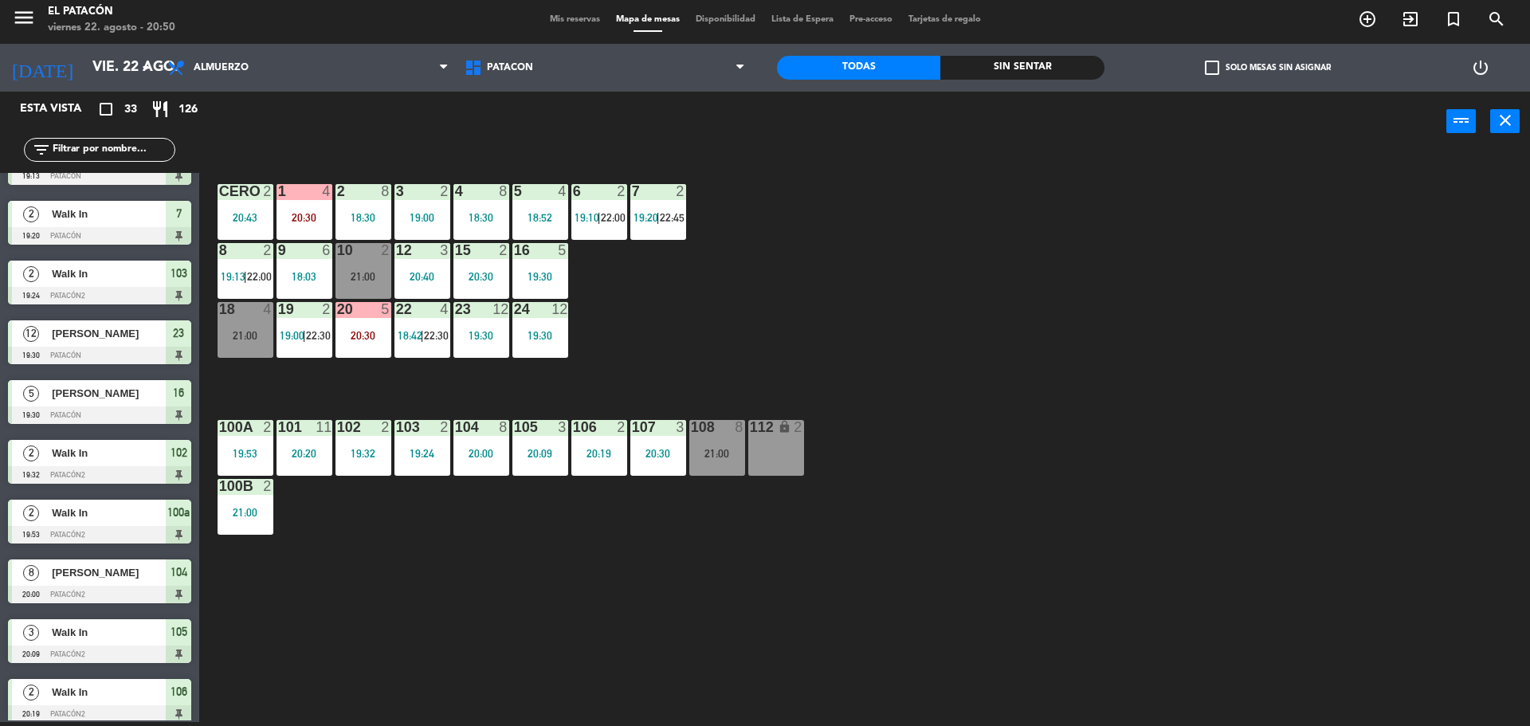
click at [661, 189] on div at bounding box center [658, 191] width 26 height 14
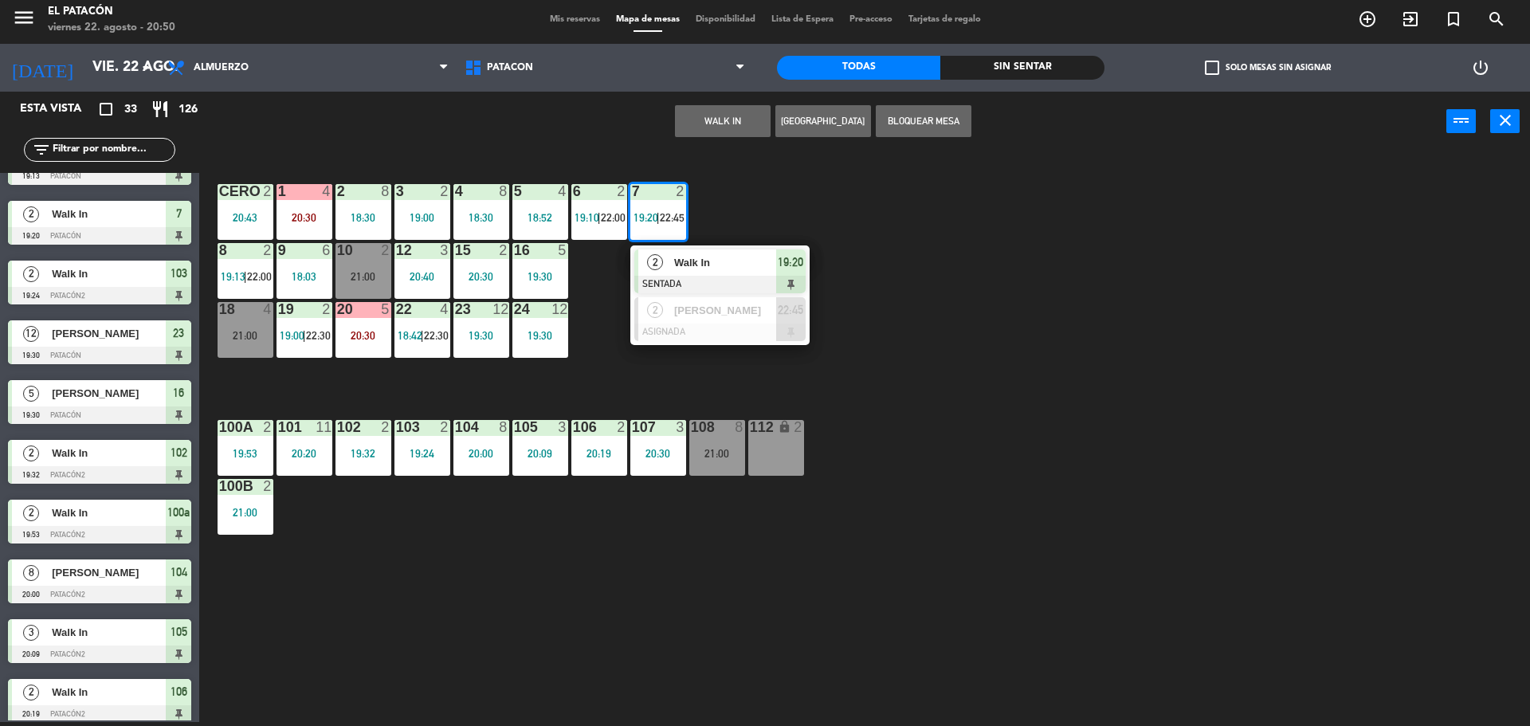
click at [715, 363] on div "1 4 20:30 2 8 18:30 3 2 19:00 4 8 18:30 5 4 18:52 6 2 19:10 | 22:00 7 2 19:20 |…" at bounding box center [872, 440] width 1316 height 571
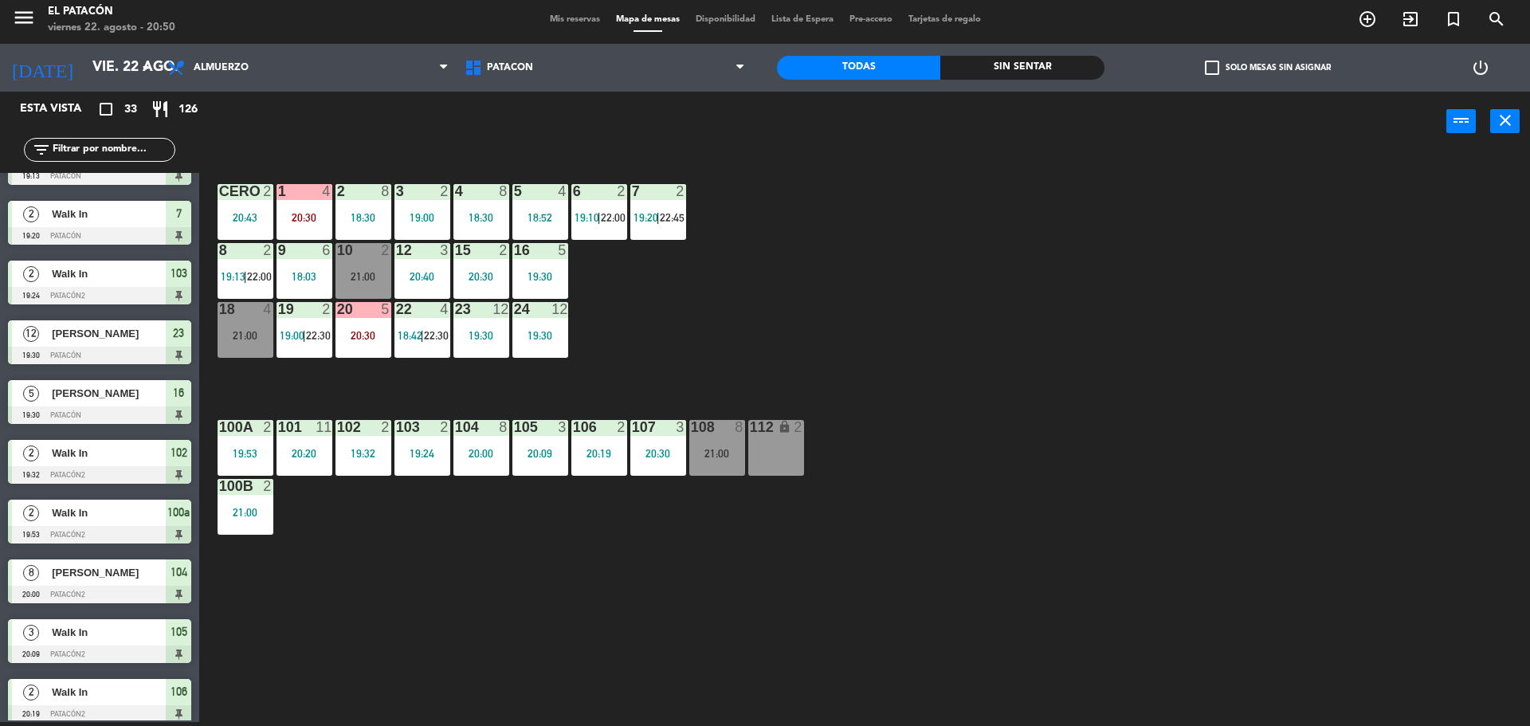
click at [244, 286] on div "8 2 19:13 | 22:00" at bounding box center [246, 271] width 56 height 56
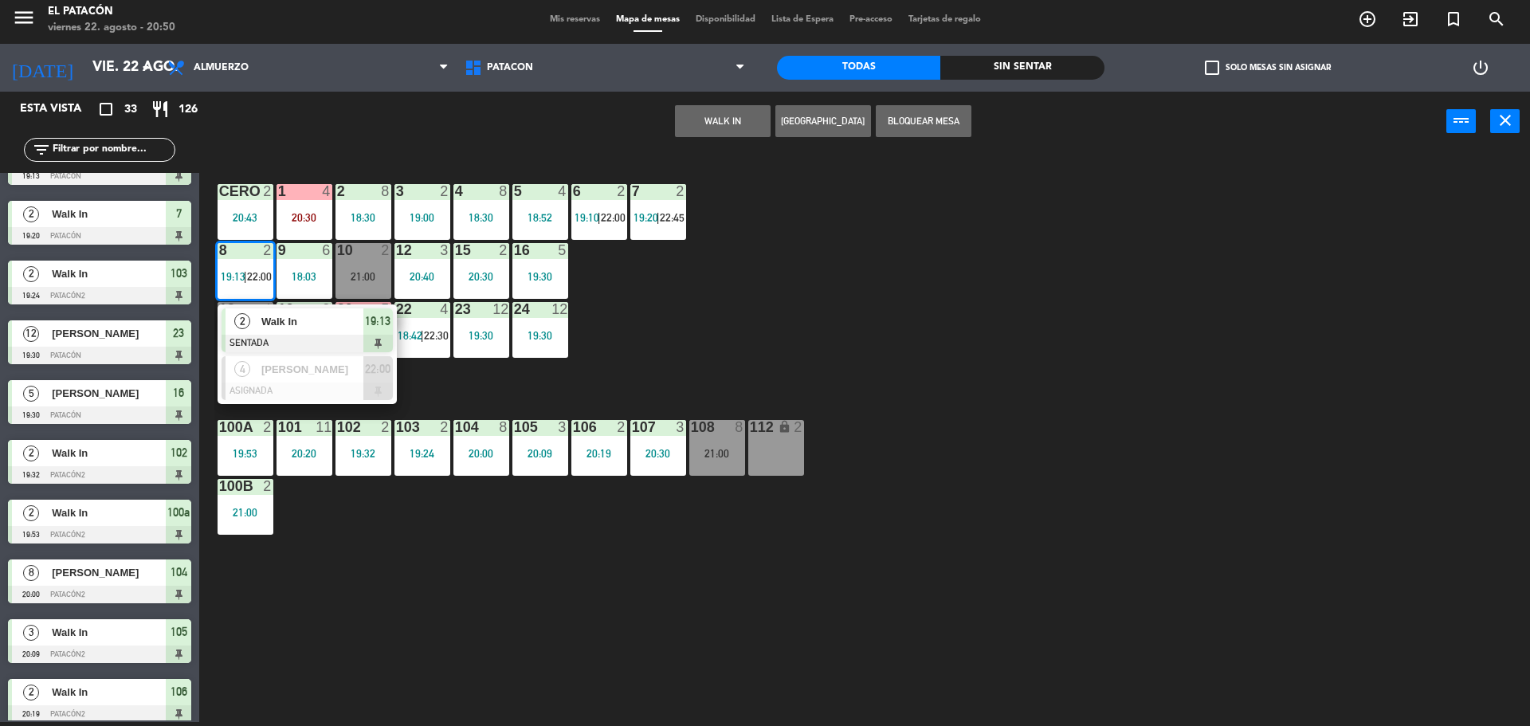
click at [273, 331] on div "Walk In" at bounding box center [312, 321] width 104 height 26
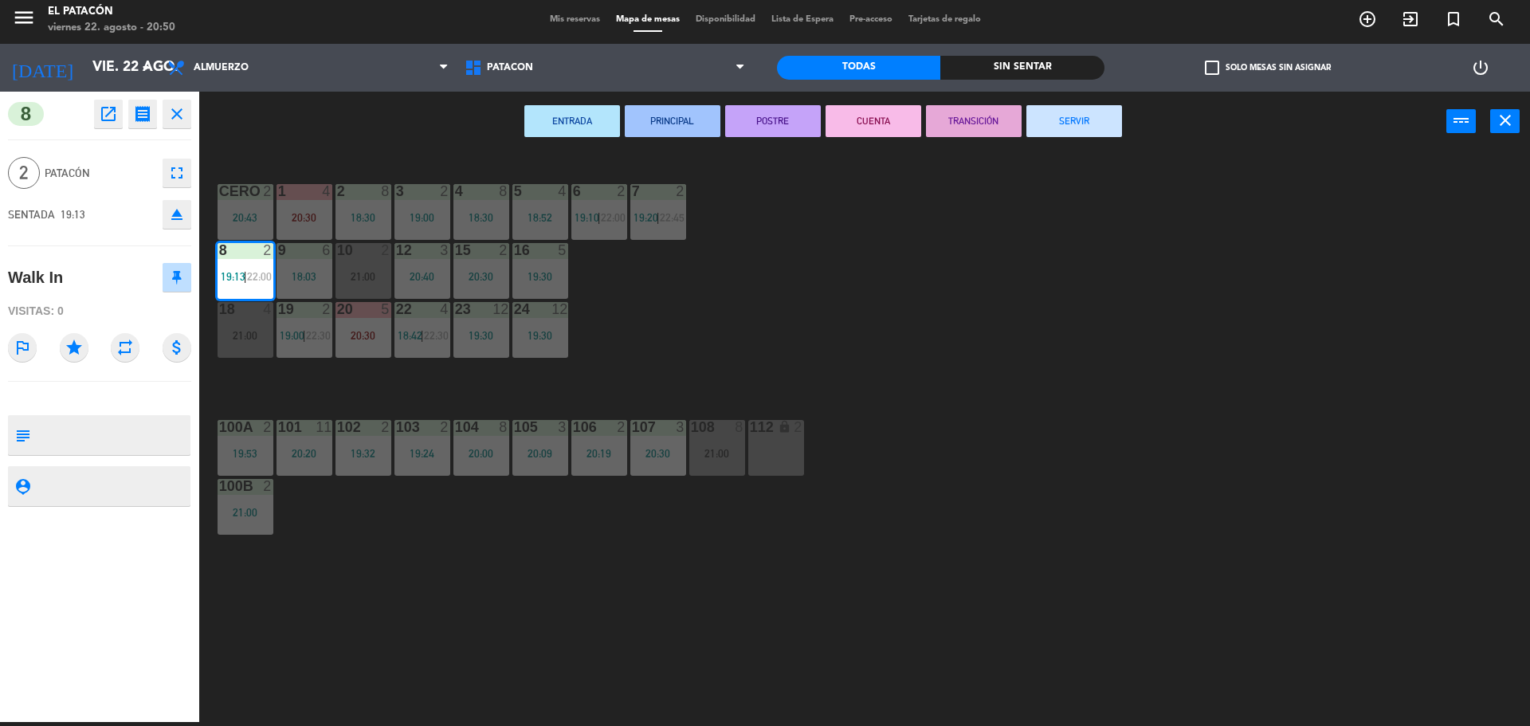
click at [1077, 123] on button "SERVIR" at bounding box center [1074, 121] width 96 height 32
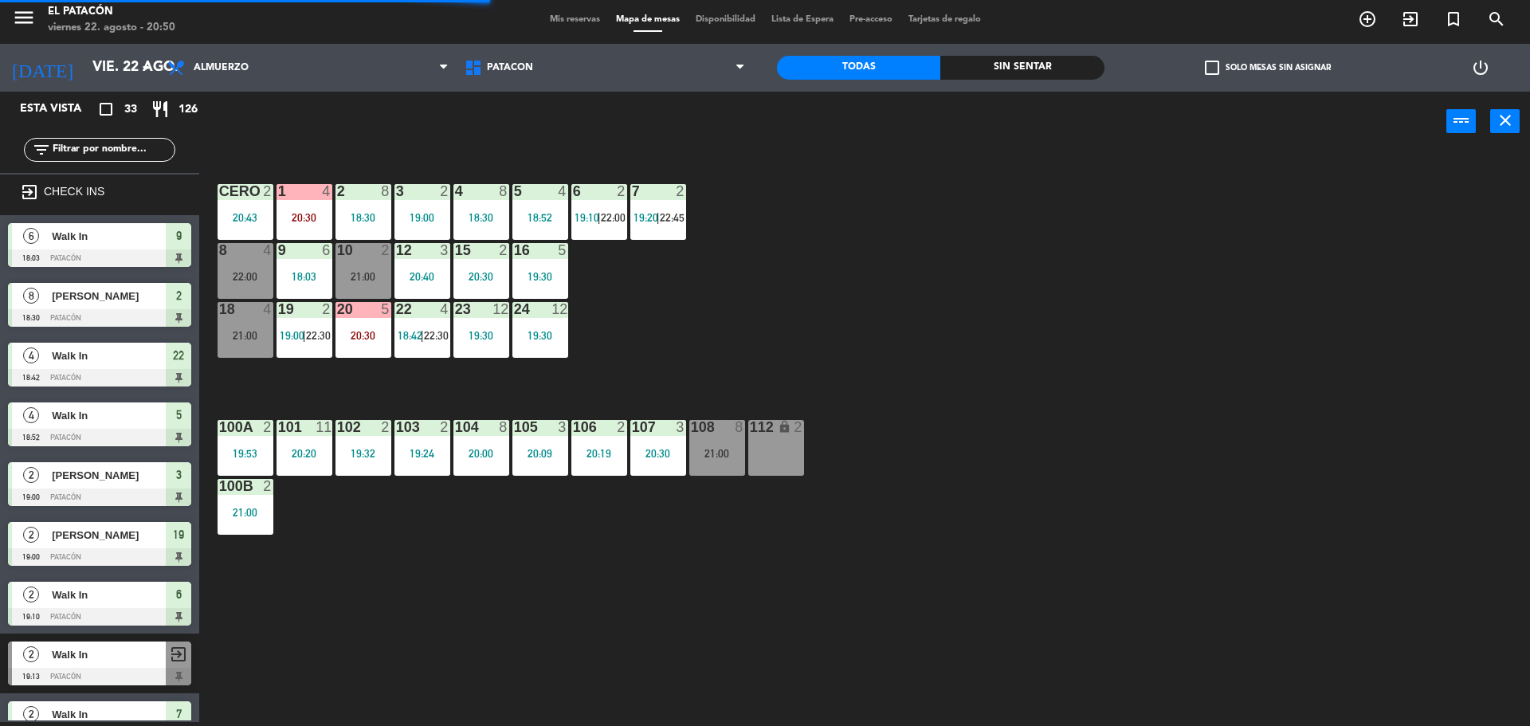
click at [225, 269] on div "8 4 22:00" at bounding box center [246, 271] width 56 height 56
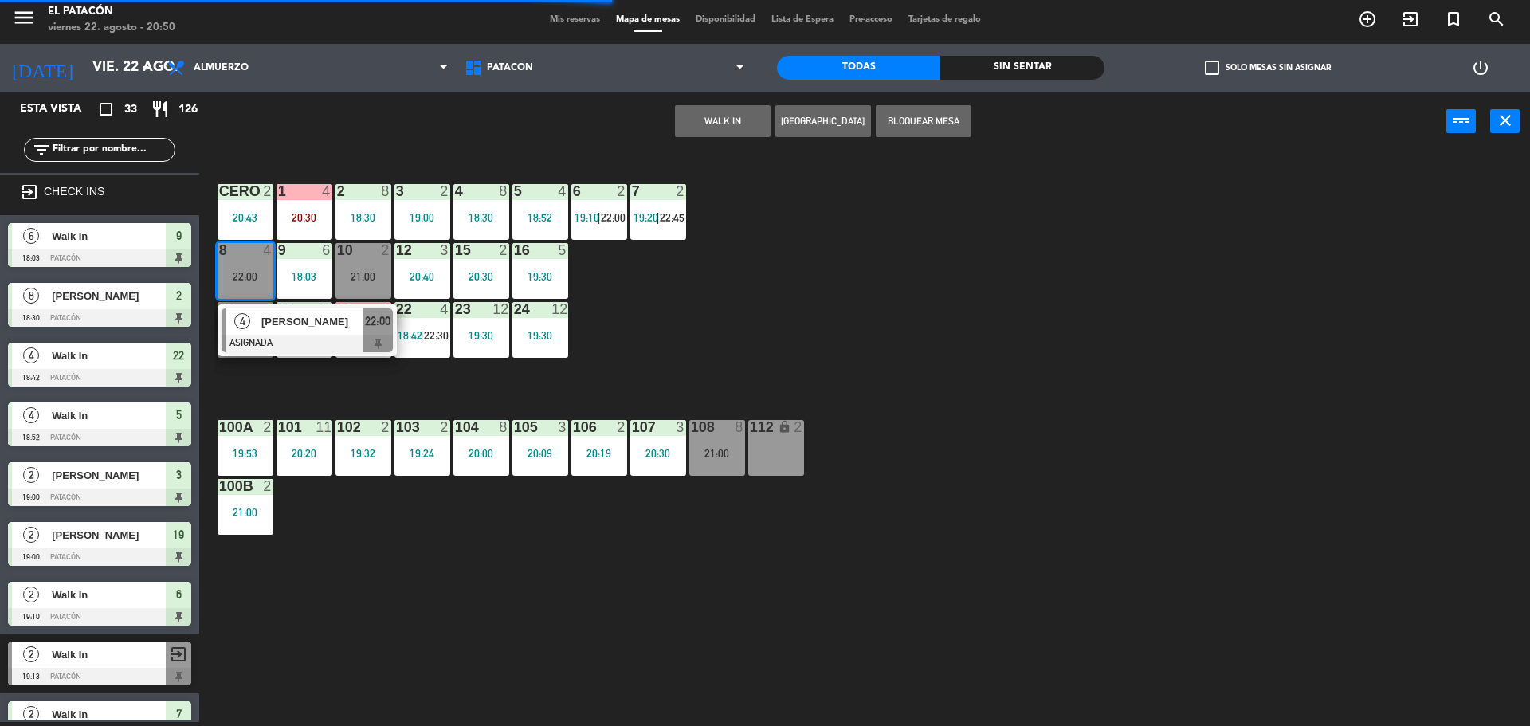
click at [325, 336] on div at bounding box center [307, 344] width 171 height 18
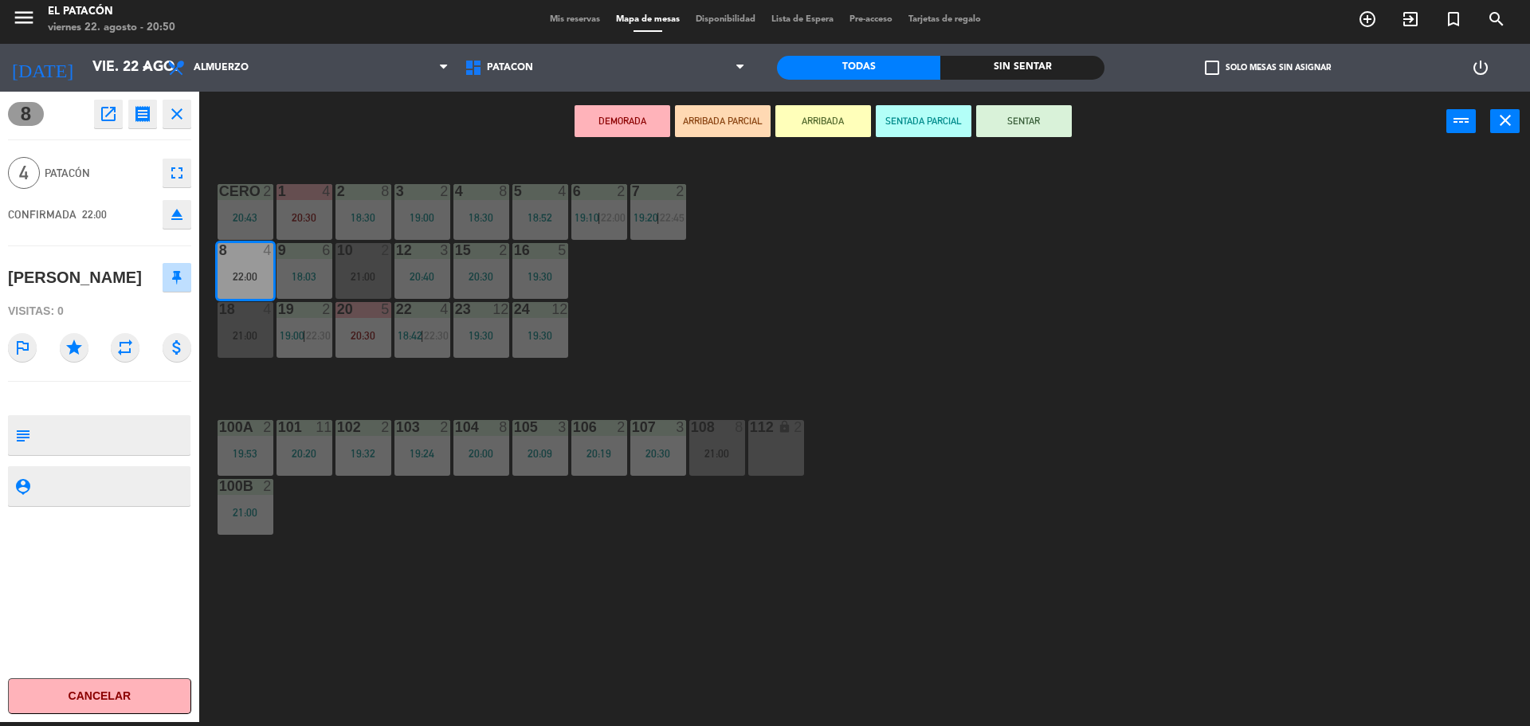
click at [1102, 347] on div "1 4 20:30 2 8 18:30 3 2 19:00 4 8 18:30 5 4 18:52 6 2 19:10 | 22:00 7 2 19:20 |…" at bounding box center [872, 440] width 1316 height 571
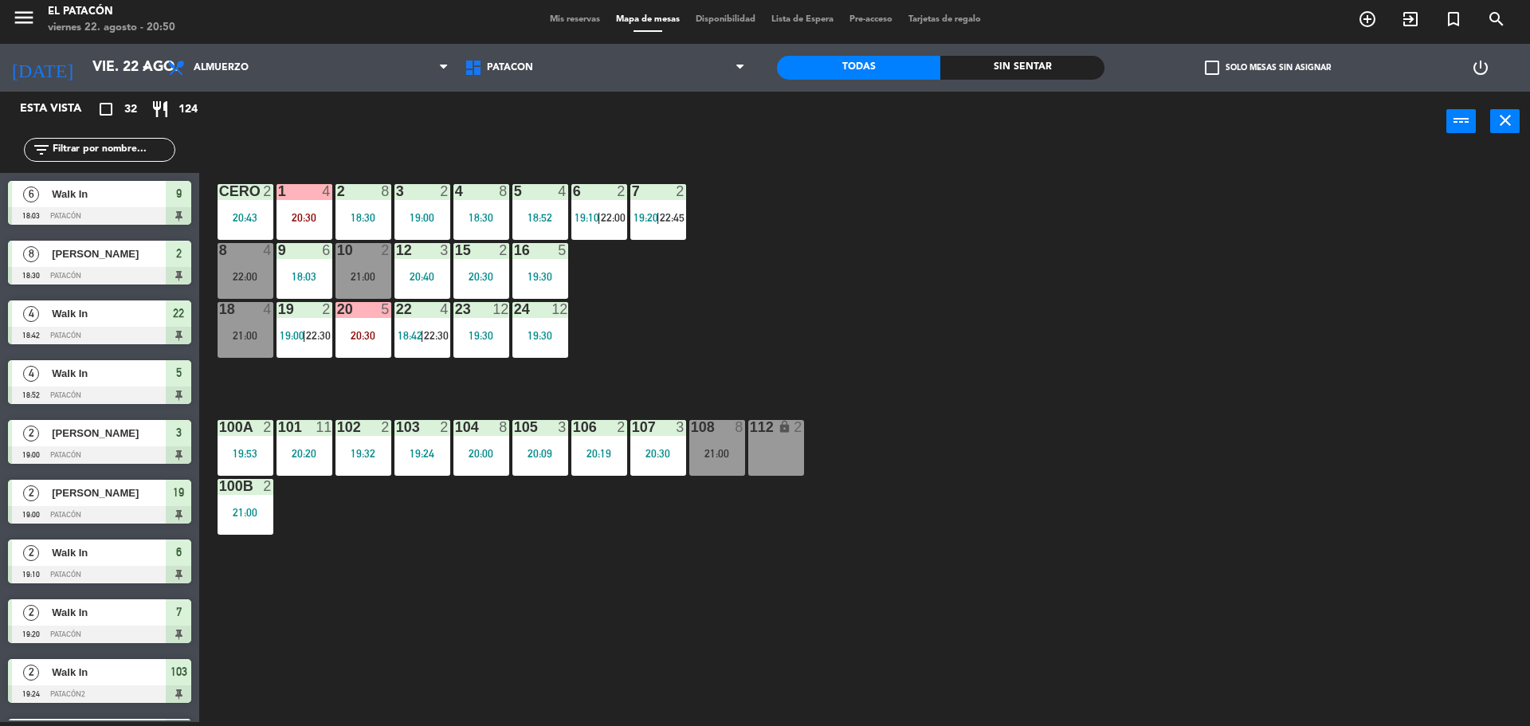
scroll to position [378, 0]
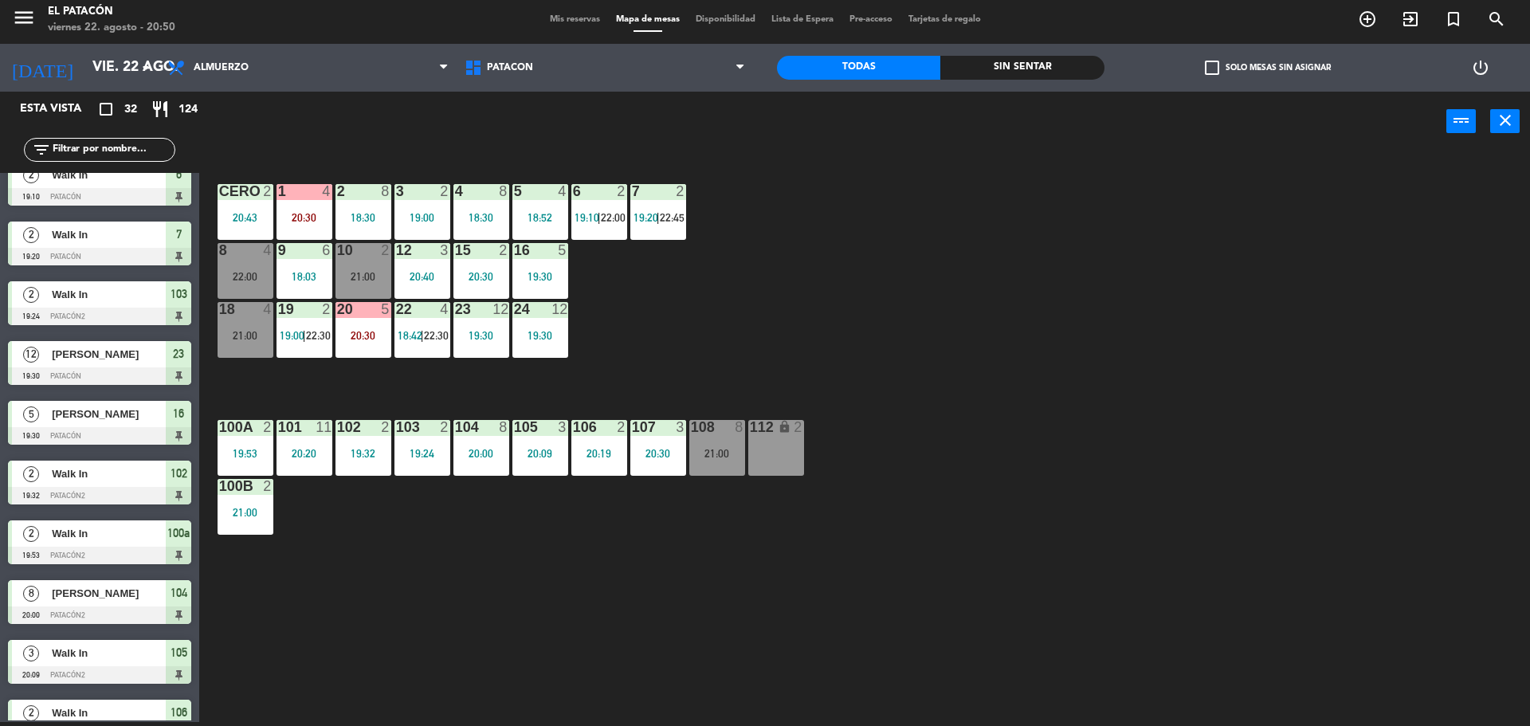
click at [241, 312] on div at bounding box center [245, 309] width 26 height 14
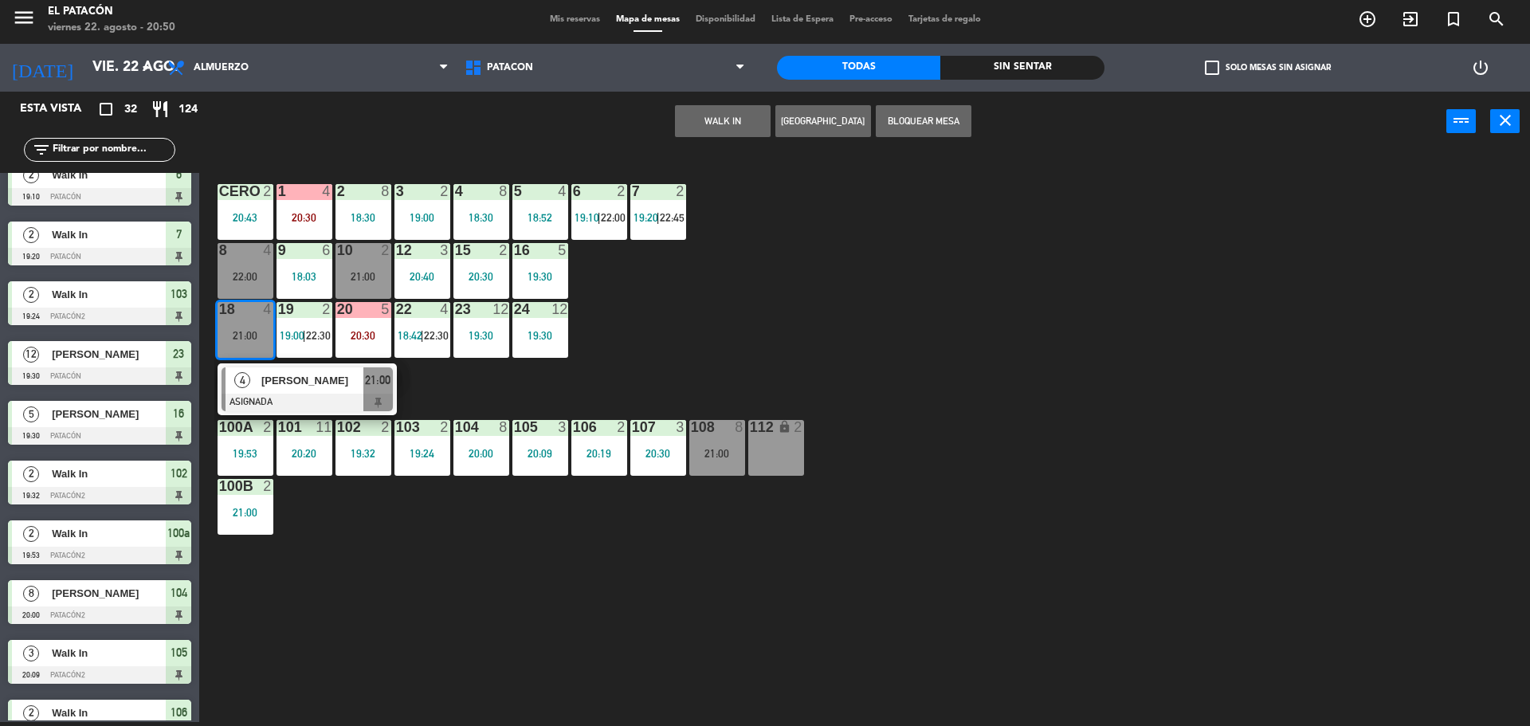
click at [347, 395] on div at bounding box center [307, 403] width 171 height 18
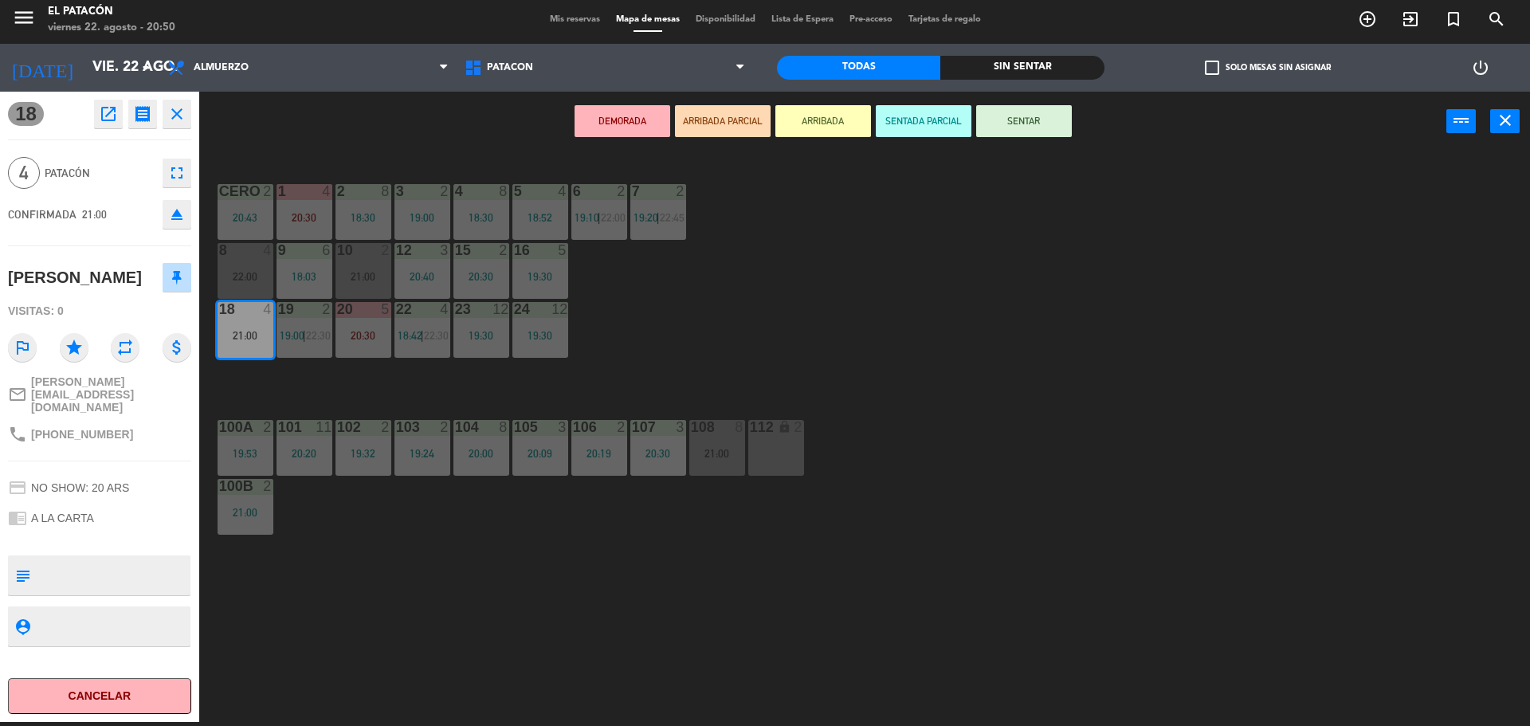
click at [926, 308] on div "1 4 20:30 2 8 18:30 3 2 19:00 4 8 18:30 5 4 18:52 6 2 19:10 | 22:00 7 2 19:20 |…" at bounding box center [872, 440] width 1316 height 571
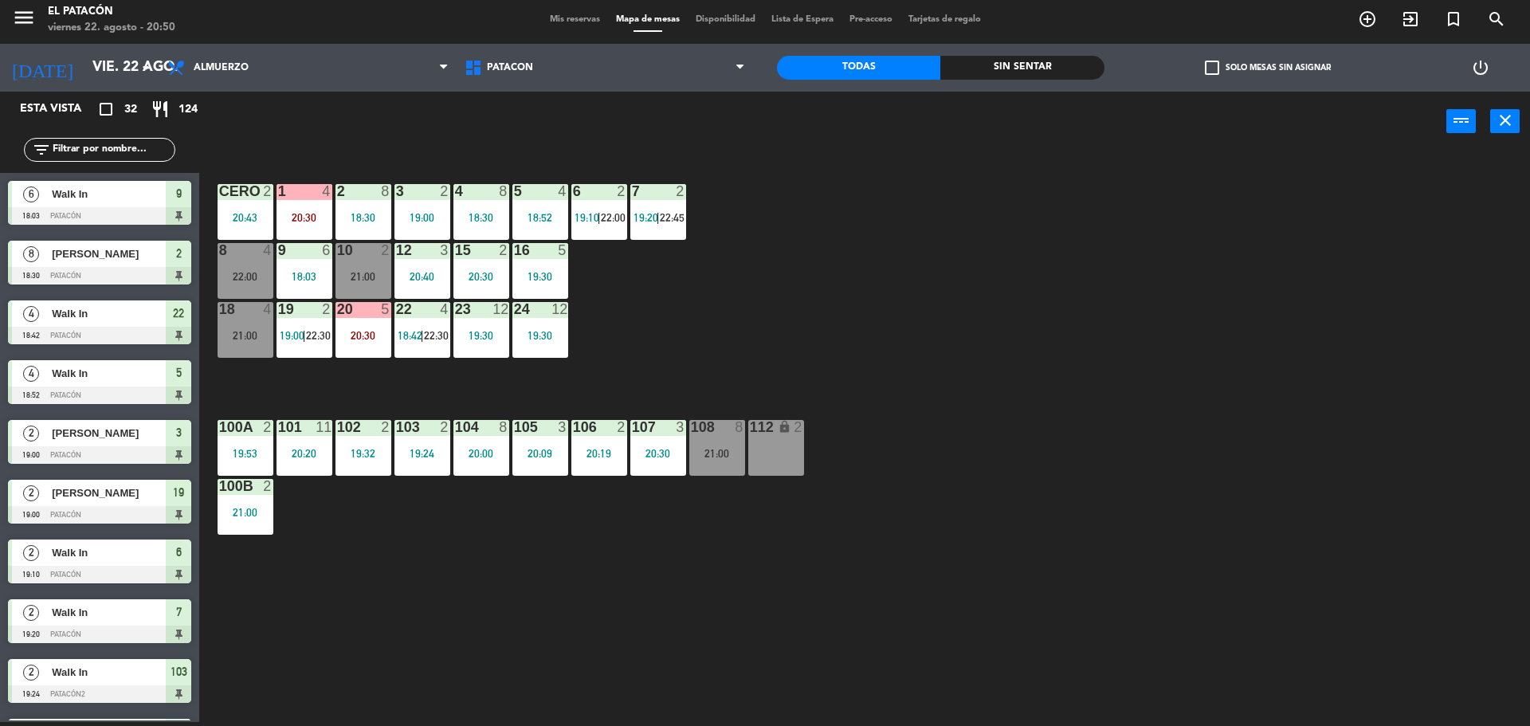
scroll to position [258, 0]
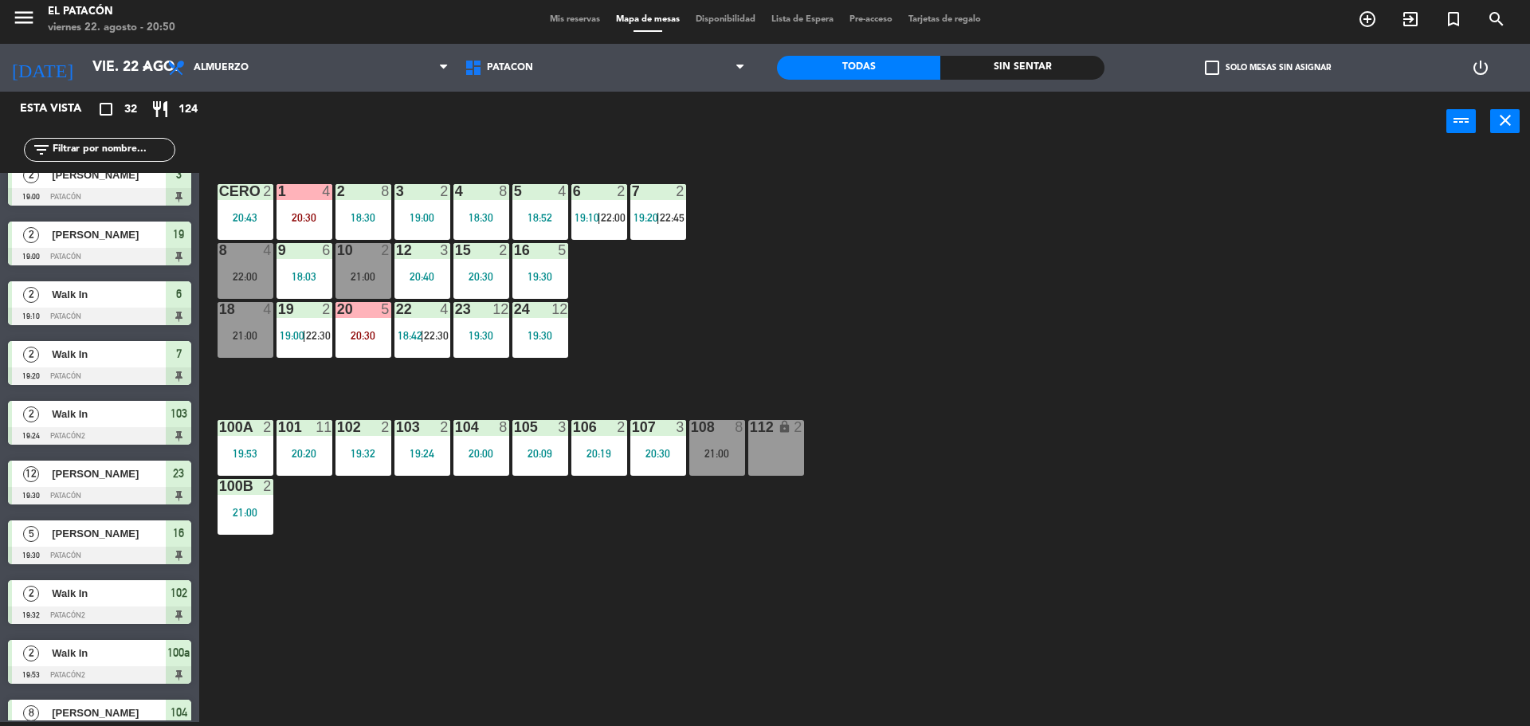
click at [718, 453] on div "21:00" at bounding box center [717, 453] width 56 height 11
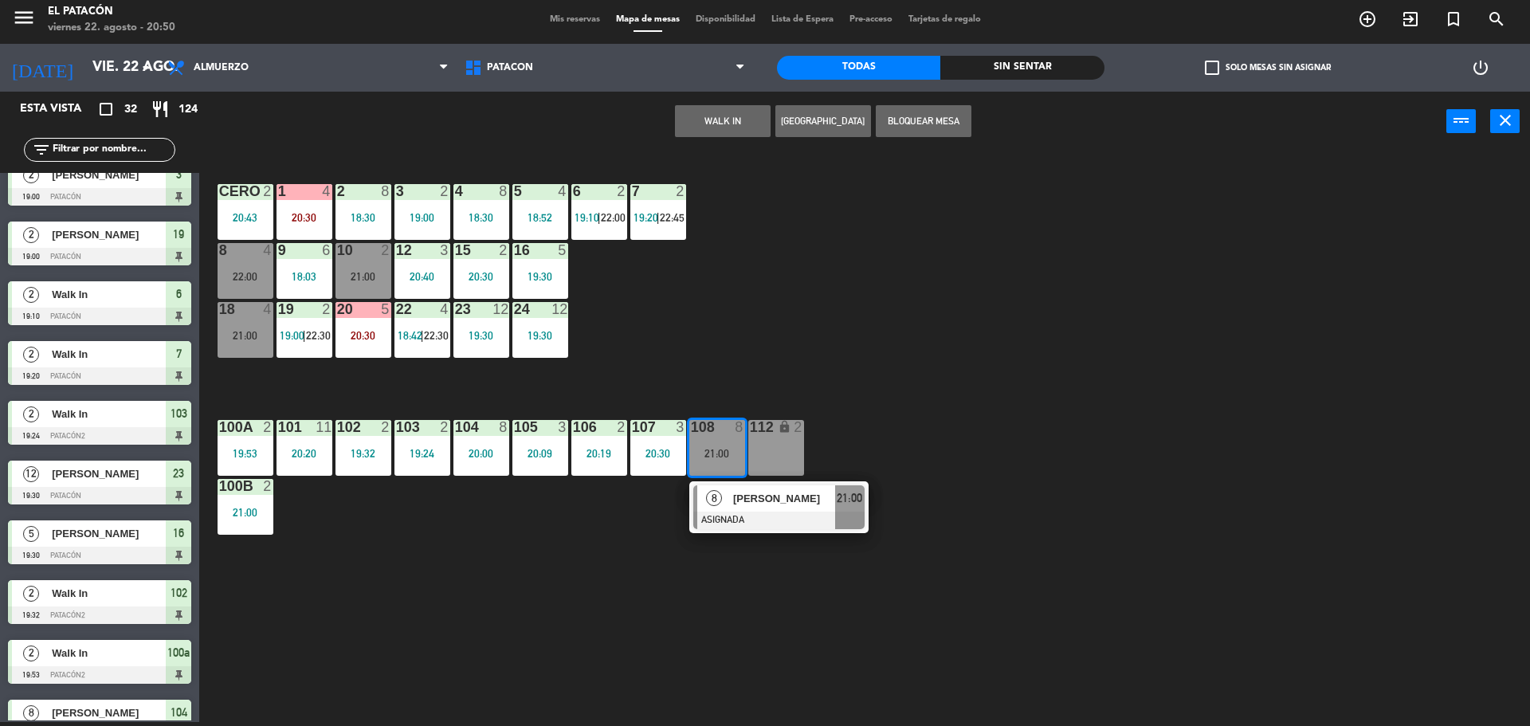
click at [733, 493] on span "[PERSON_NAME]" at bounding box center [784, 498] width 102 height 17
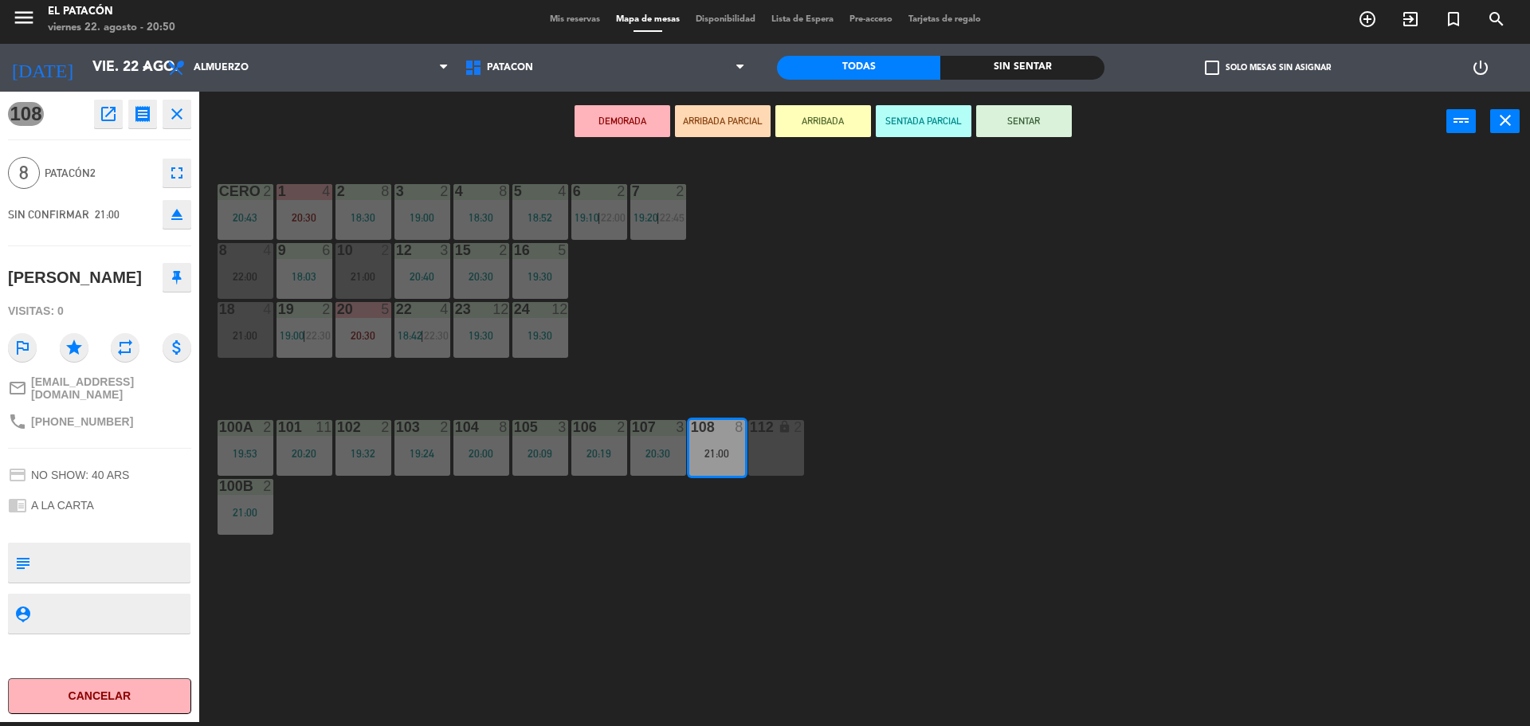
click at [873, 330] on div "1 4 20:30 2 8 18:30 3 2 19:00 4 8 18:30 5 4 18:52 6 2 19:10 | 22:00 7 2 19:20 |…" at bounding box center [872, 440] width 1316 height 571
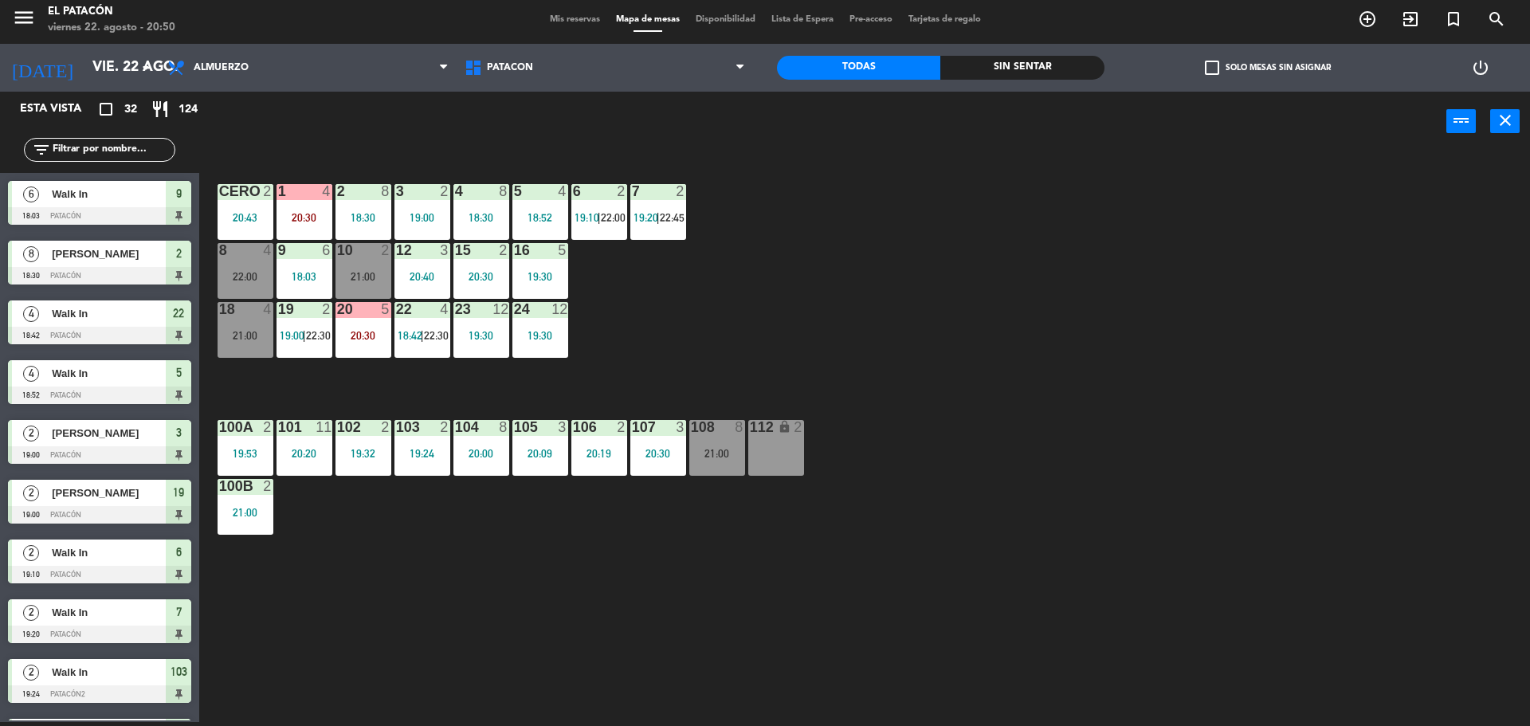
scroll to position [318, 0]
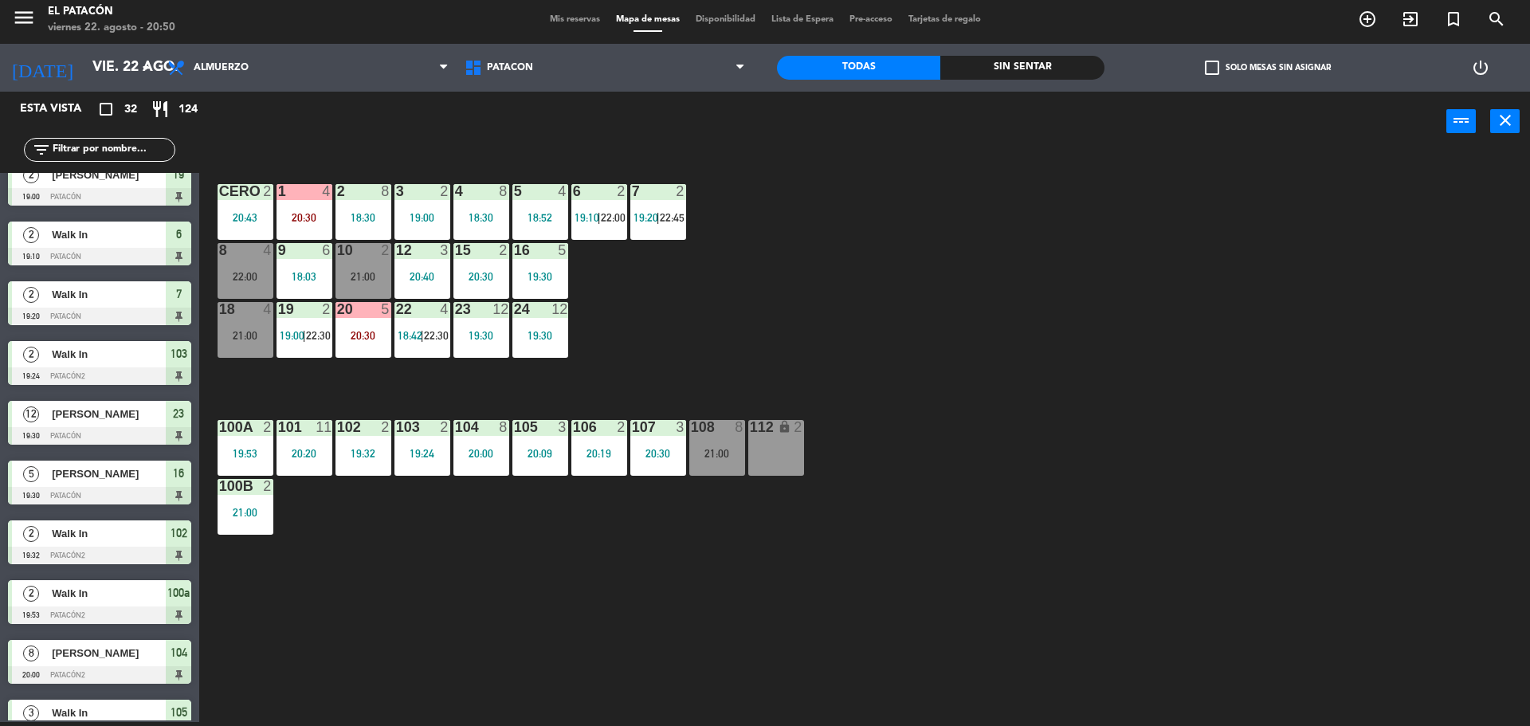
click at [592, 225] on div "6 2 19:10 | 22:00" at bounding box center [599, 212] width 56 height 56
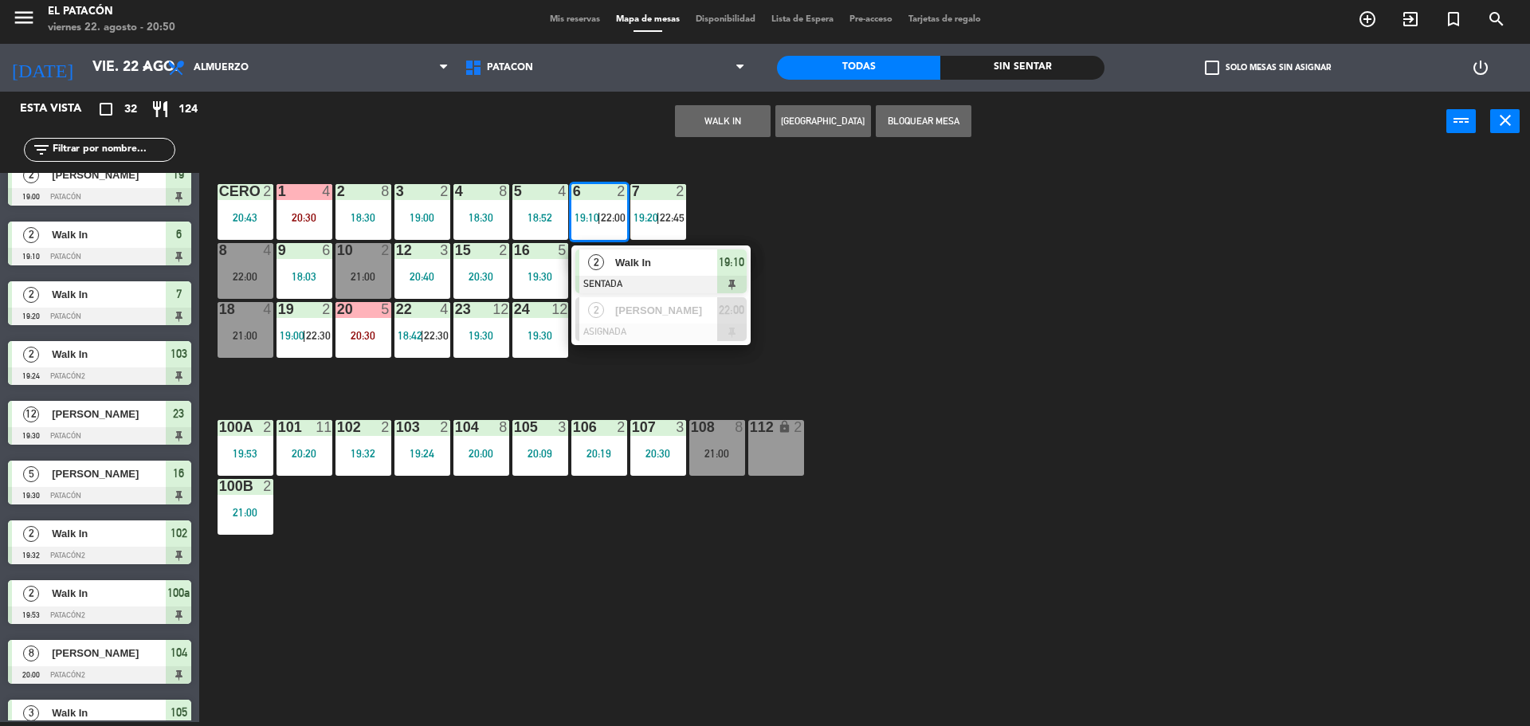
click at [653, 370] on div "1 4 20:30 2 8 18:30 3 2 19:00 4 8 18:30 5 4 18:52 6 2 19:10 | 22:00 2 Walk In S…" at bounding box center [872, 440] width 1316 height 571
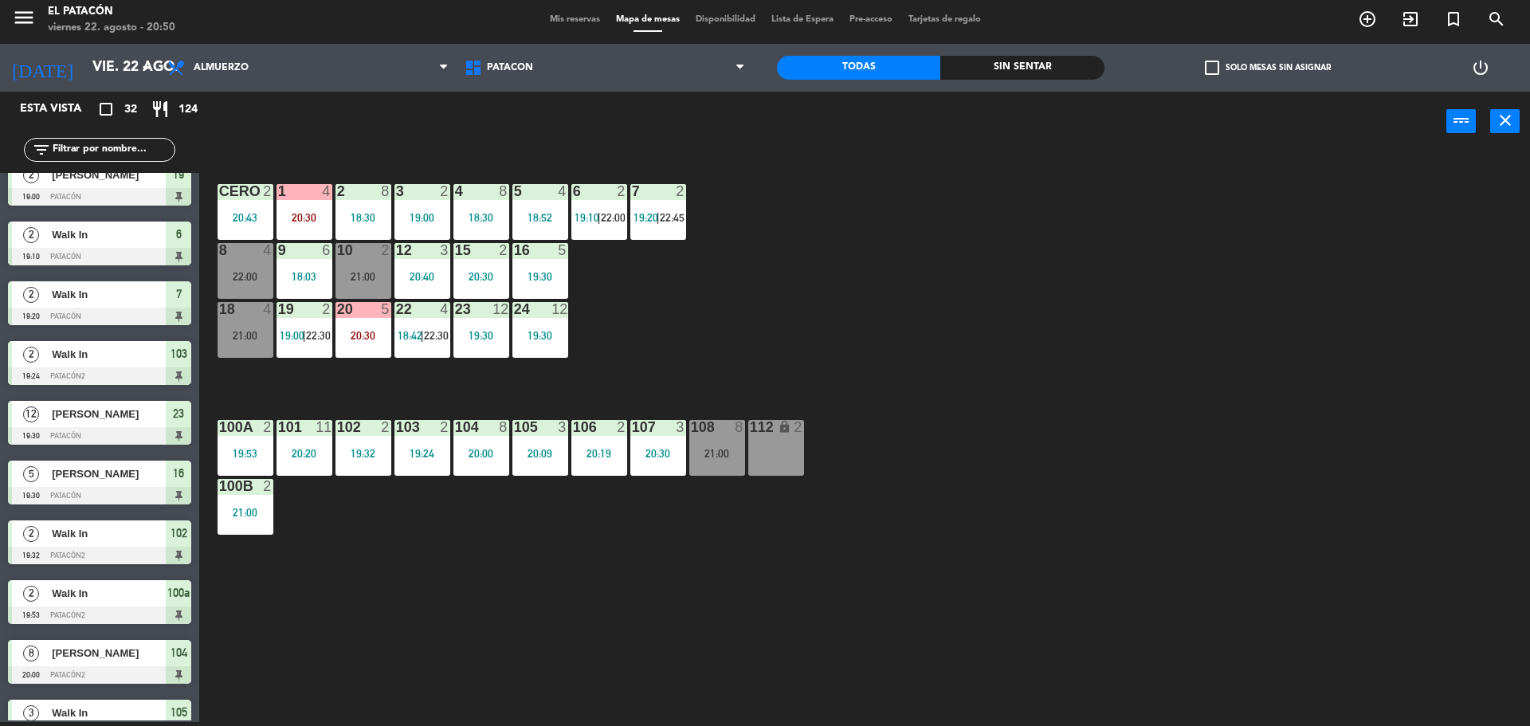
click at [666, 202] on div "7 2 19:20 | 22:45" at bounding box center [658, 212] width 56 height 56
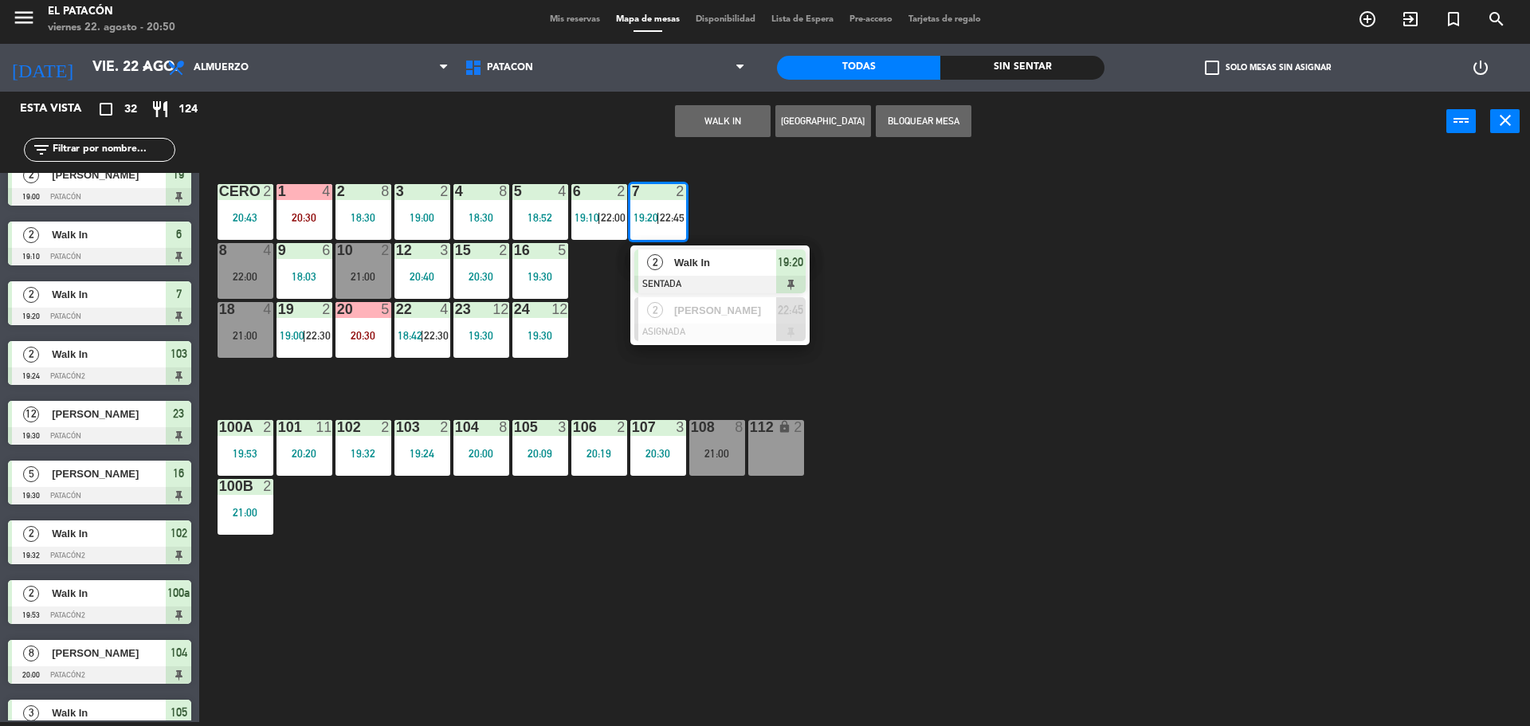
click at [677, 369] on div "1 4 20:30 2 8 18:30 3 2 19:00 4 8 18:30 5 4 18:52 6 2 19:10 | 22:00 7 2 19:20 |…" at bounding box center [872, 440] width 1316 height 571
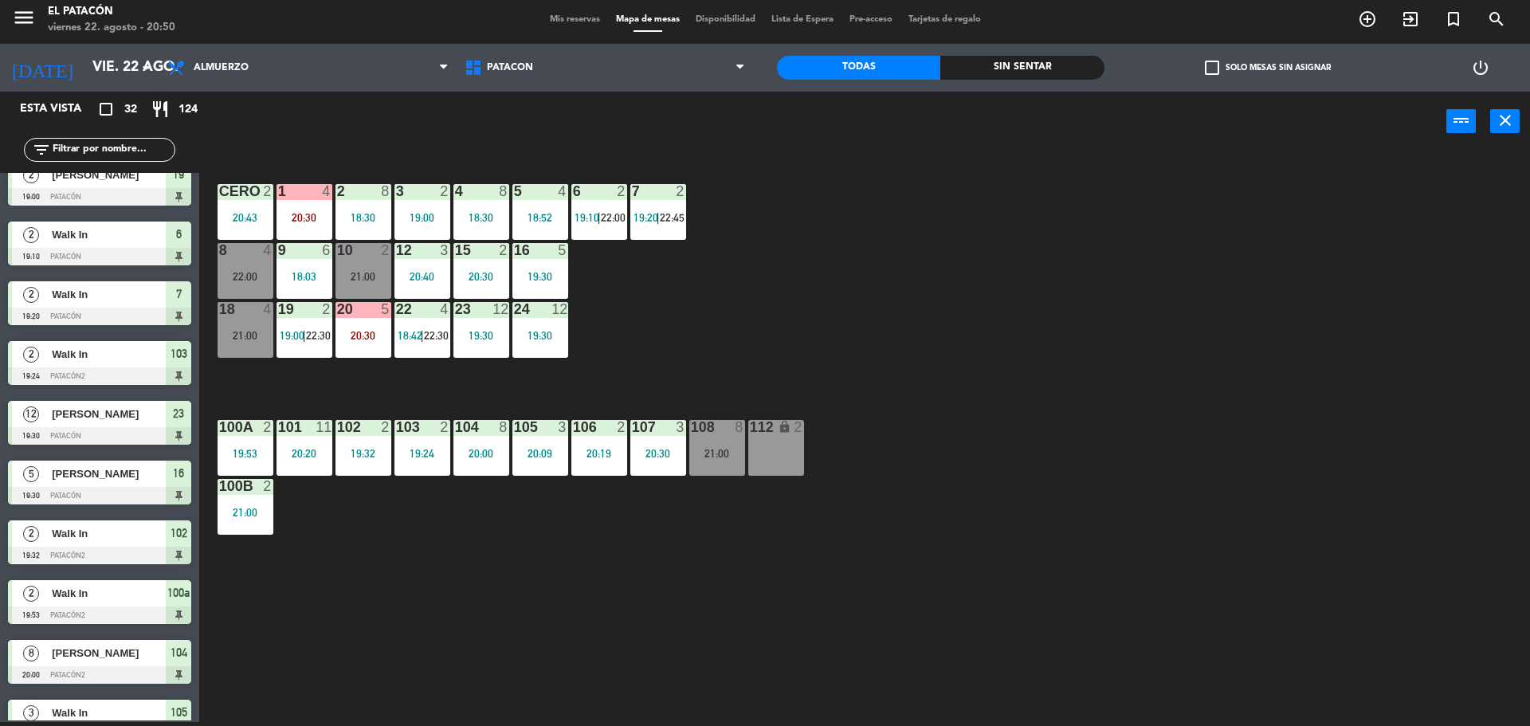
click at [320, 324] on div "19 2 19:00 | 22:30" at bounding box center [305, 330] width 56 height 56
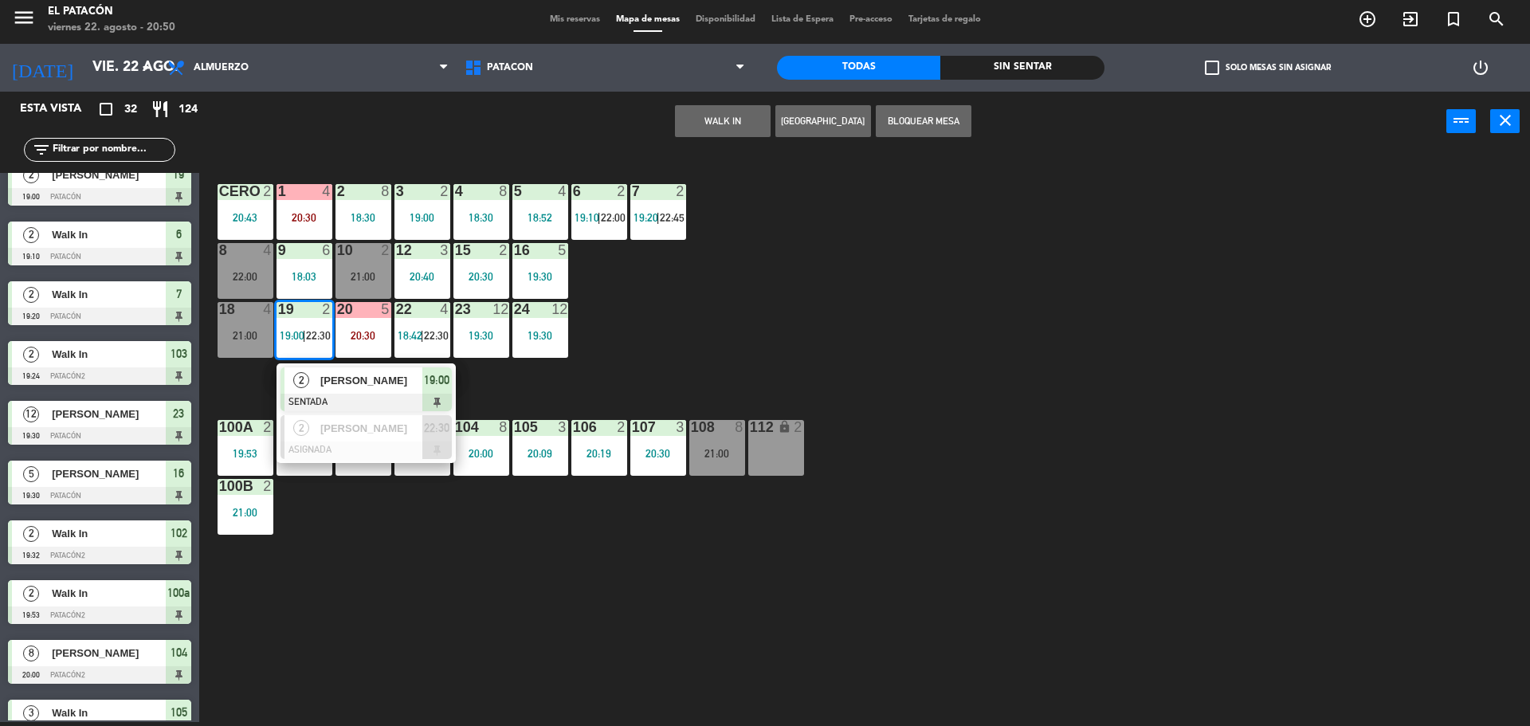
click at [838, 309] on div "1 4 20:30 2 8 18:30 3 2 19:00 4 8 18:30 5 4 18:52 6 2 19:10 | 22:00 7 2 19:20 |…" at bounding box center [872, 440] width 1316 height 571
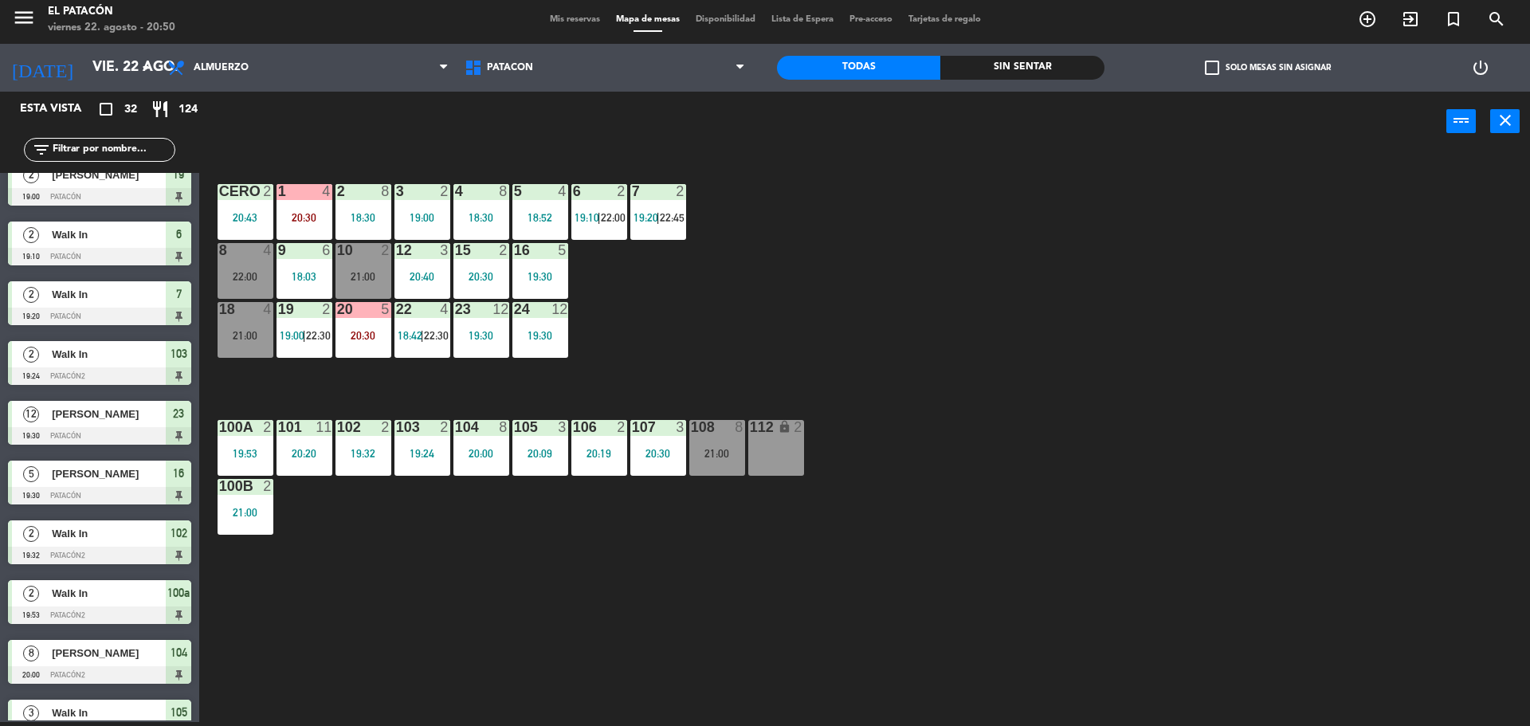
click at [431, 330] on span "22:30" at bounding box center [436, 335] width 25 height 13
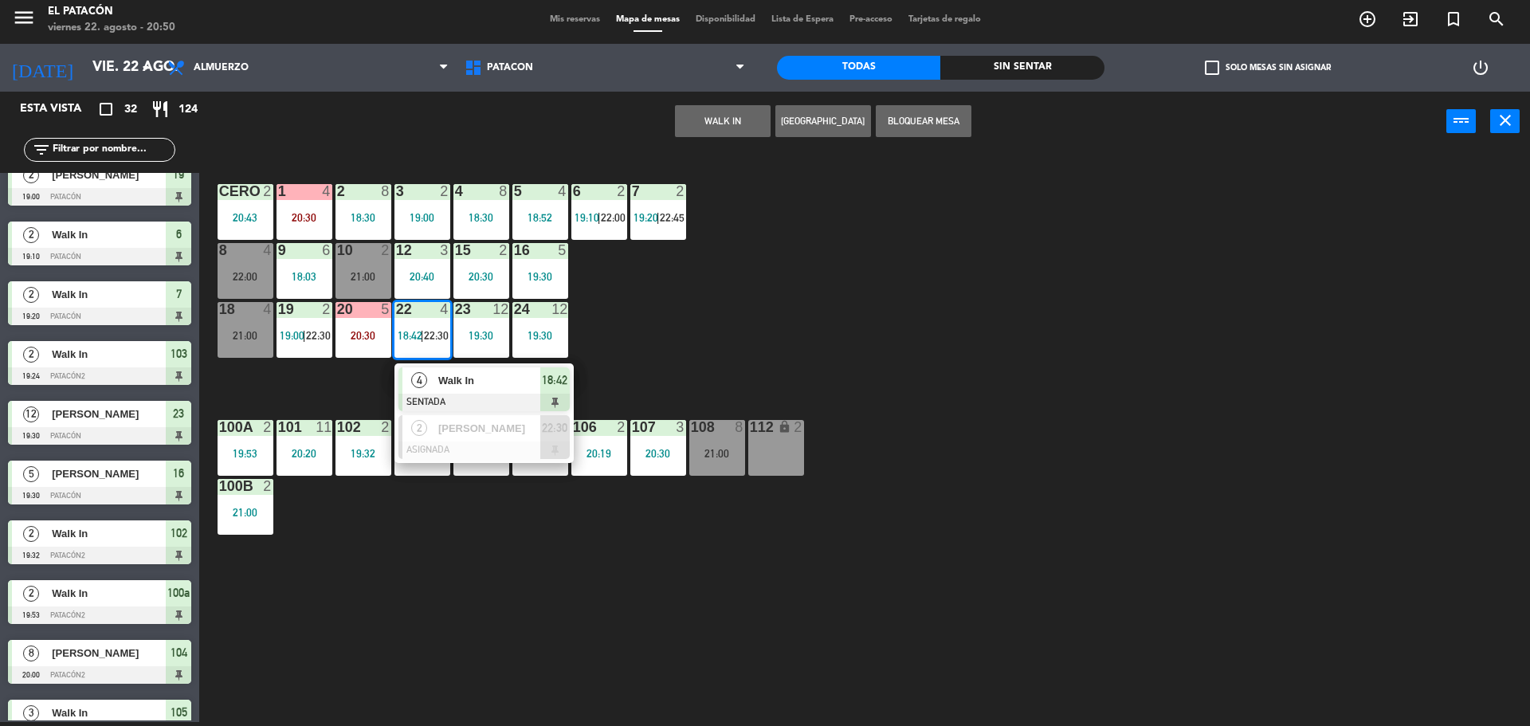
click at [816, 339] on div "1 4 20:30 2 8 18:30 3 2 19:00 4 8 18:30 5 4 18:52 6 2 19:10 | 22:00 7 2 19:20 |…" at bounding box center [872, 440] width 1316 height 571
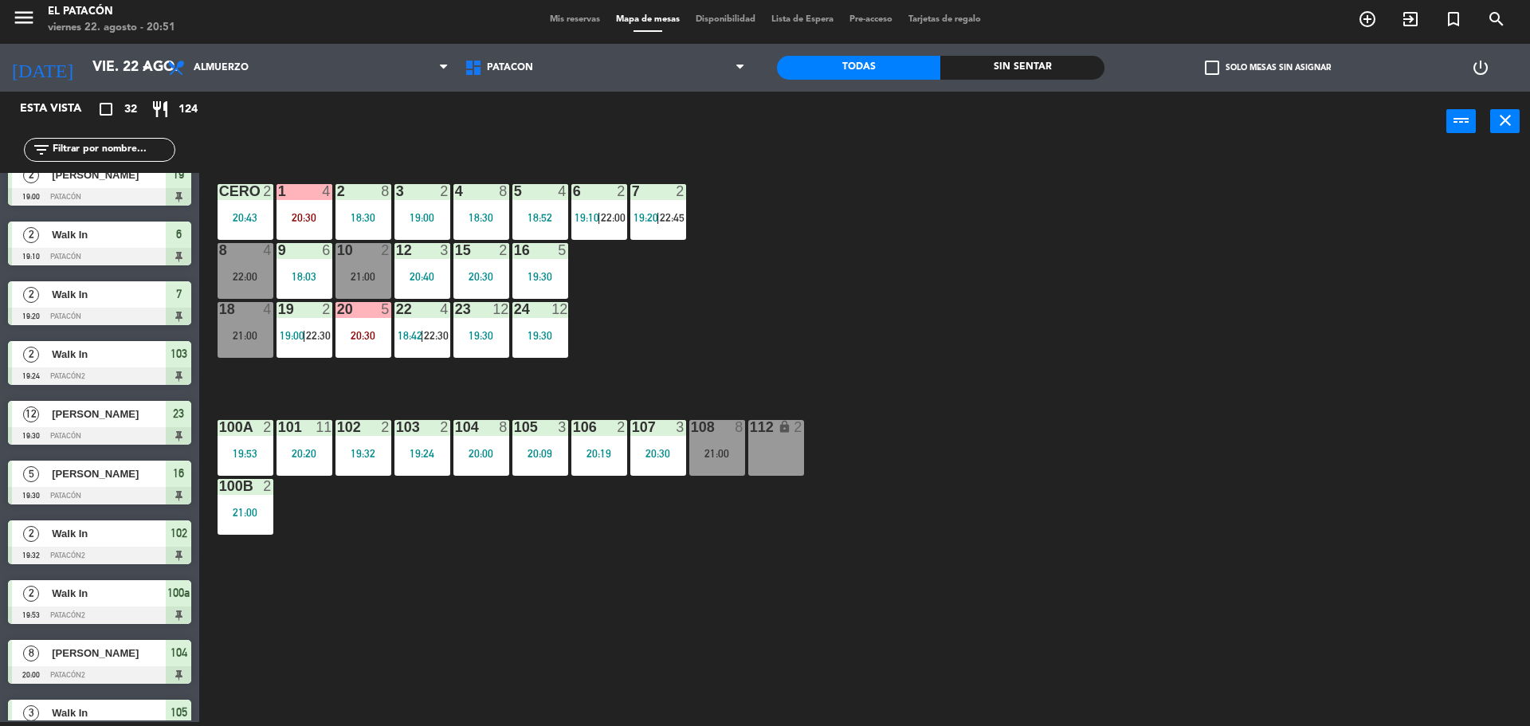
click at [1004, 489] on div "1 4 20:30 2 8 18:30 3 2 19:00 4 8 18:30 5 4 18:52 6 2 19:10 | 22:00 7 2 19:20 |…" at bounding box center [872, 440] width 1316 height 571
click at [279, 316] on div "19" at bounding box center [278, 309] width 1 height 14
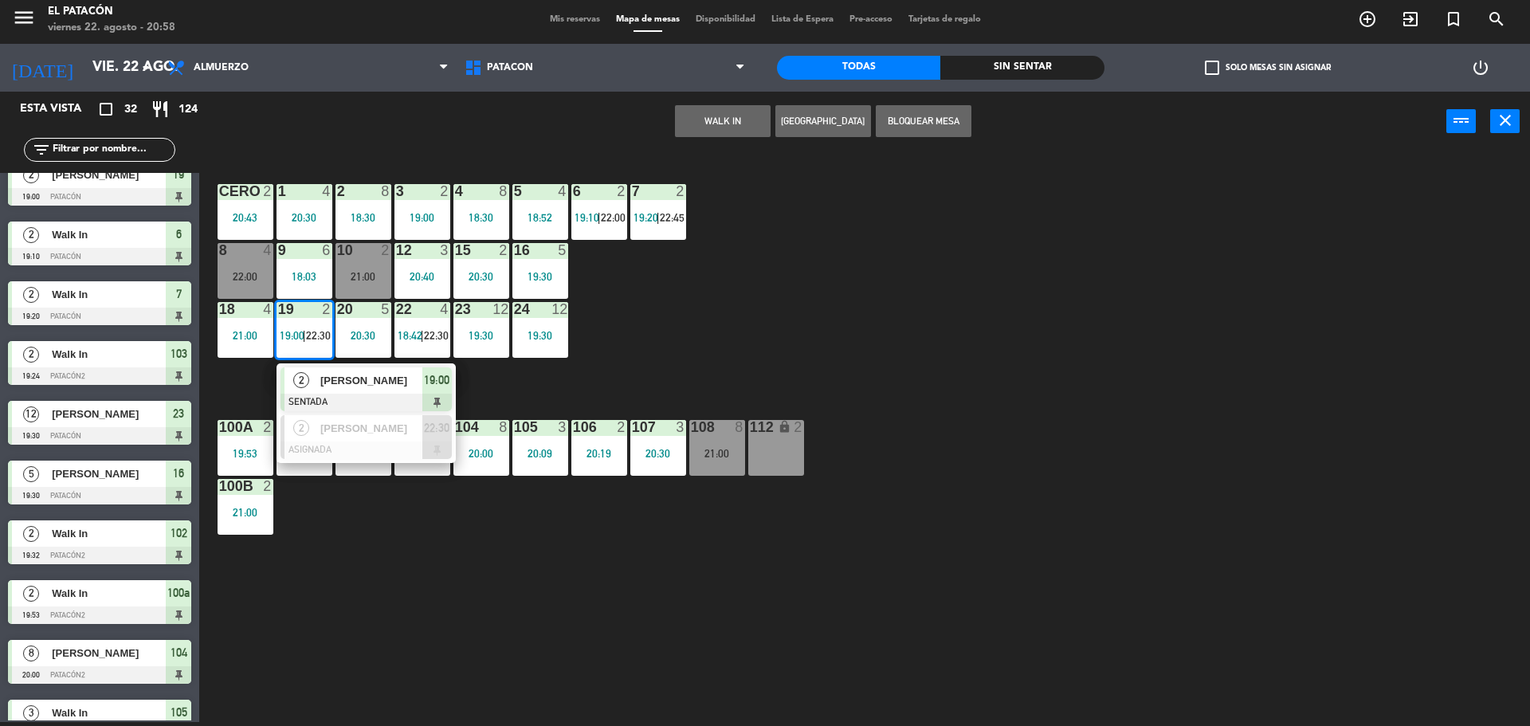
click at [312, 376] on div "2" at bounding box center [302, 380] width 34 height 26
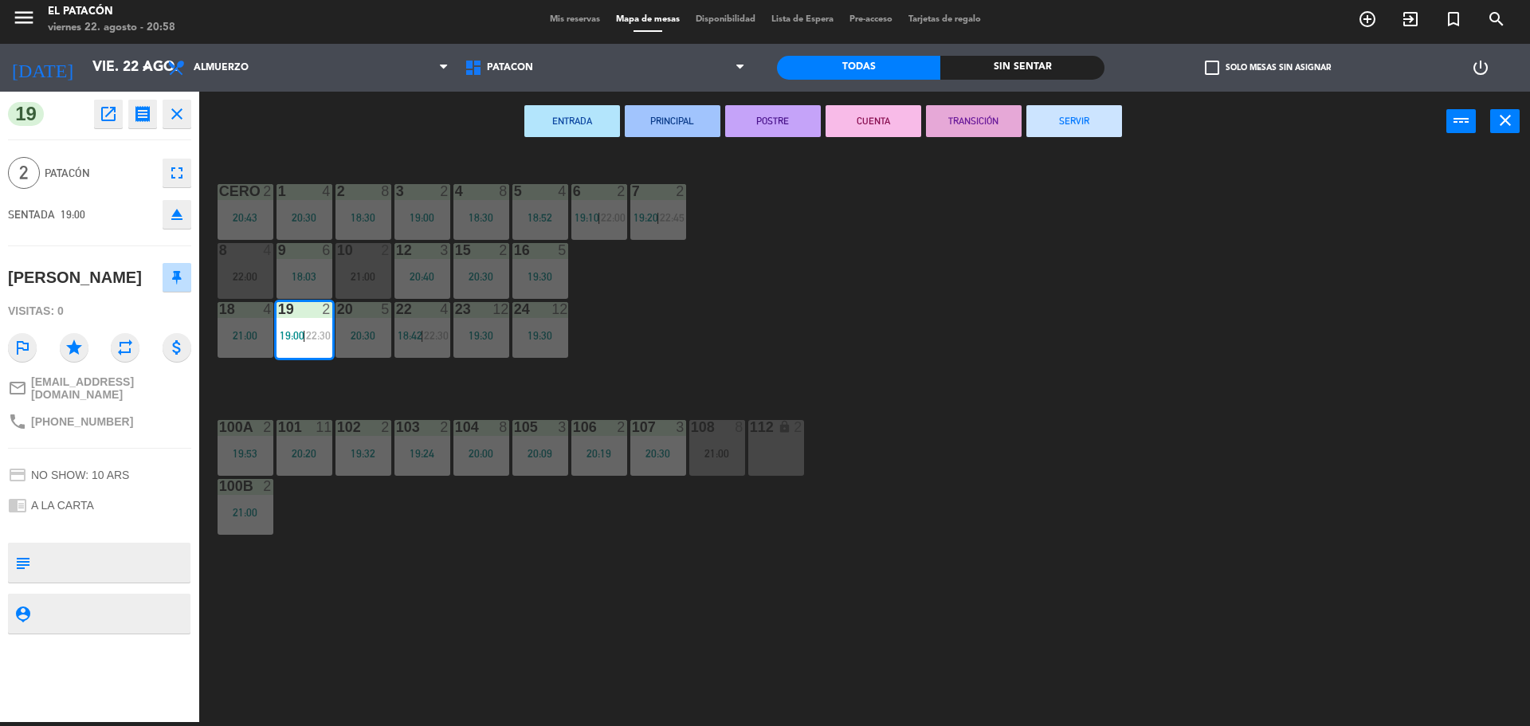
click at [1096, 119] on button "SERVIR" at bounding box center [1074, 121] width 96 height 32
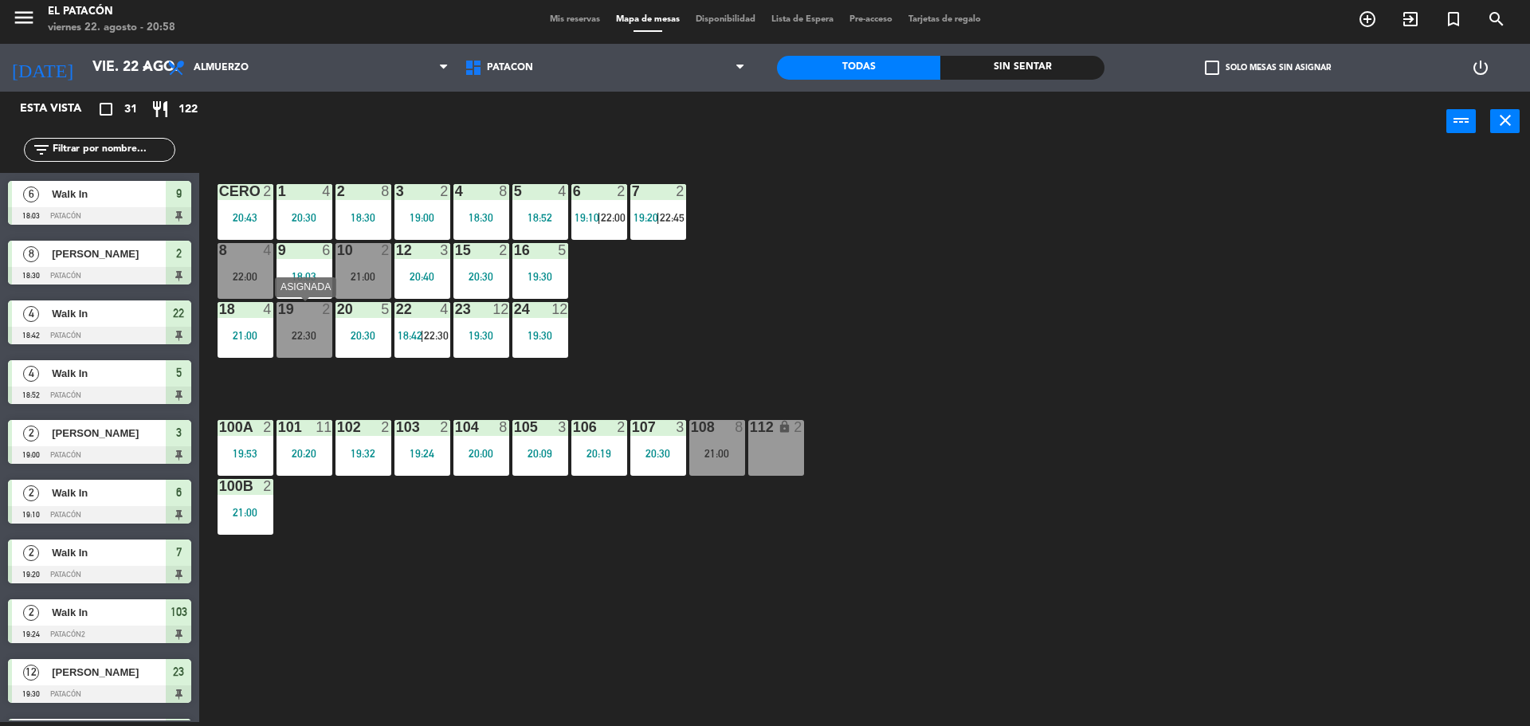
click at [300, 339] on div "22:30" at bounding box center [305, 335] width 56 height 11
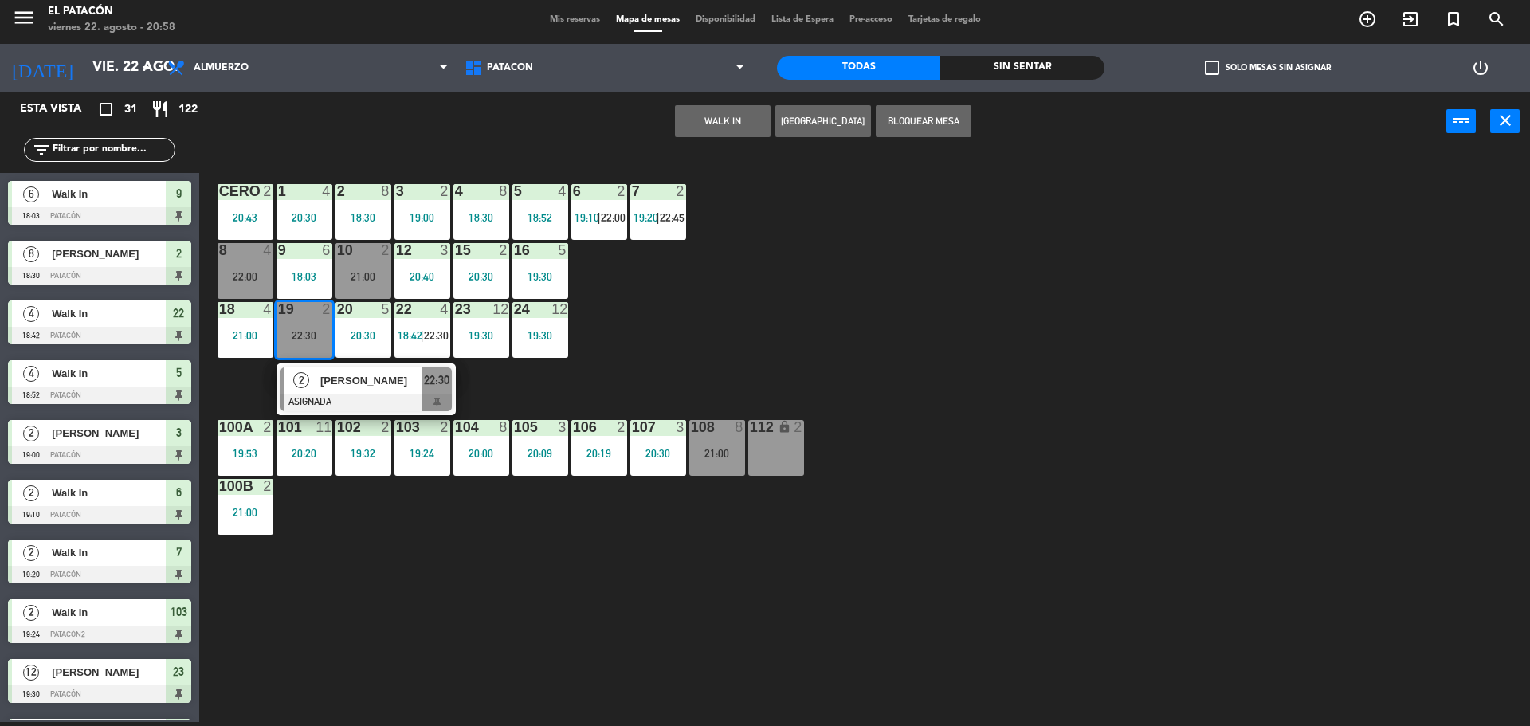
click at [875, 340] on div "1 4 20:30 2 8 18:30 3 2 19:00 4 8 18:30 5 4 18:52 6 2 19:10 | 22:00 7 2 19:20 |…" at bounding box center [872, 440] width 1316 height 571
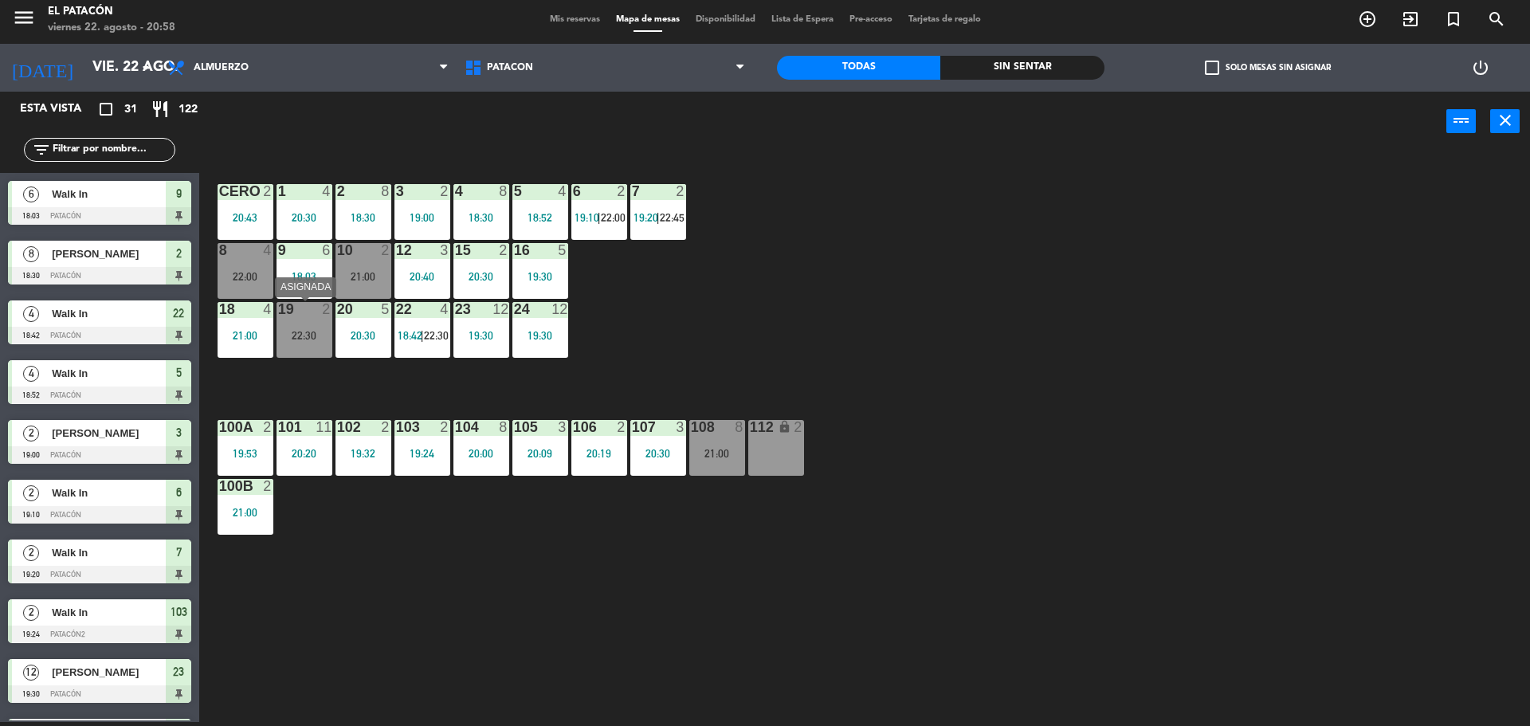
click at [324, 335] on div "22:30" at bounding box center [305, 335] width 56 height 11
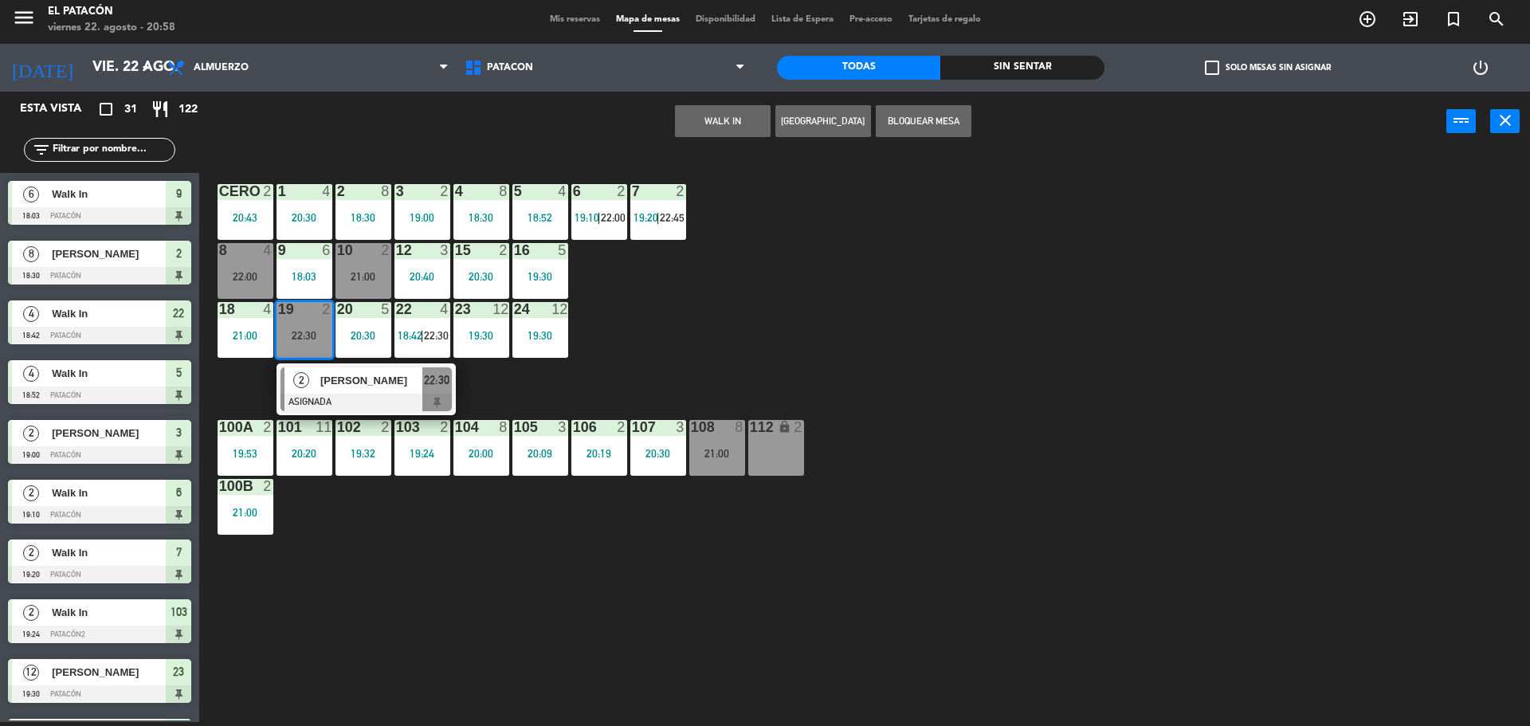
click at [336, 379] on span "[PERSON_NAME]" at bounding box center [371, 380] width 102 height 17
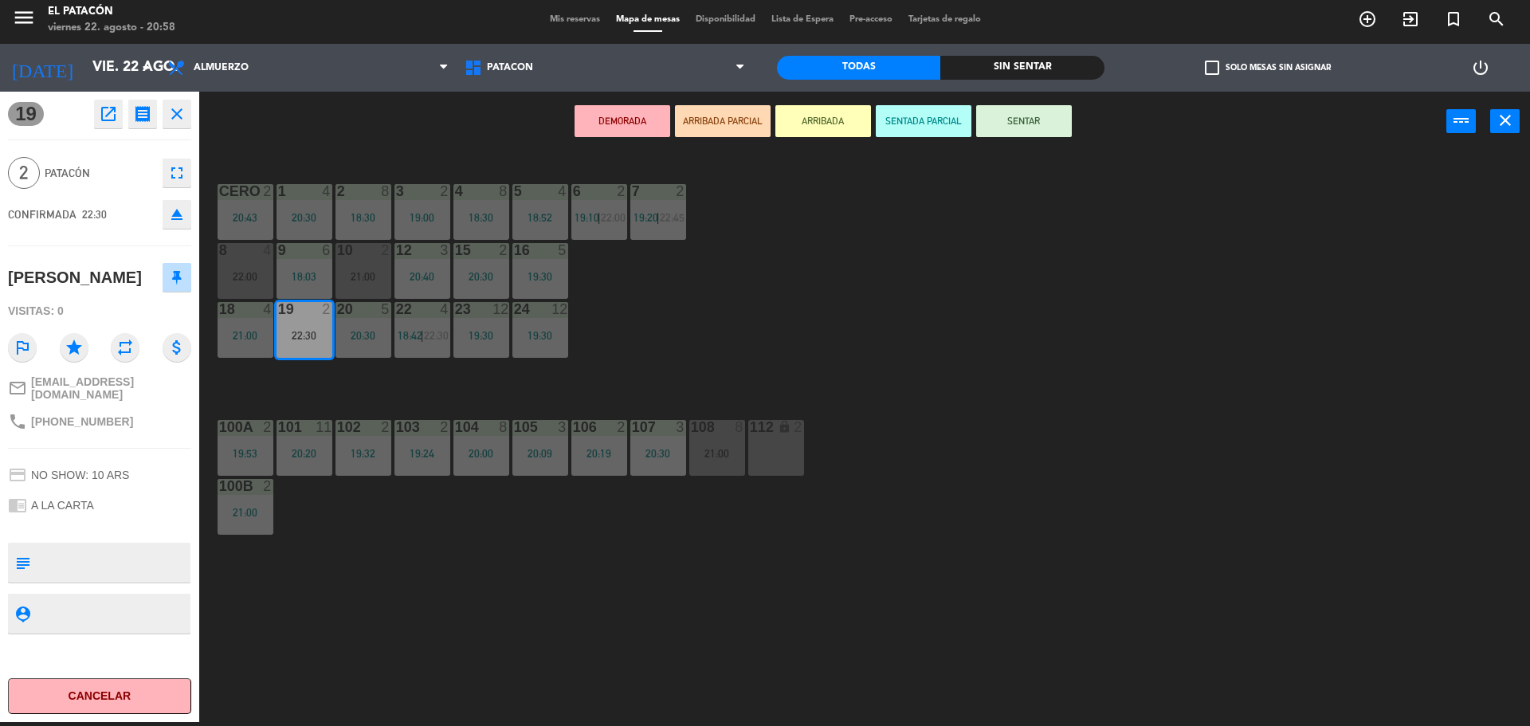
click at [822, 343] on div "1 4 20:30 2 8 18:30 3 2 19:00 4 8 18:30 5 4 18:52 6 2 19:10 | 22:00 7 2 19:20 |…" at bounding box center [872, 440] width 1316 height 571
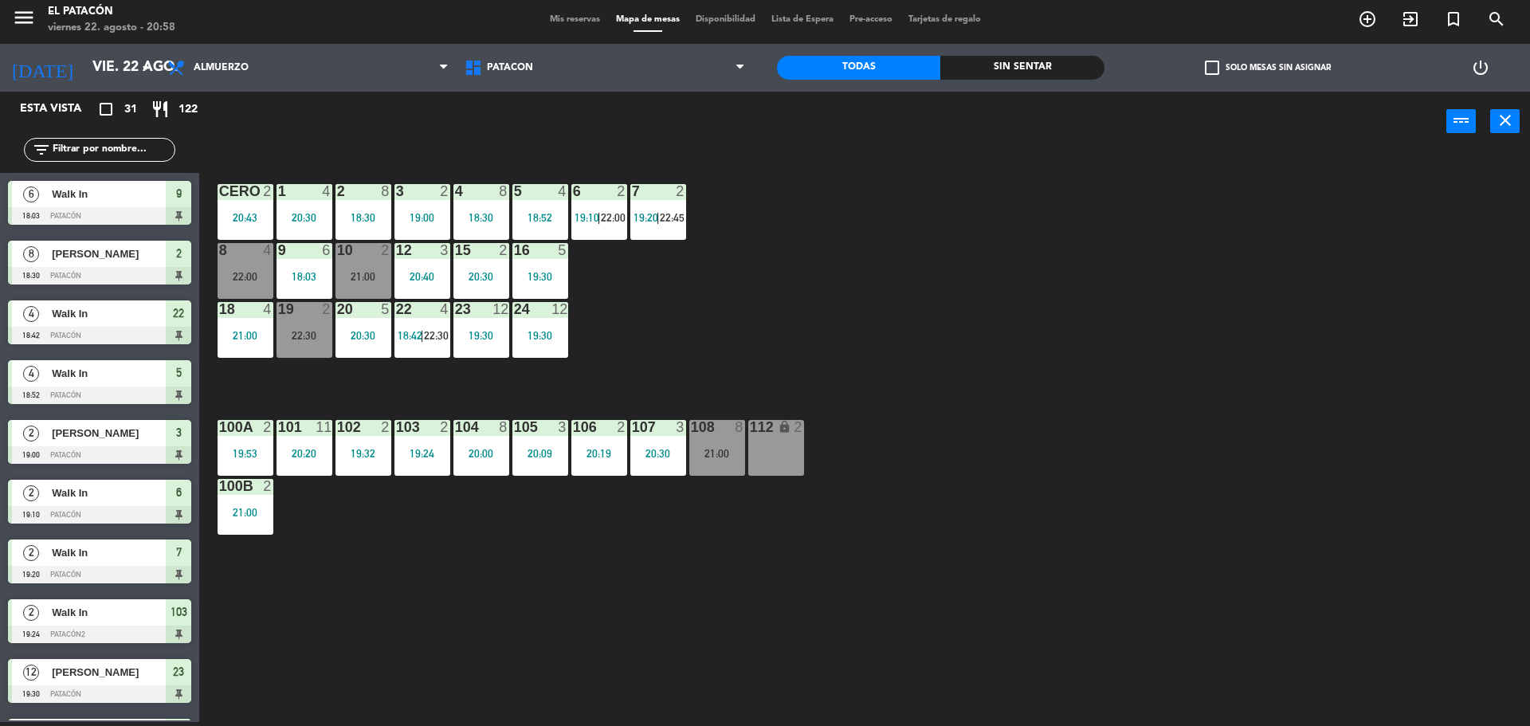
scroll to position [476, 0]
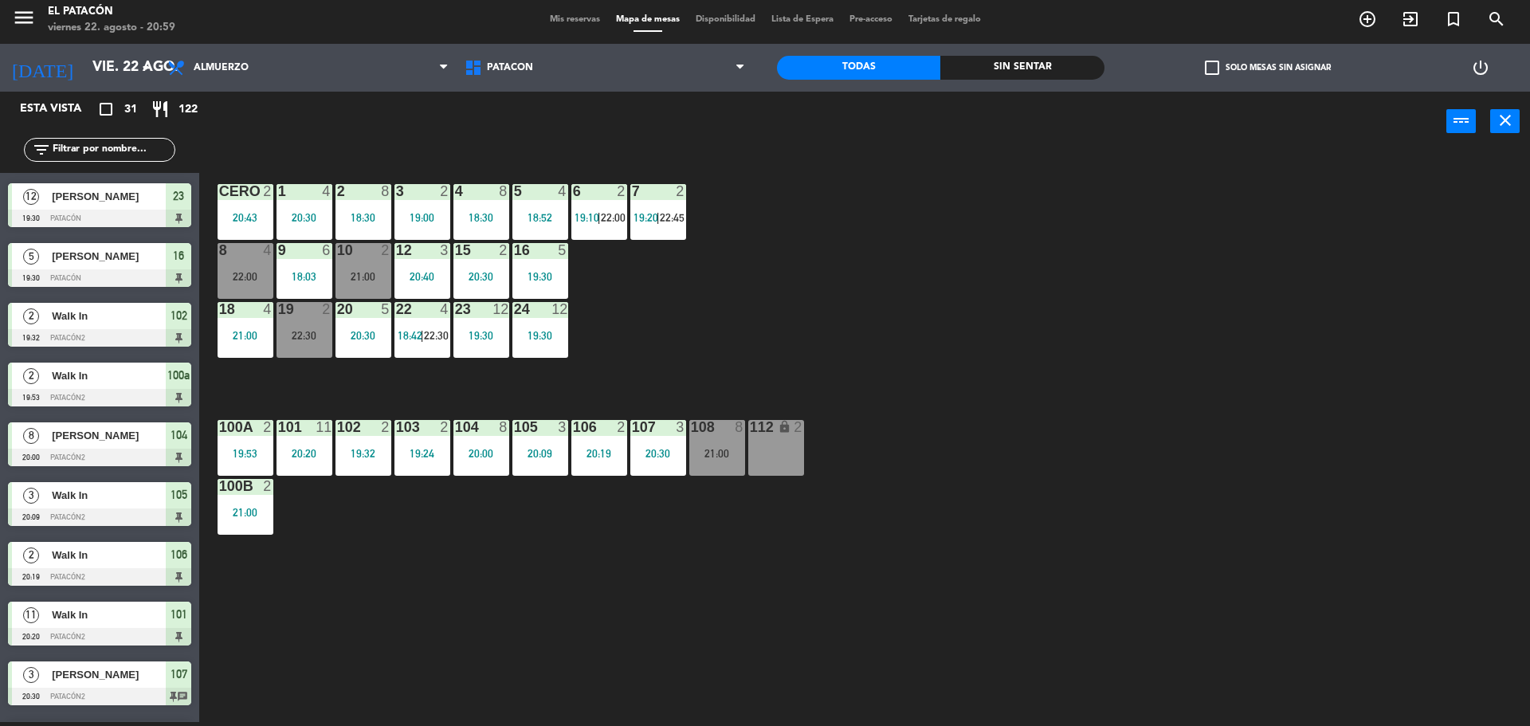
click at [321, 338] on div "22:30" at bounding box center [305, 335] width 56 height 11
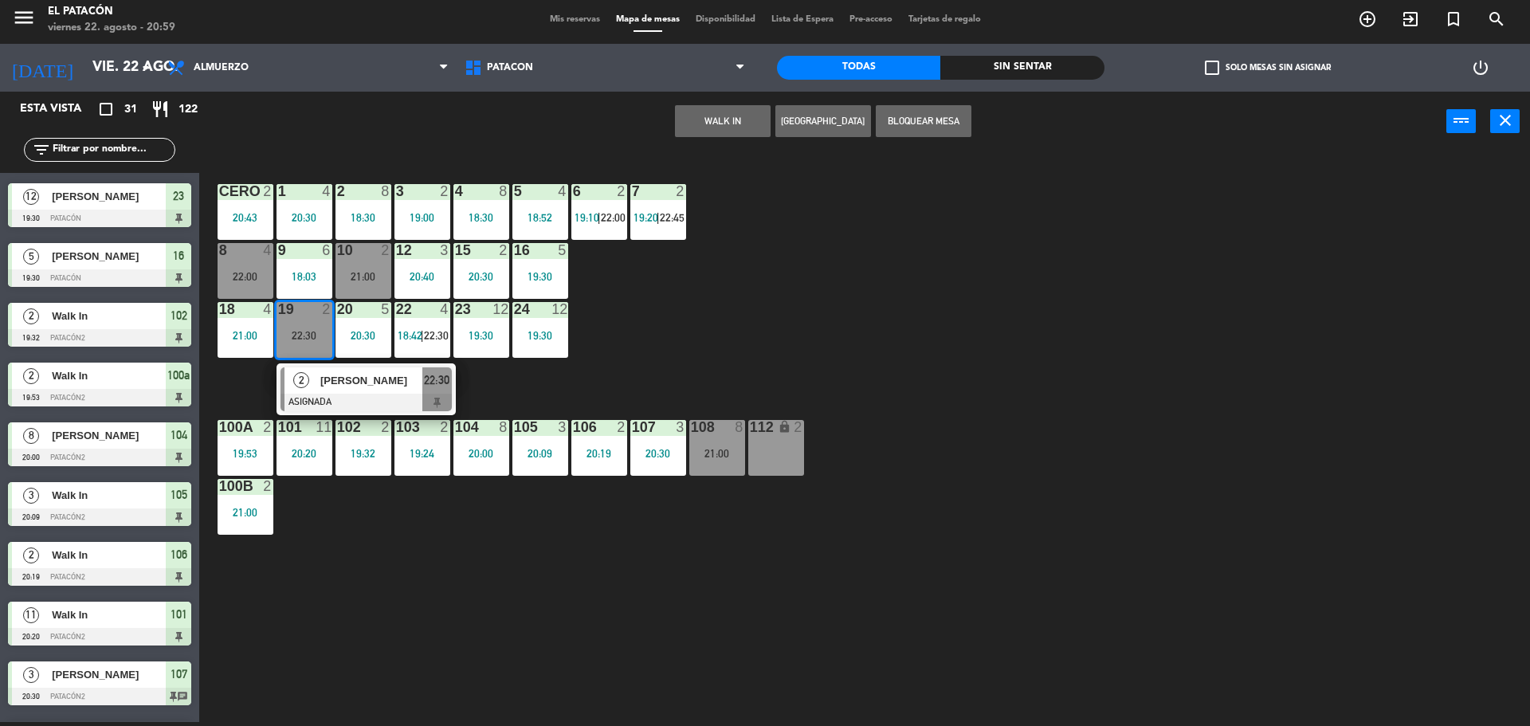
click at [371, 388] on span "[PERSON_NAME]" at bounding box center [371, 380] width 102 height 17
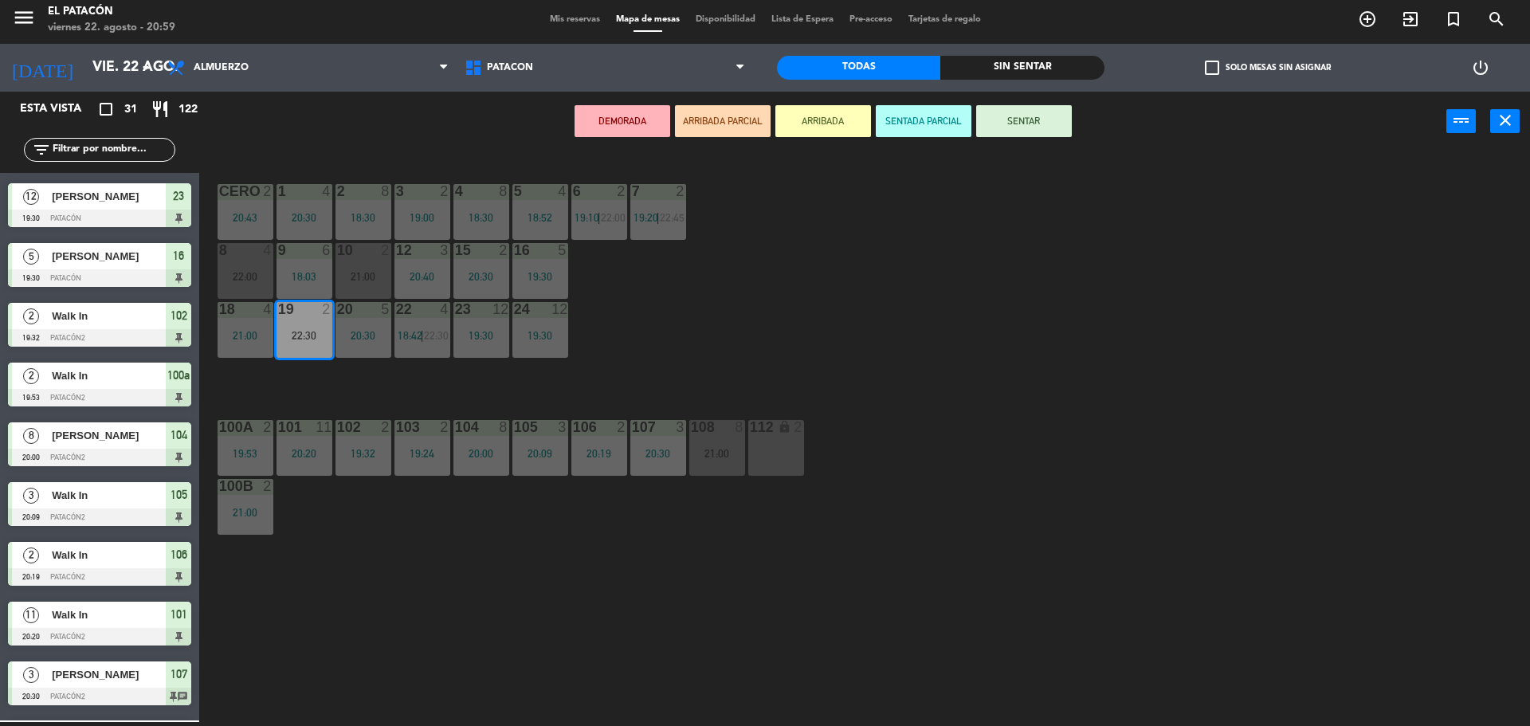
click at [779, 390] on div "1 4 20:30 2 8 18:30 3 2 19:00 4 8 18:30 5 4 18:52 6 2 19:10 | 22:00 7 2 19:20 |…" at bounding box center [872, 440] width 1316 height 571
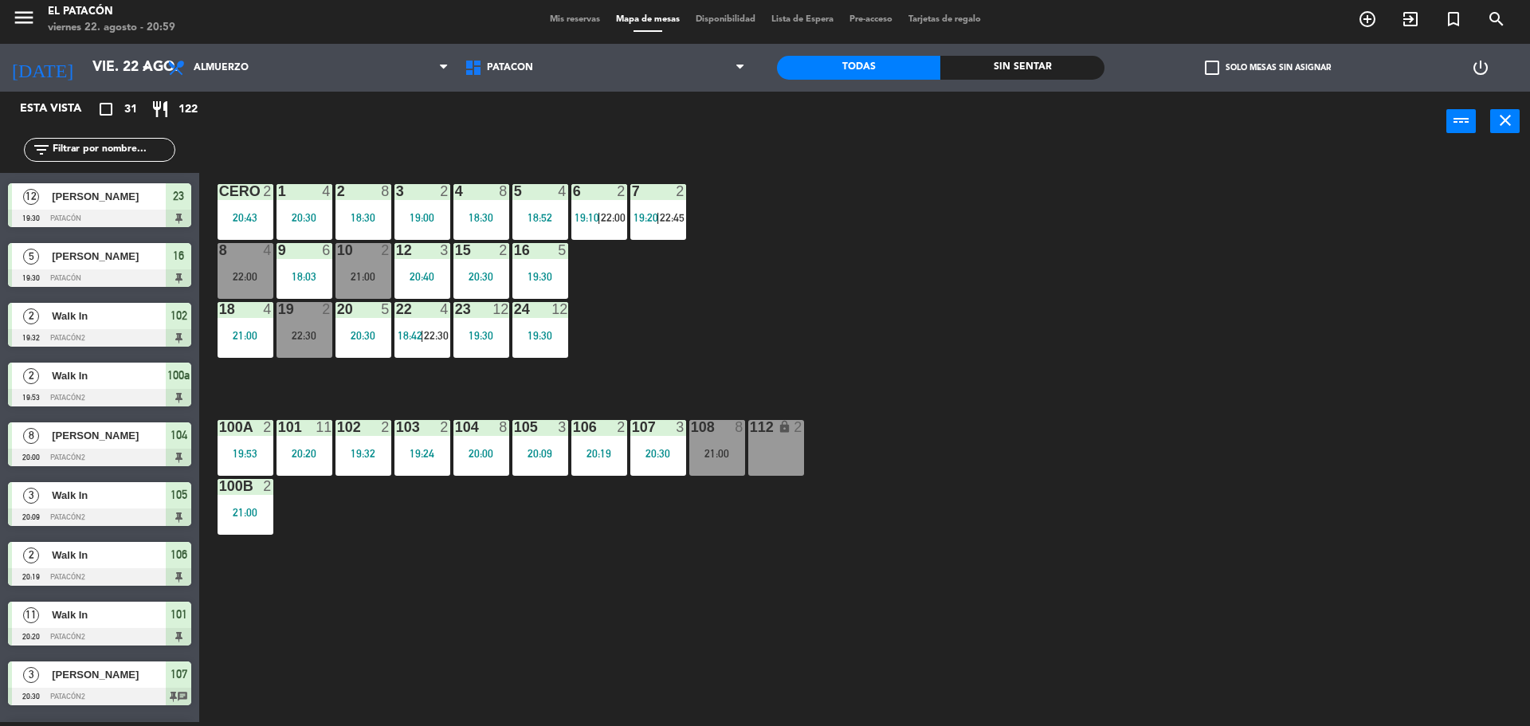
click at [300, 306] on div at bounding box center [304, 309] width 26 height 14
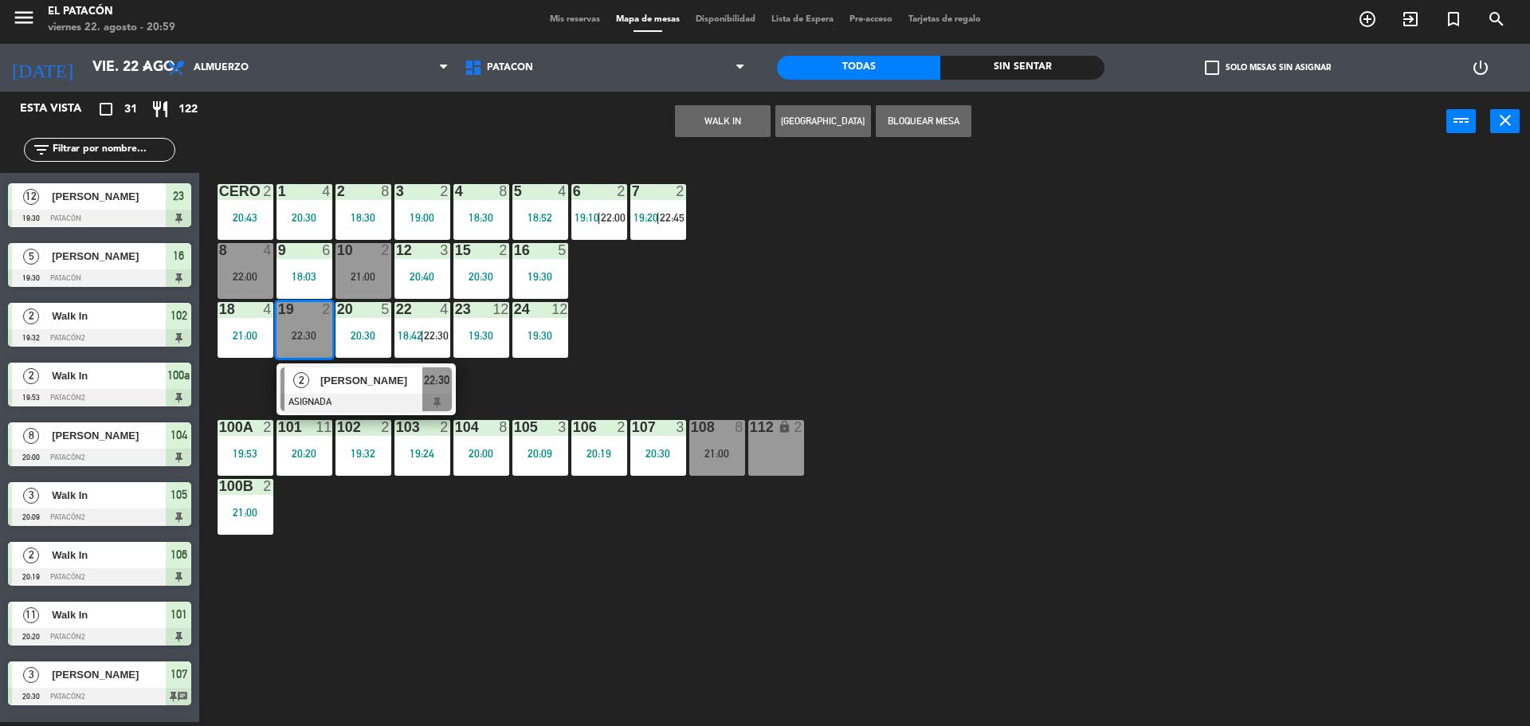
click at [375, 388] on span "[PERSON_NAME]" at bounding box center [371, 380] width 102 height 17
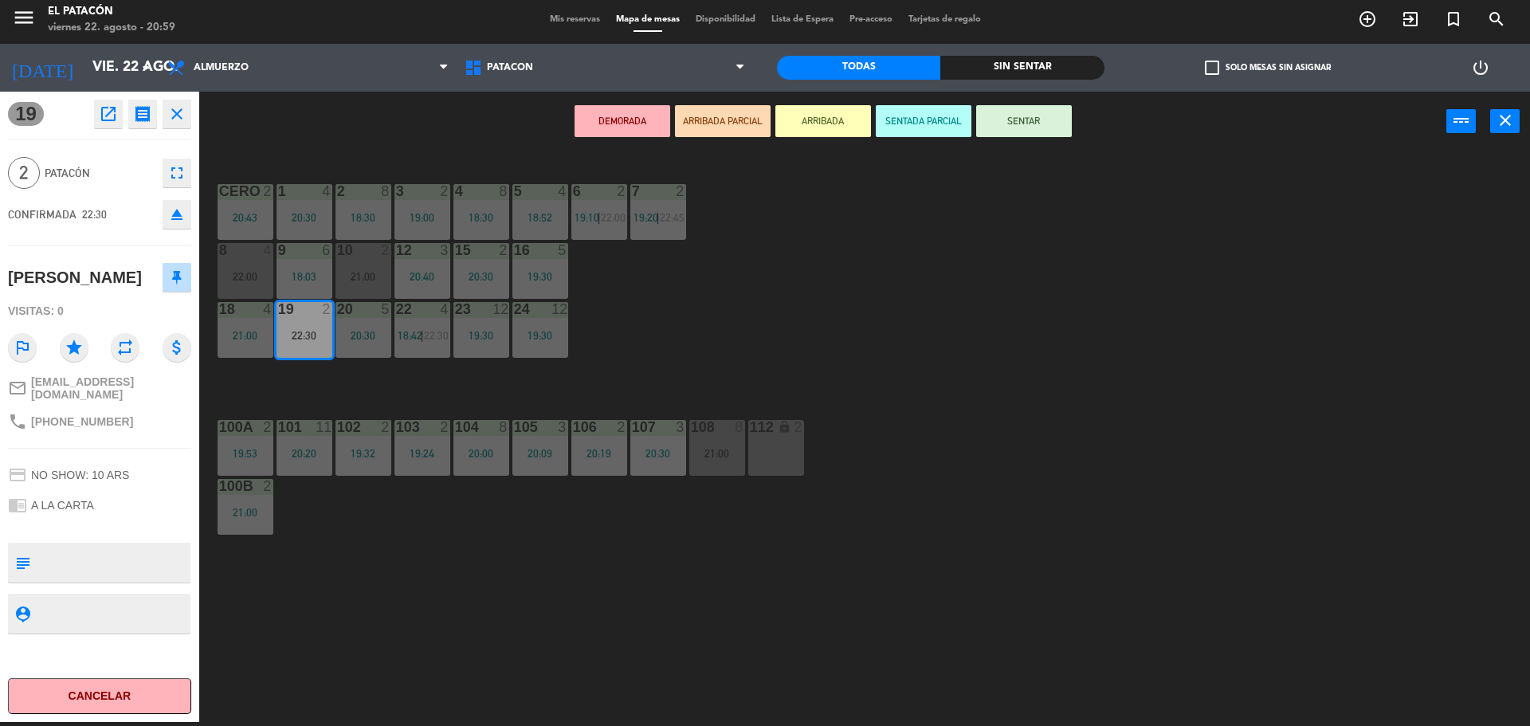
click at [765, 351] on div "1 4 20:30 2 8 18:30 3 2 19:00 4 8 18:30 5 4 18:52 6 2 19:10 | 22:00 7 2 19:20 |…" at bounding box center [872, 440] width 1316 height 571
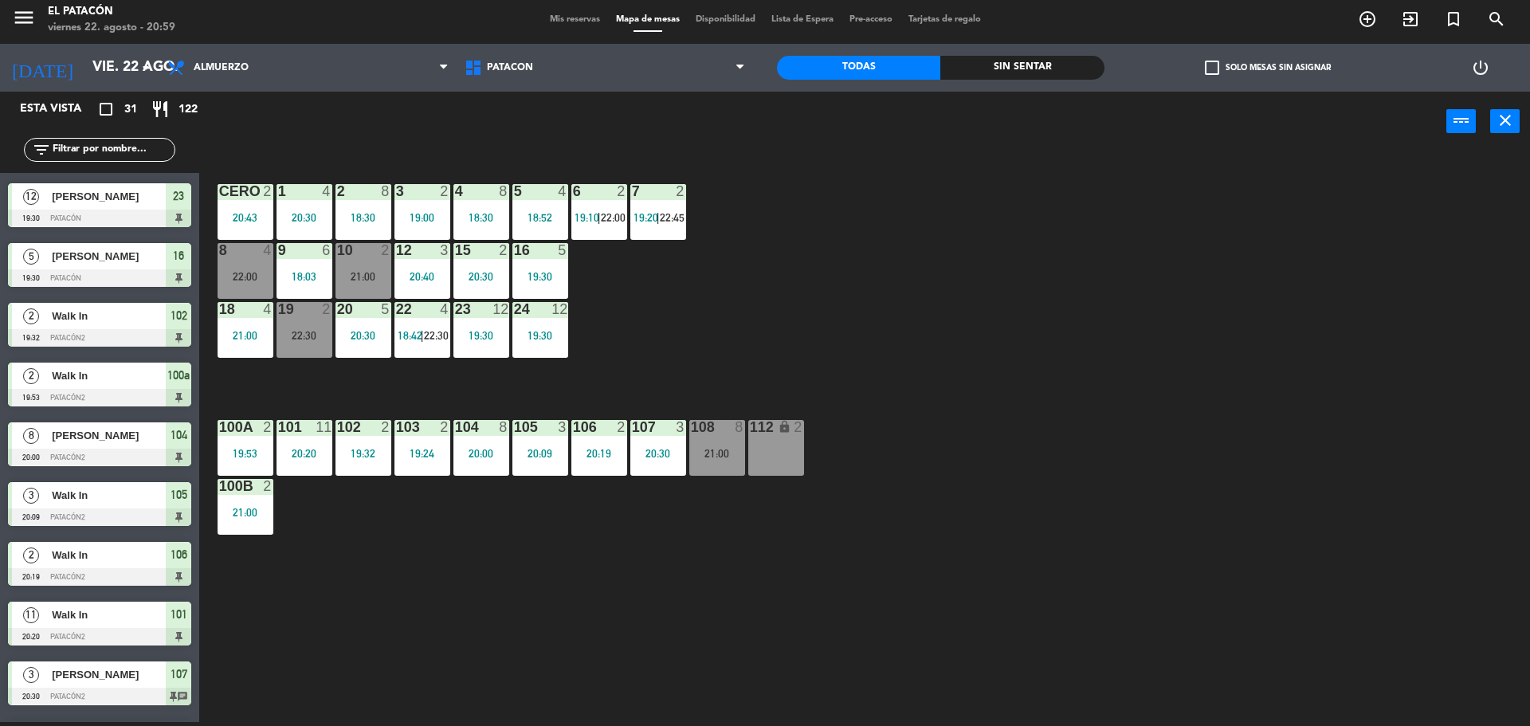
click at [293, 342] on div "19 2 22:30" at bounding box center [305, 330] width 56 height 56
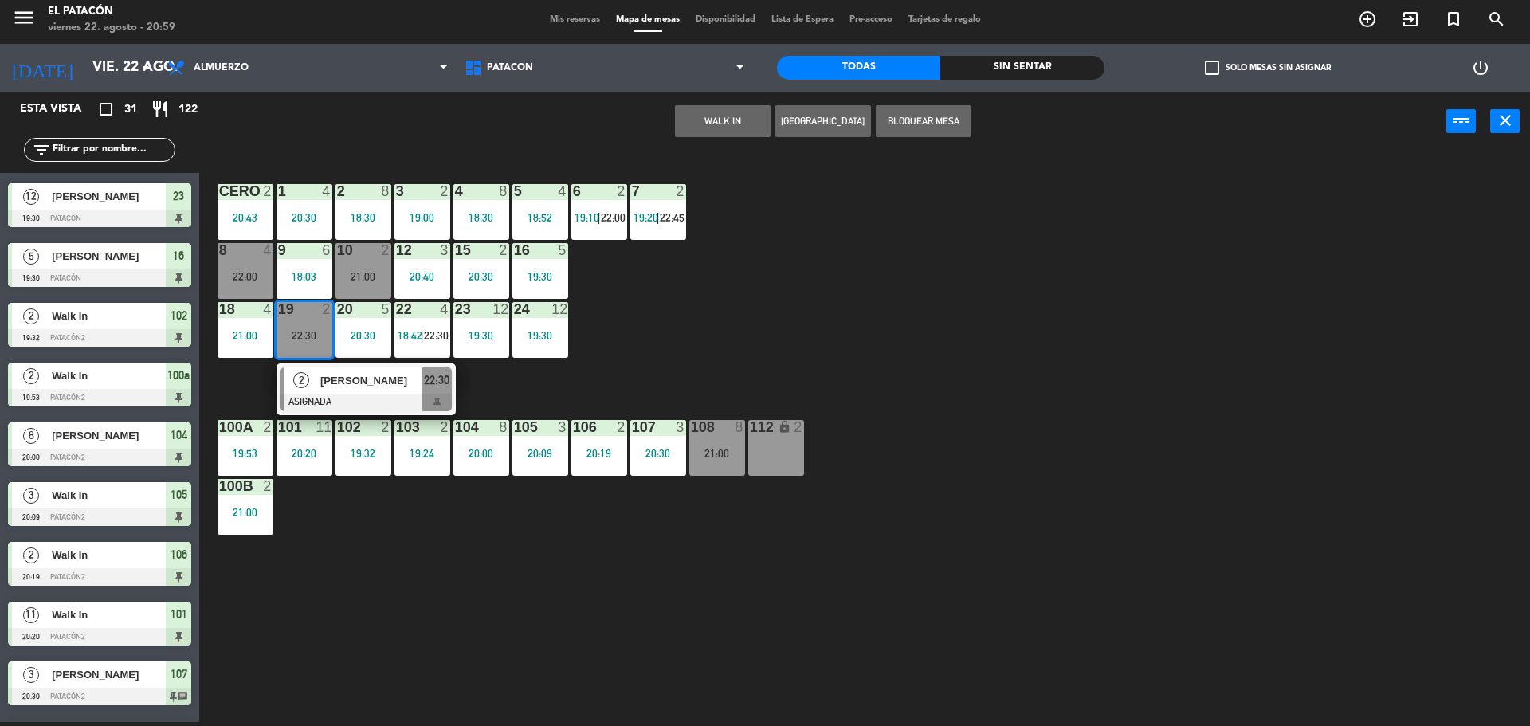
click at [799, 357] on div "1 4 20:30 2 8 18:30 3 2 19:00 4 8 18:30 5 4 18:52 6 2 19:10 | 22:00 7 2 19:20 |…" at bounding box center [872, 440] width 1316 height 571
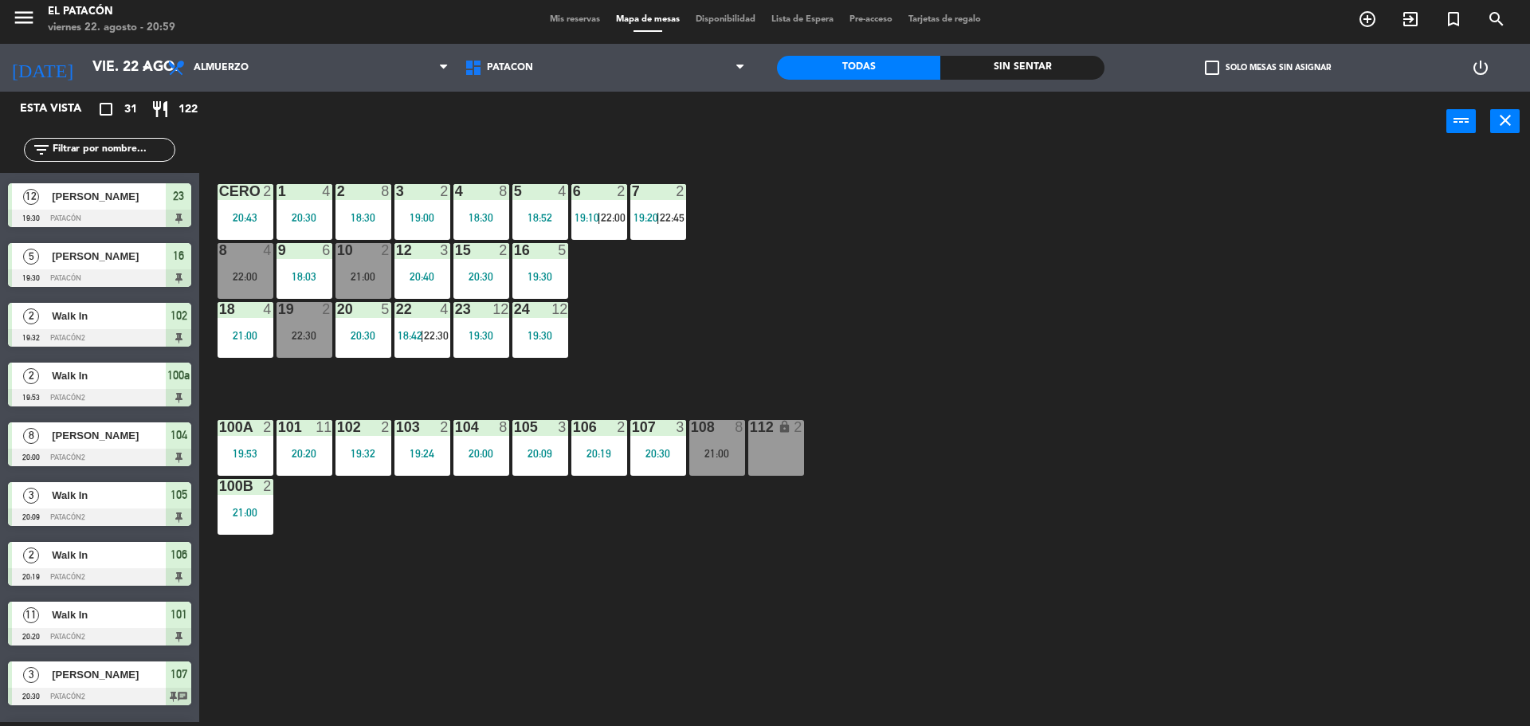
click at [659, 230] on div "7 2 19:20 | 22:45" at bounding box center [658, 212] width 56 height 56
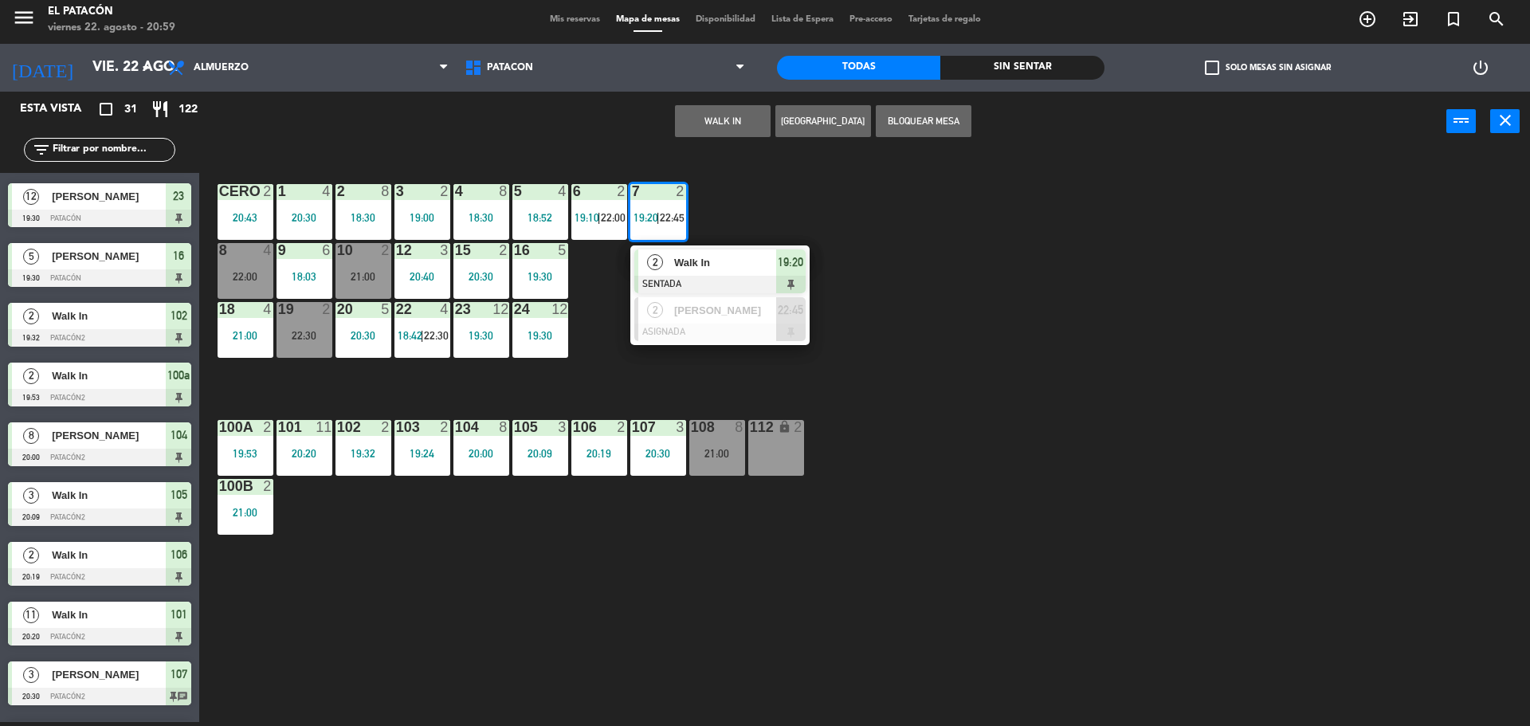
click at [1207, 287] on div "1 4 20:30 2 8 18:30 3 2 19:00 4 8 18:30 5 4 18:52 6 2 19:10 | 22:00 7 2 19:20 |…" at bounding box center [872, 440] width 1316 height 571
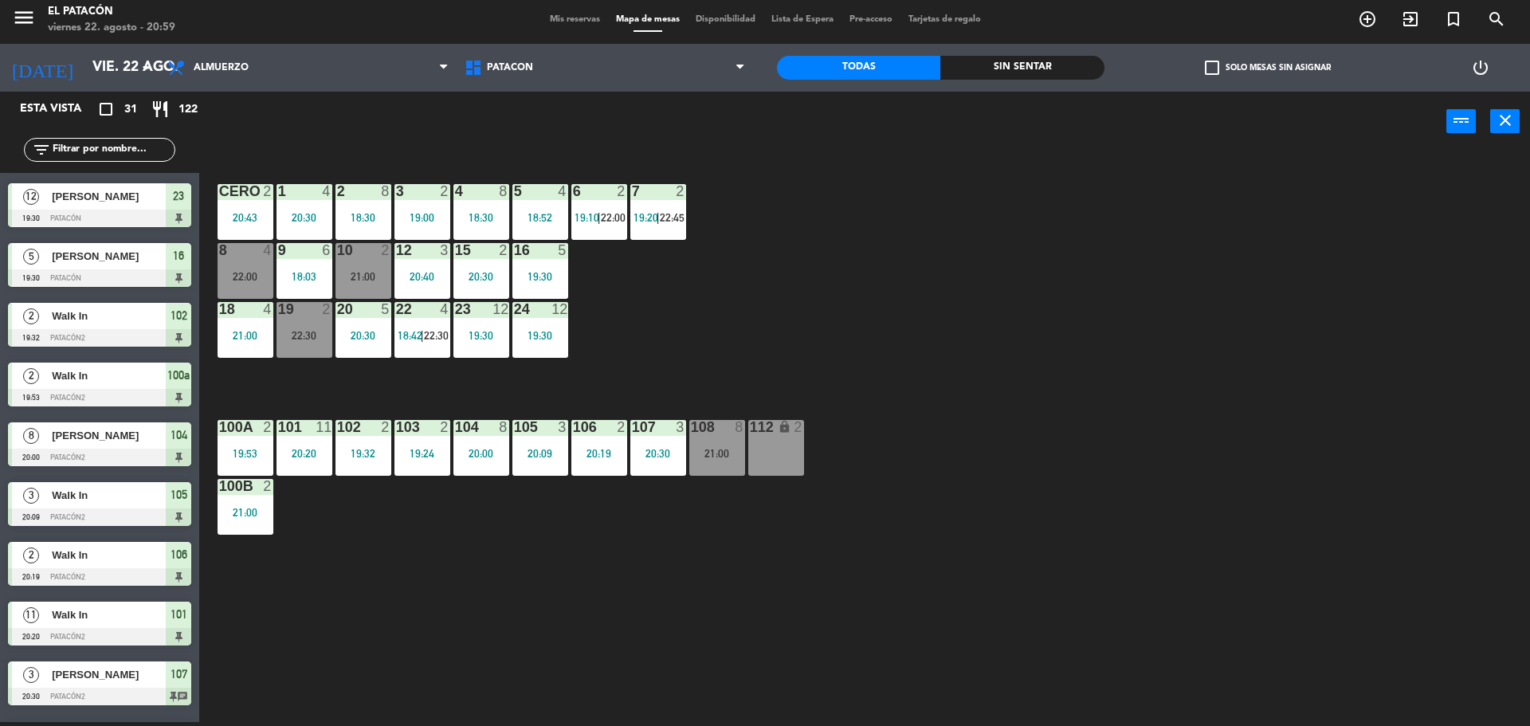
click at [674, 199] on div "7 2" at bounding box center [658, 192] width 56 height 16
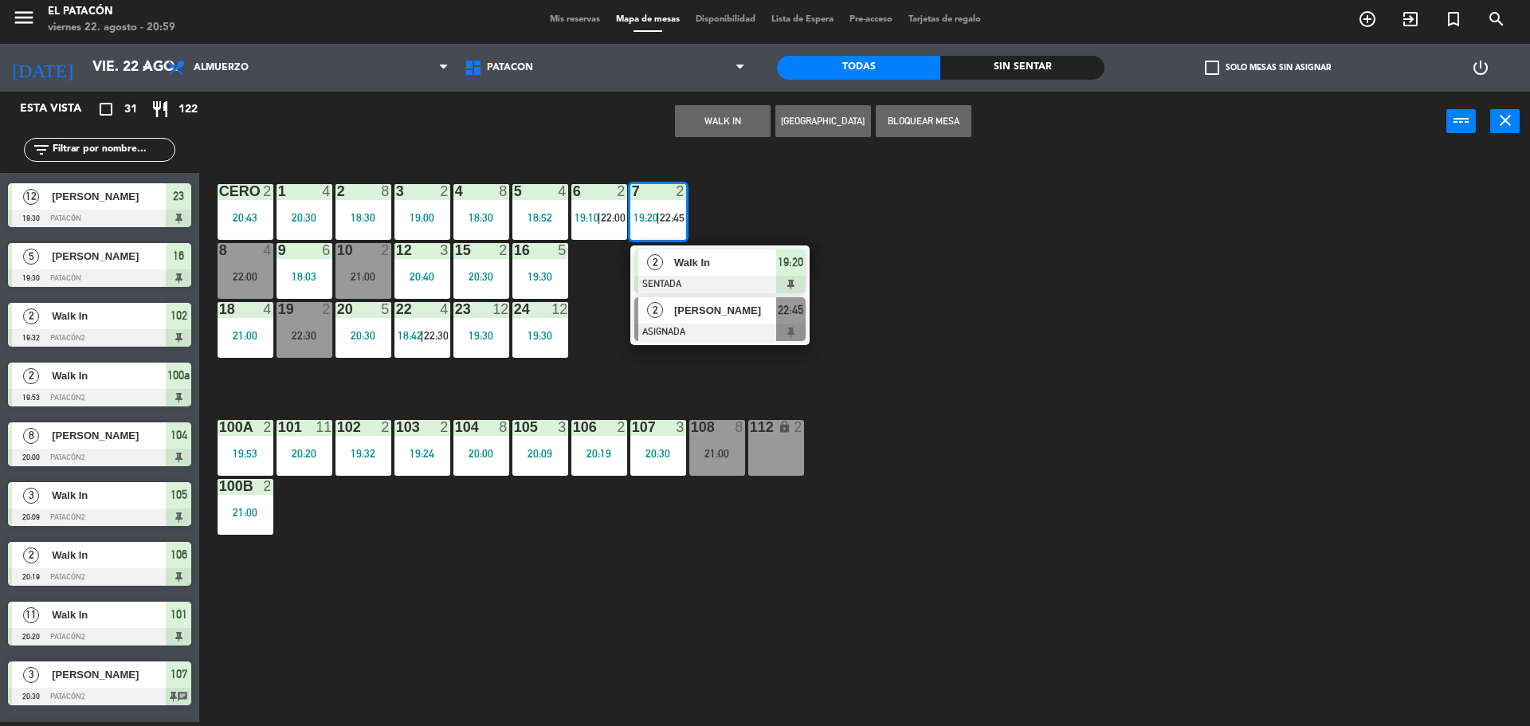
click at [720, 320] on div "[PERSON_NAME]" at bounding box center [725, 310] width 104 height 26
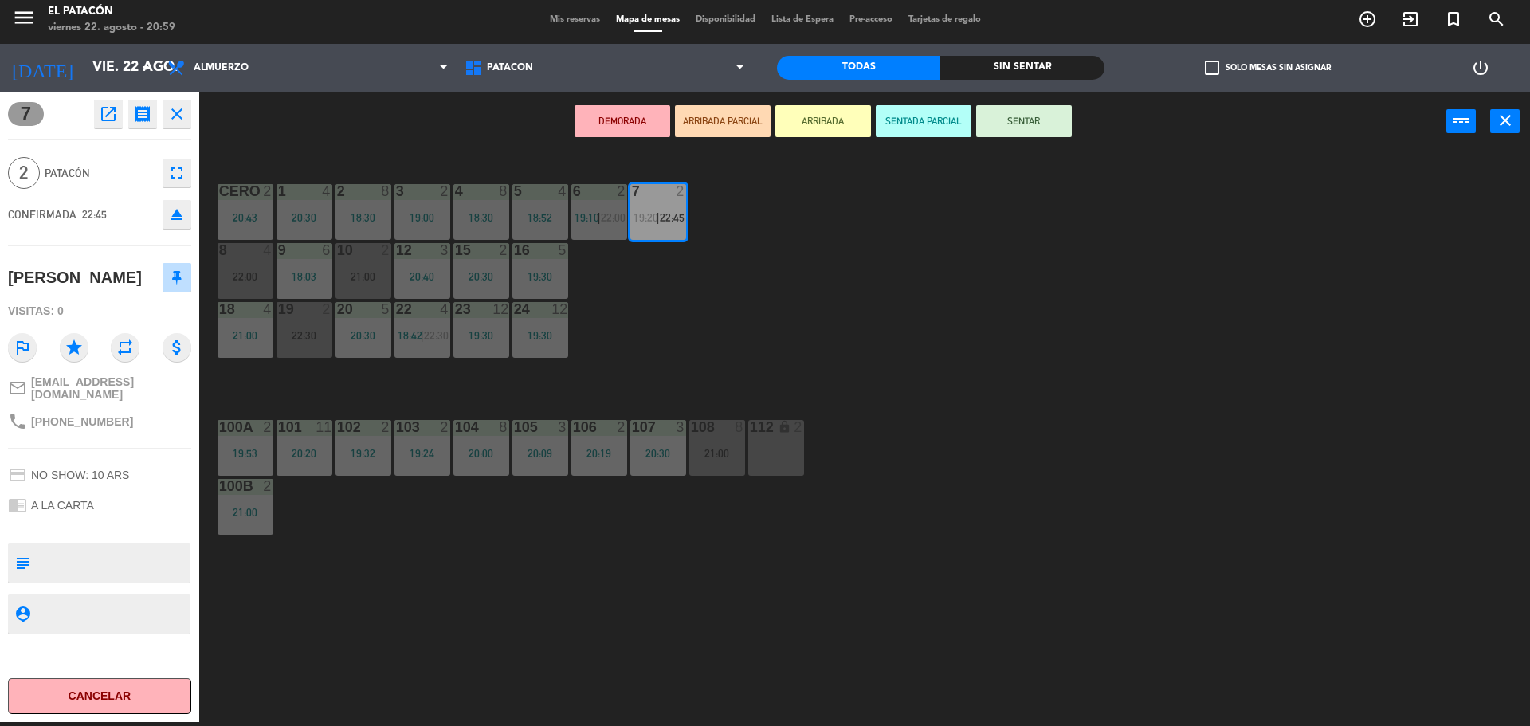
click at [434, 223] on div "19:00" at bounding box center [422, 217] width 56 height 11
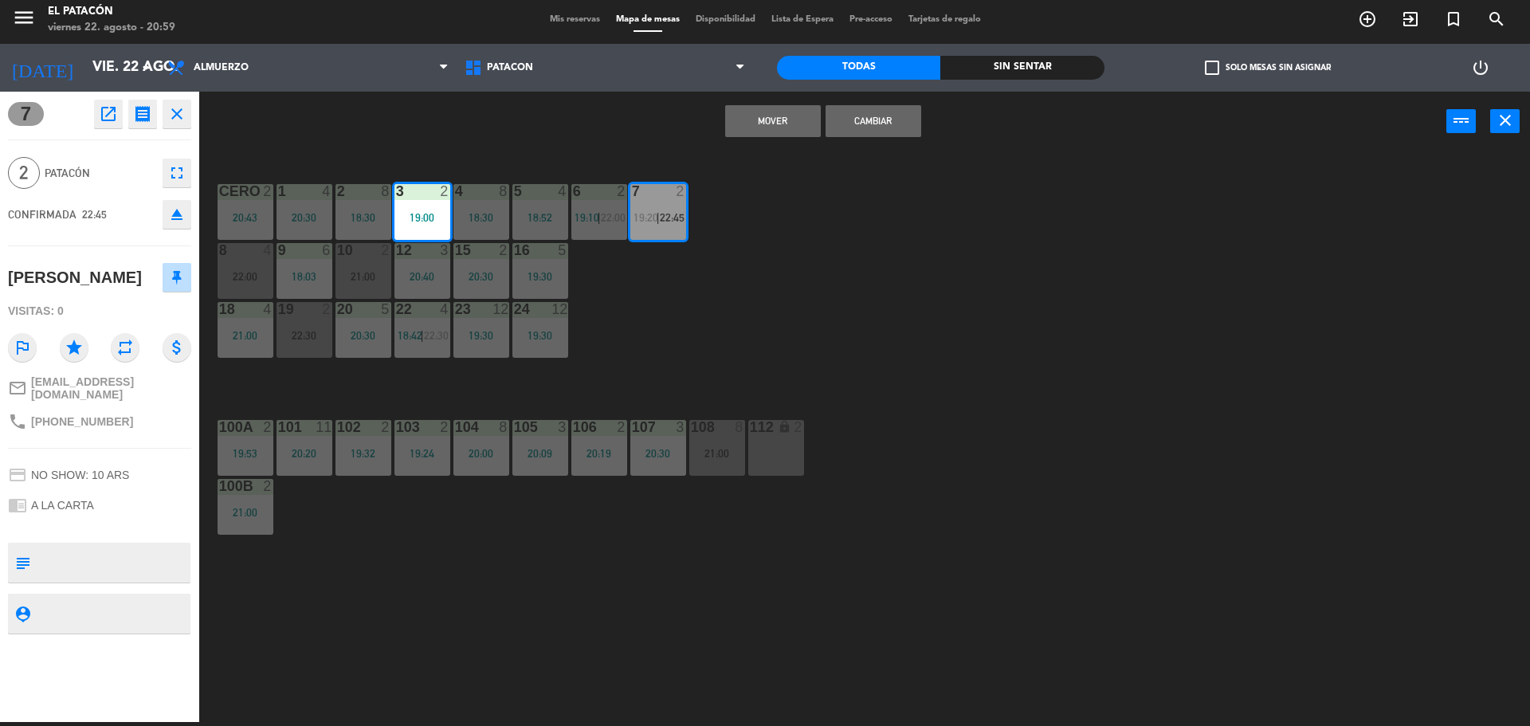
click at [806, 111] on button "Mover" at bounding box center [773, 121] width 96 height 32
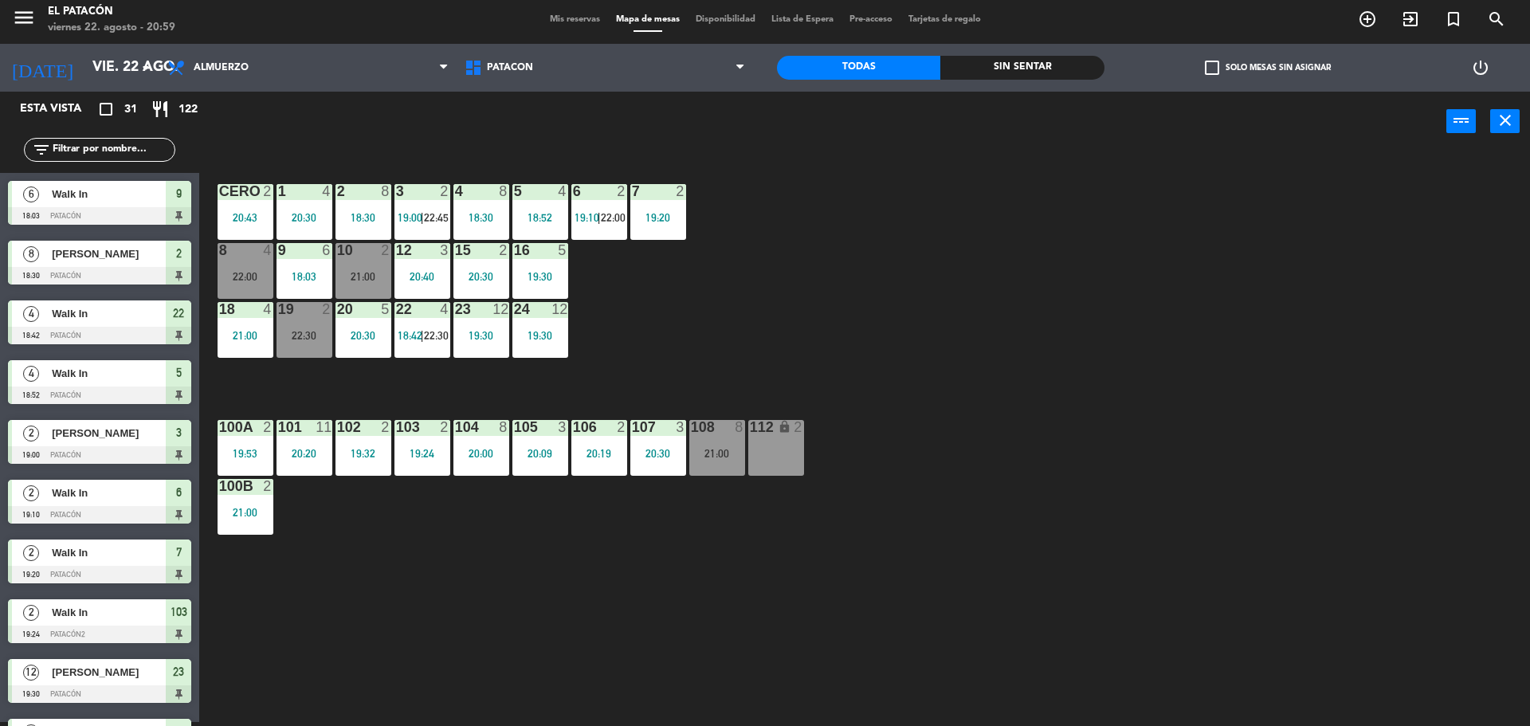
scroll to position [4, 0]
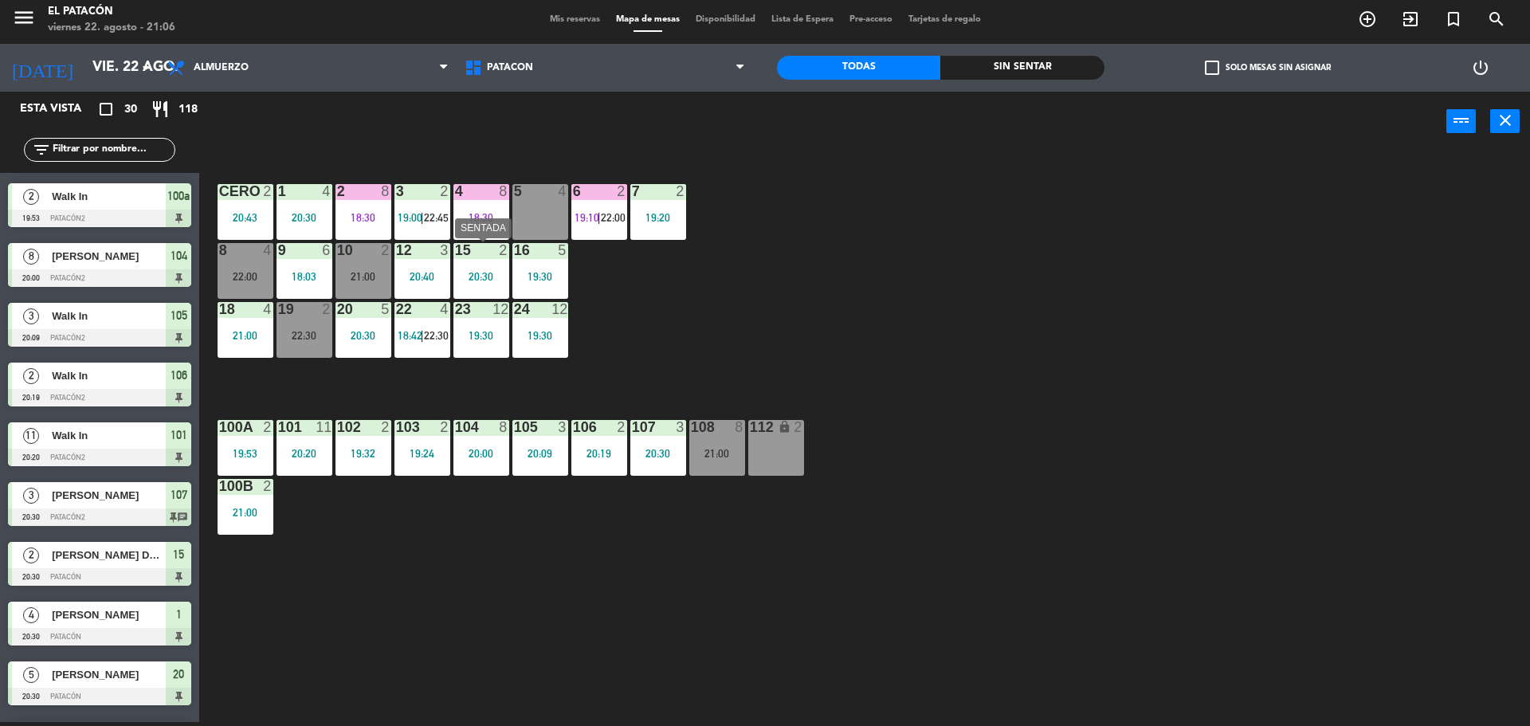
click at [477, 285] on div "15 2 20:30" at bounding box center [481, 271] width 56 height 56
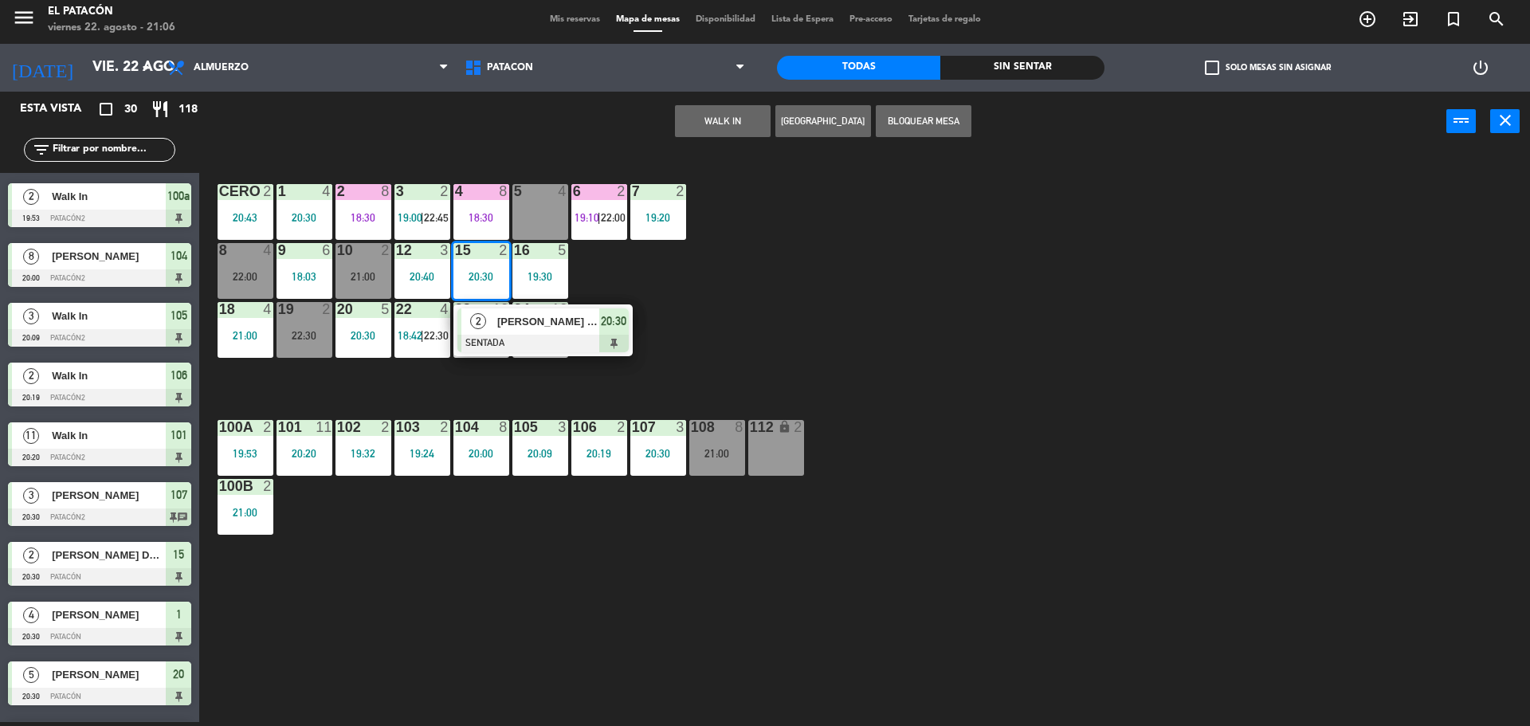
click at [687, 305] on div "1 4 20:30 2 8 18:30 3 2 19:00 | 22:45 4 8 18:30 5 4 6 2 19:10 | 22:00 7 2 19:20…" at bounding box center [872, 440] width 1316 height 571
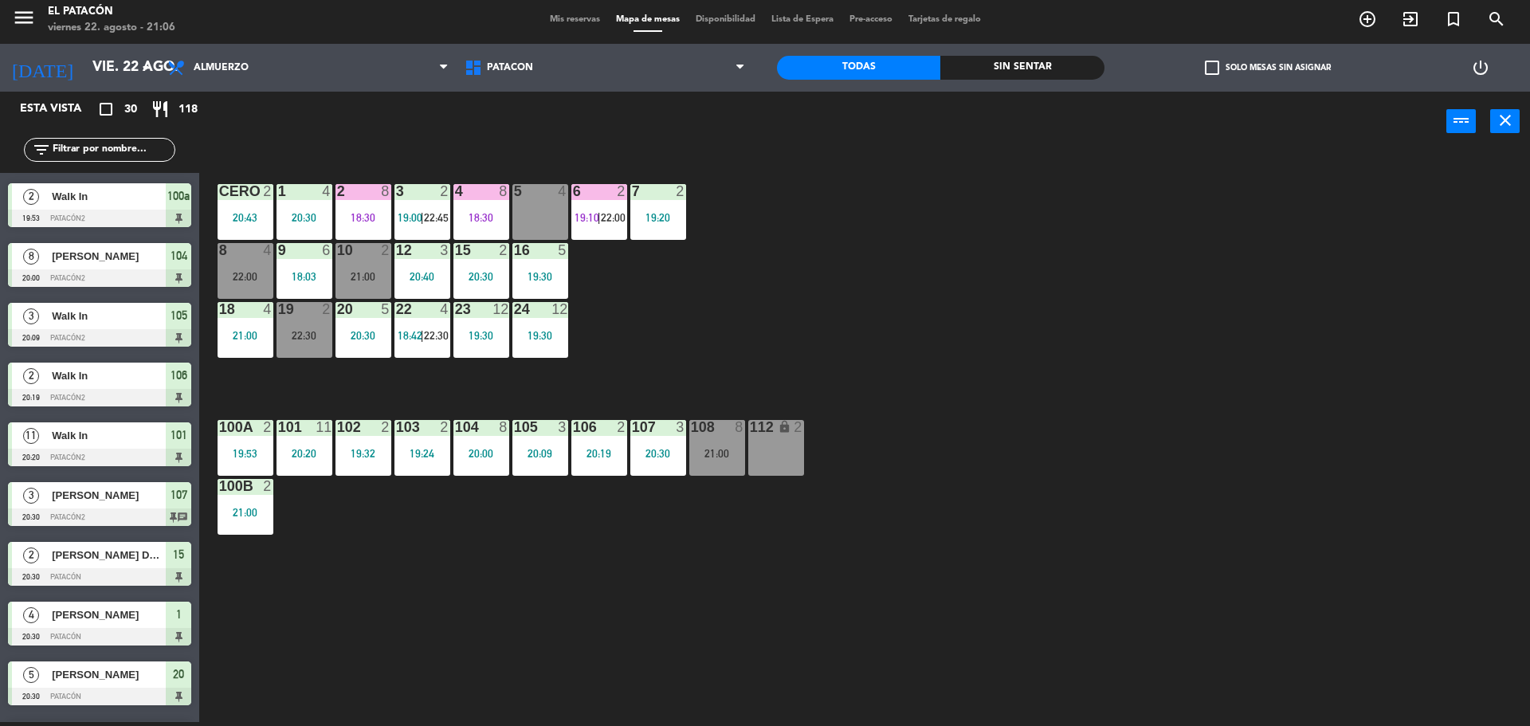
click at [316, 327] on div "19 2 22:30" at bounding box center [305, 330] width 56 height 56
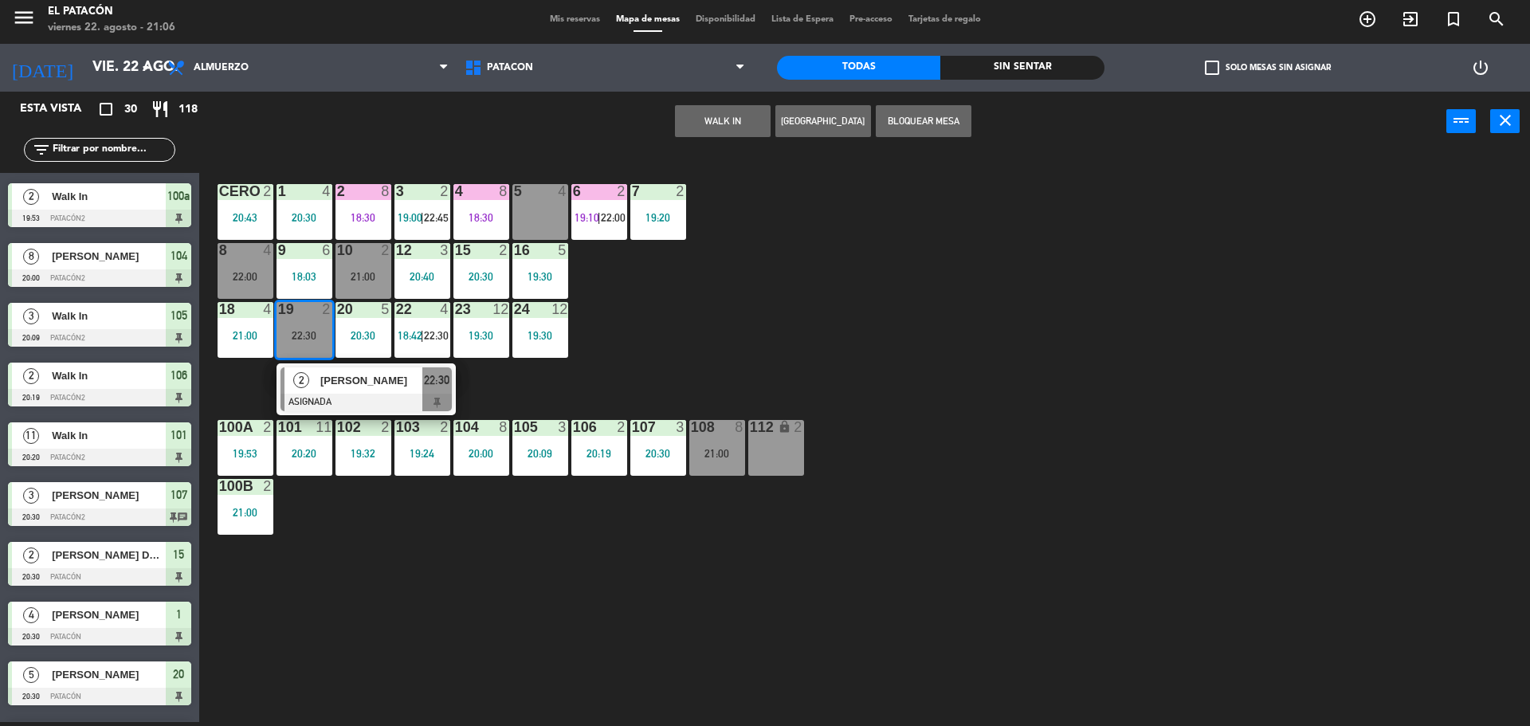
click at [347, 397] on div at bounding box center [366, 403] width 171 height 18
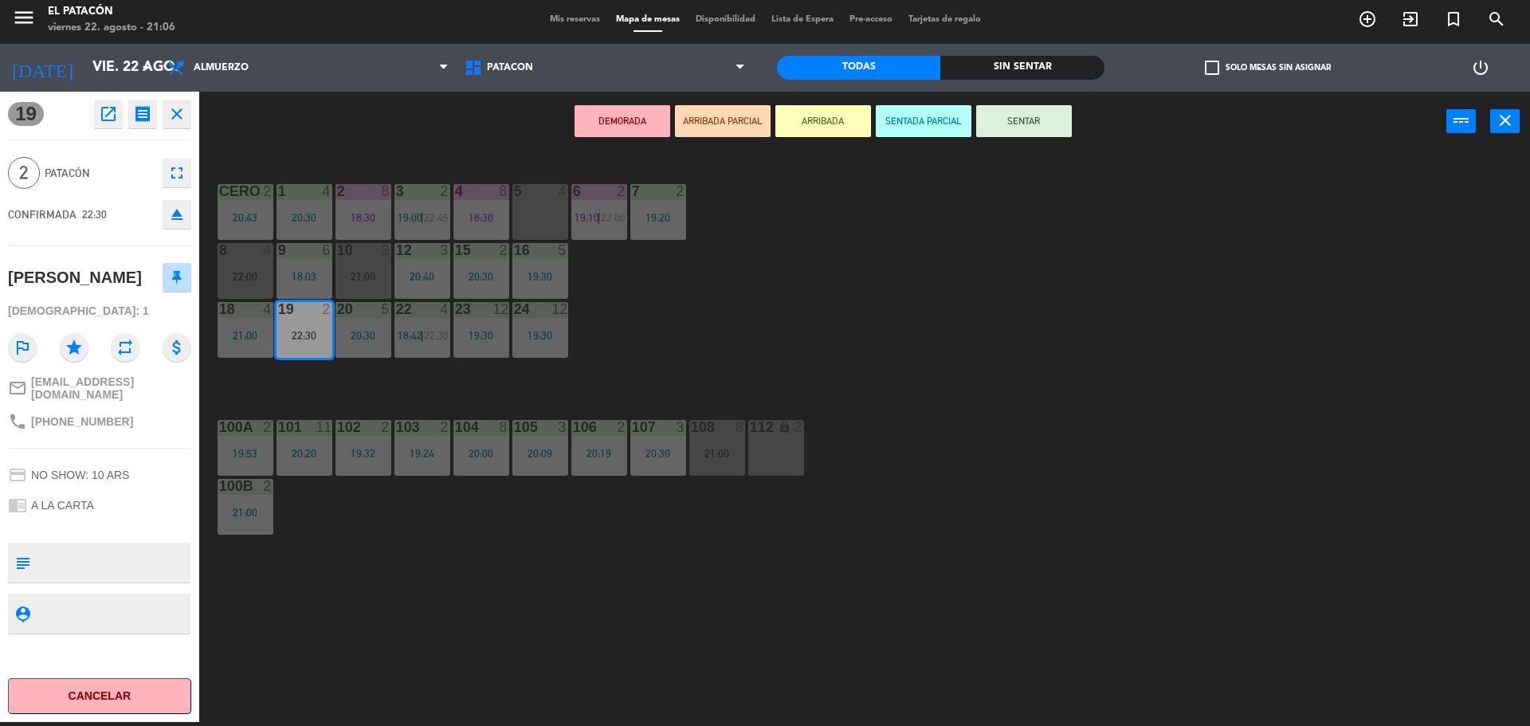
click at [652, 222] on div "19:20" at bounding box center [658, 217] width 56 height 11
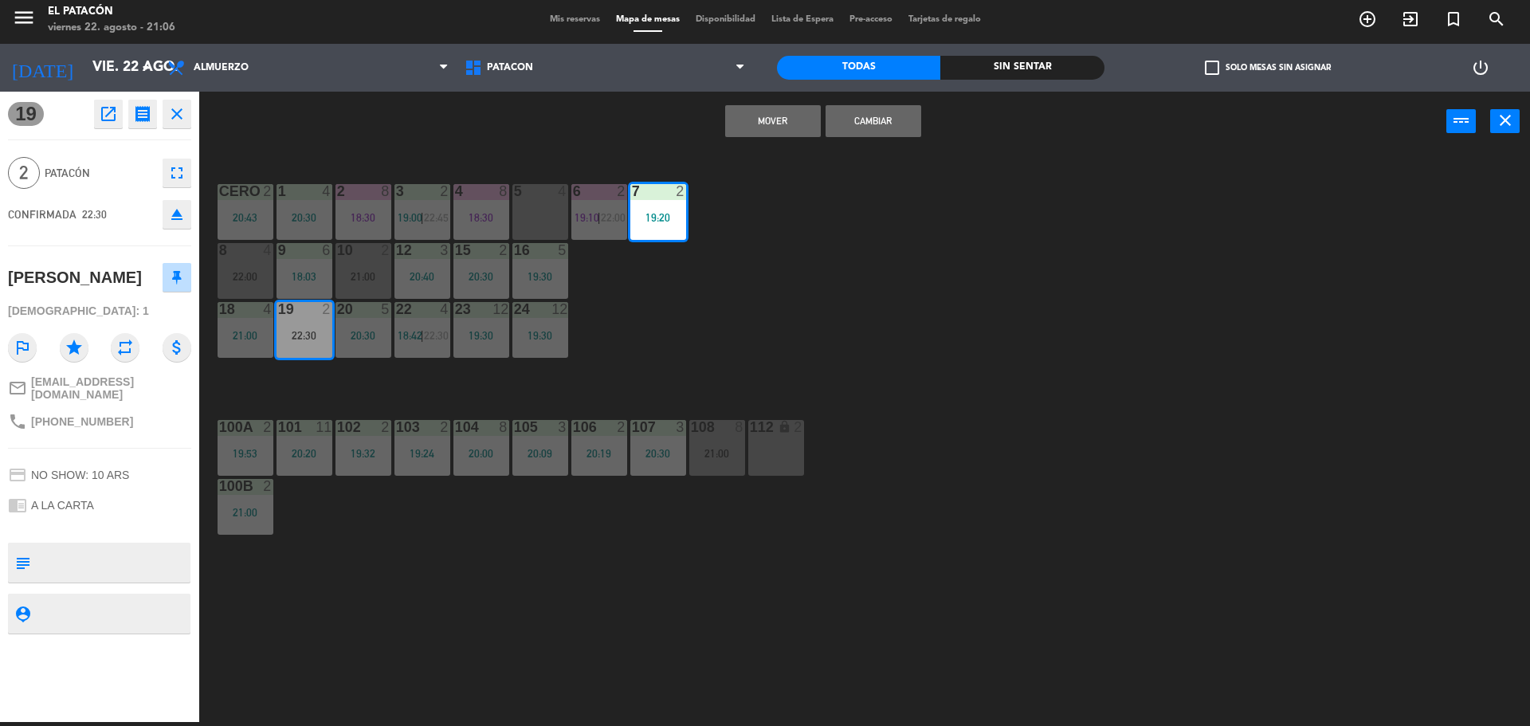
click at [700, 308] on div "1 4 20:30 2 8 18:30 3 2 19:00 | 22:45 4 8 18:30 5 4 6 2 19:10 | 22:00 7 2 19:20…" at bounding box center [872, 440] width 1316 height 571
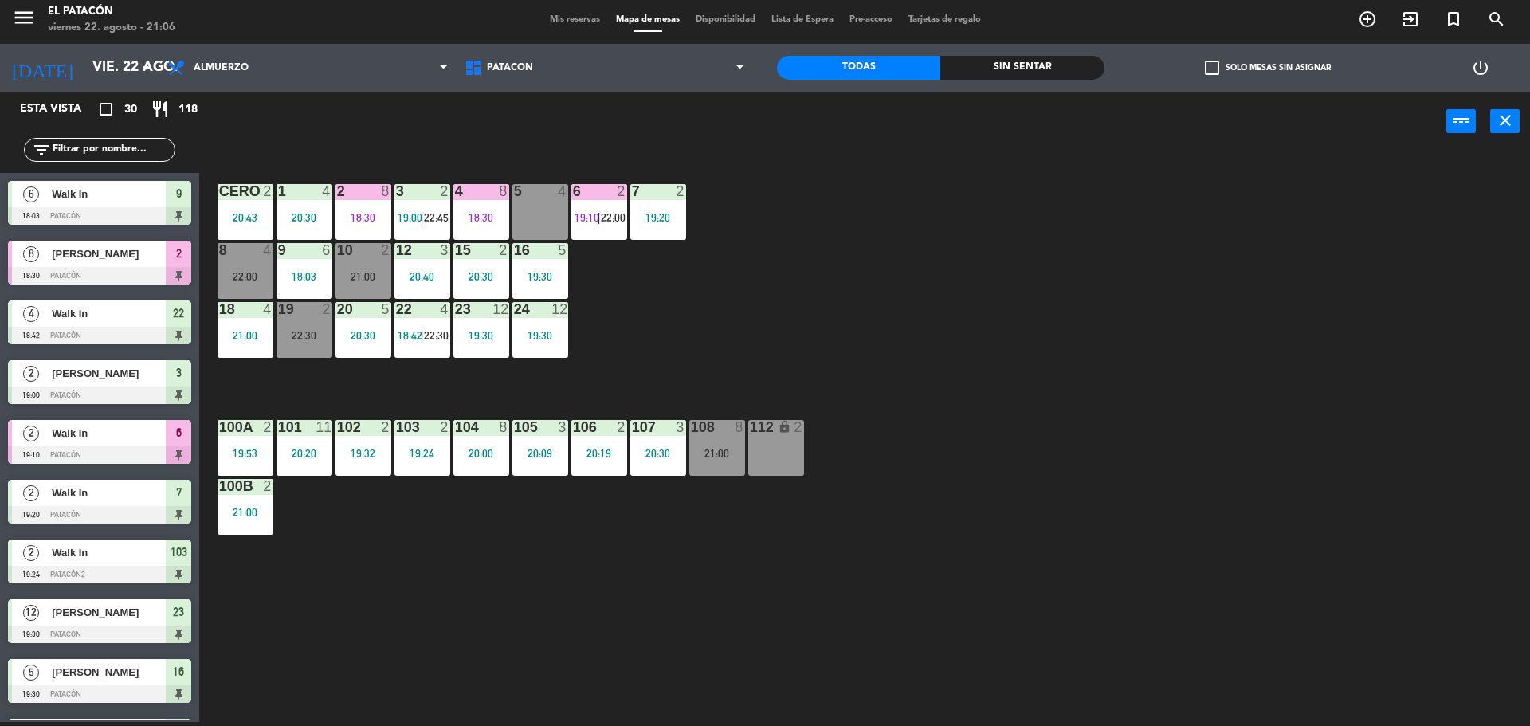
scroll to position [455, 0]
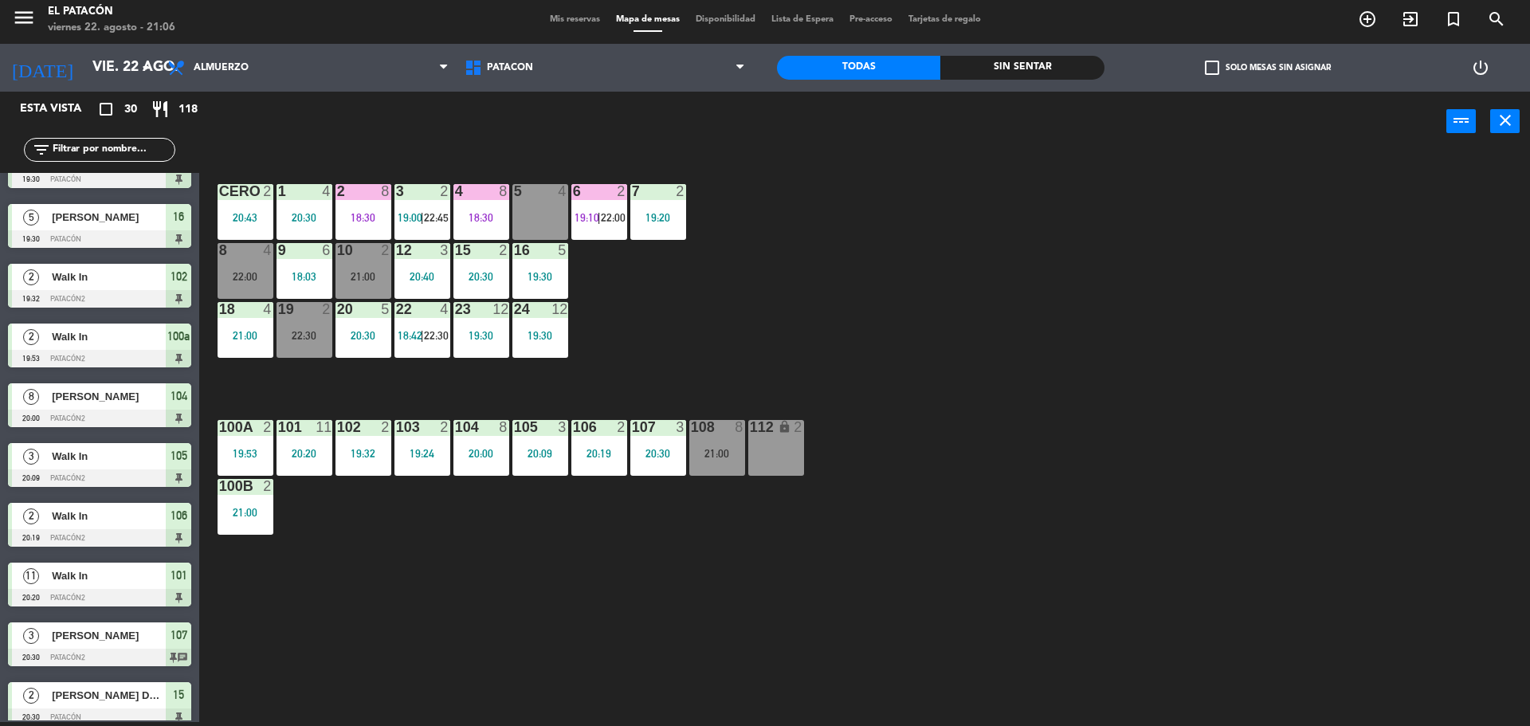
click at [312, 346] on div "19 2 22:30" at bounding box center [305, 330] width 56 height 56
